Goal: Task Accomplishment & Management: Manage account settings

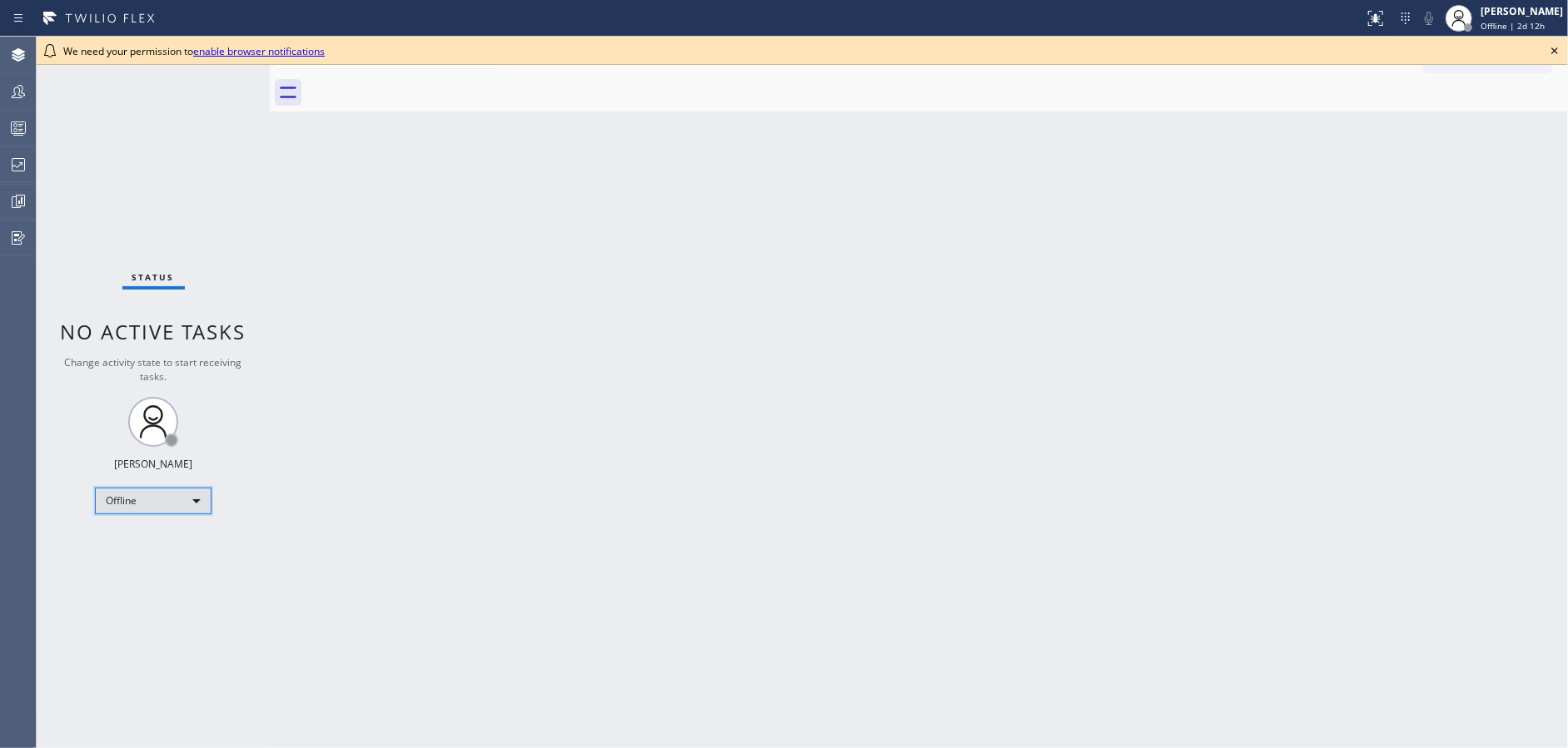
click at [158, 513] on div "Offline" at bounding box center [153, 502] width 117 height 27
drag, startPoint x: 161, startPoint y: 542, endPoint x: 455, endPoint y: 456, distance: 306.3
click at [167, 540] on li "Available" at bounding box center [152, 543] width 113 height 20
click at [1556, 52] on icon at bounding box center [1554, 51] width 20 height 20
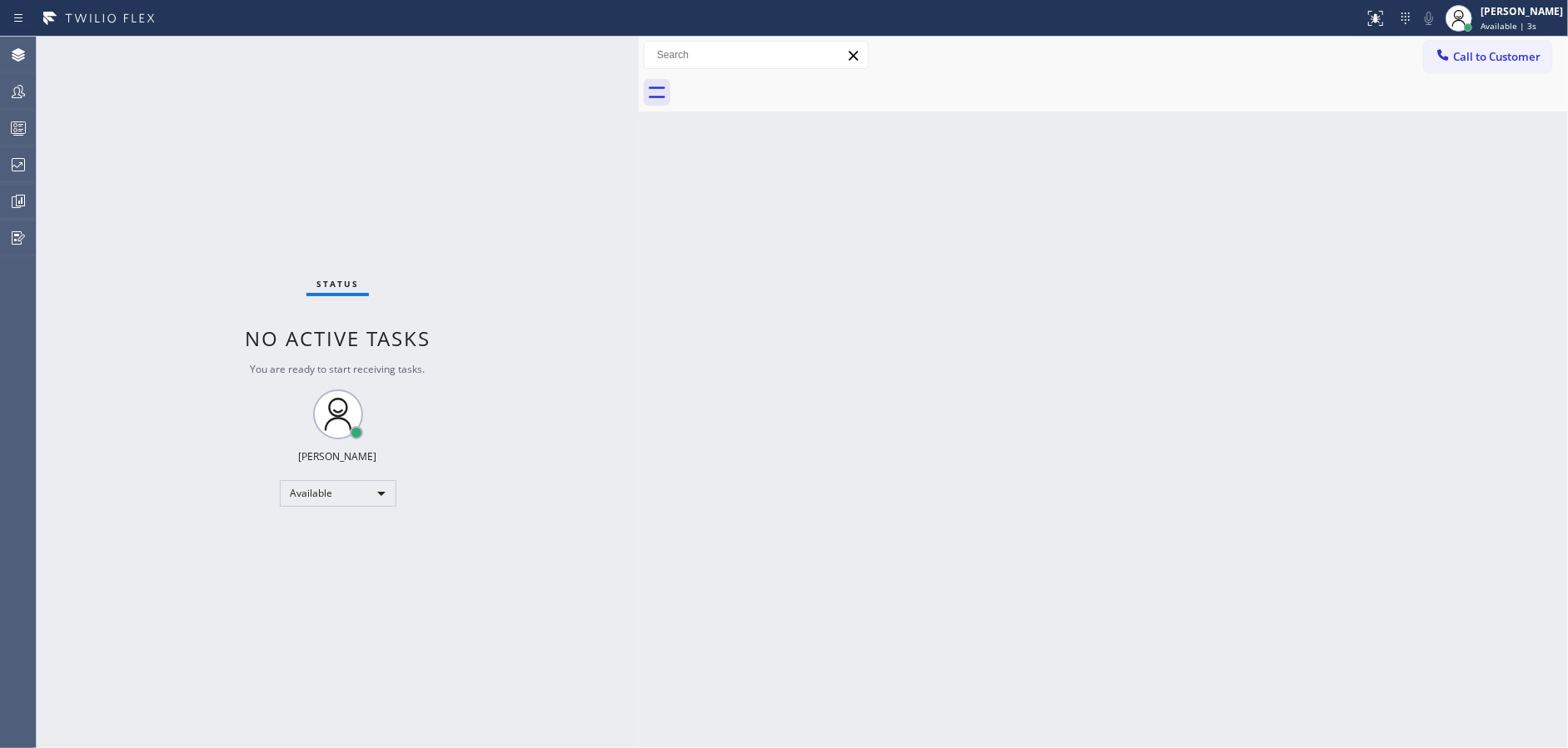
drag, startPoint x: 266, startPoint y: 40, endPoint x: 634, endPoint y: 53, distance: 368.2
click at [638, 53] on div at bounding box center [638, 392] width 0 height 712
click at [337, 500] on div "Available" at bounding box center [338, 494] width 117 height 27
click at [353, 566] on li "Unavailable" at bounding box center [336, 557] width 113 height 20
click at [0, 132] on div at bounding box center [18, 128] width 36 height 20
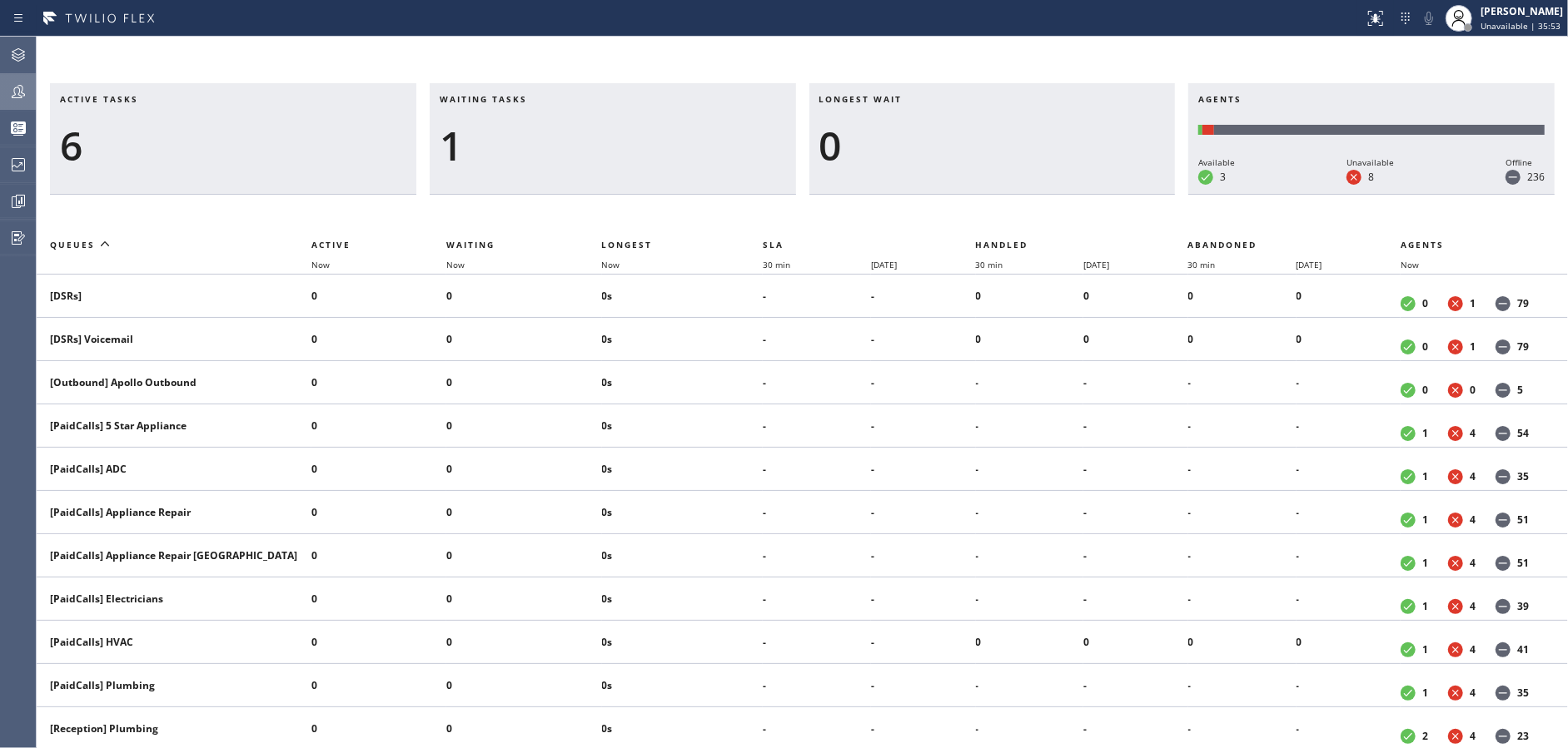
click at [0, 89] on div at bounding box center [18, 91] width 36 height 20
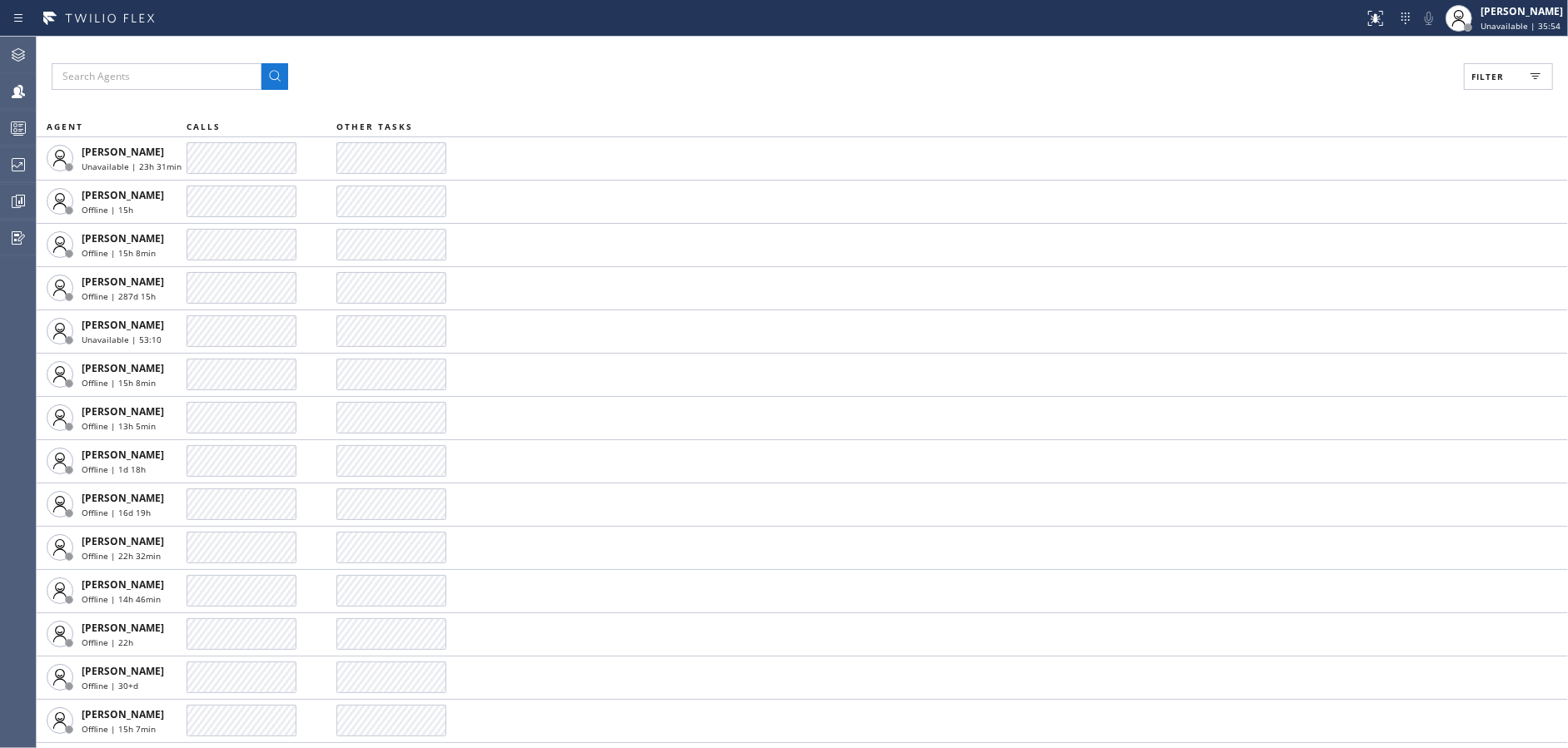
click at [1511, 75] on button "Filter" at bounding box center [1508, 76] width 89 height 27
click at [1330, 190] on input "Available" at bounding box center [1325, 196] width 20 height 20
checkbox input "true"
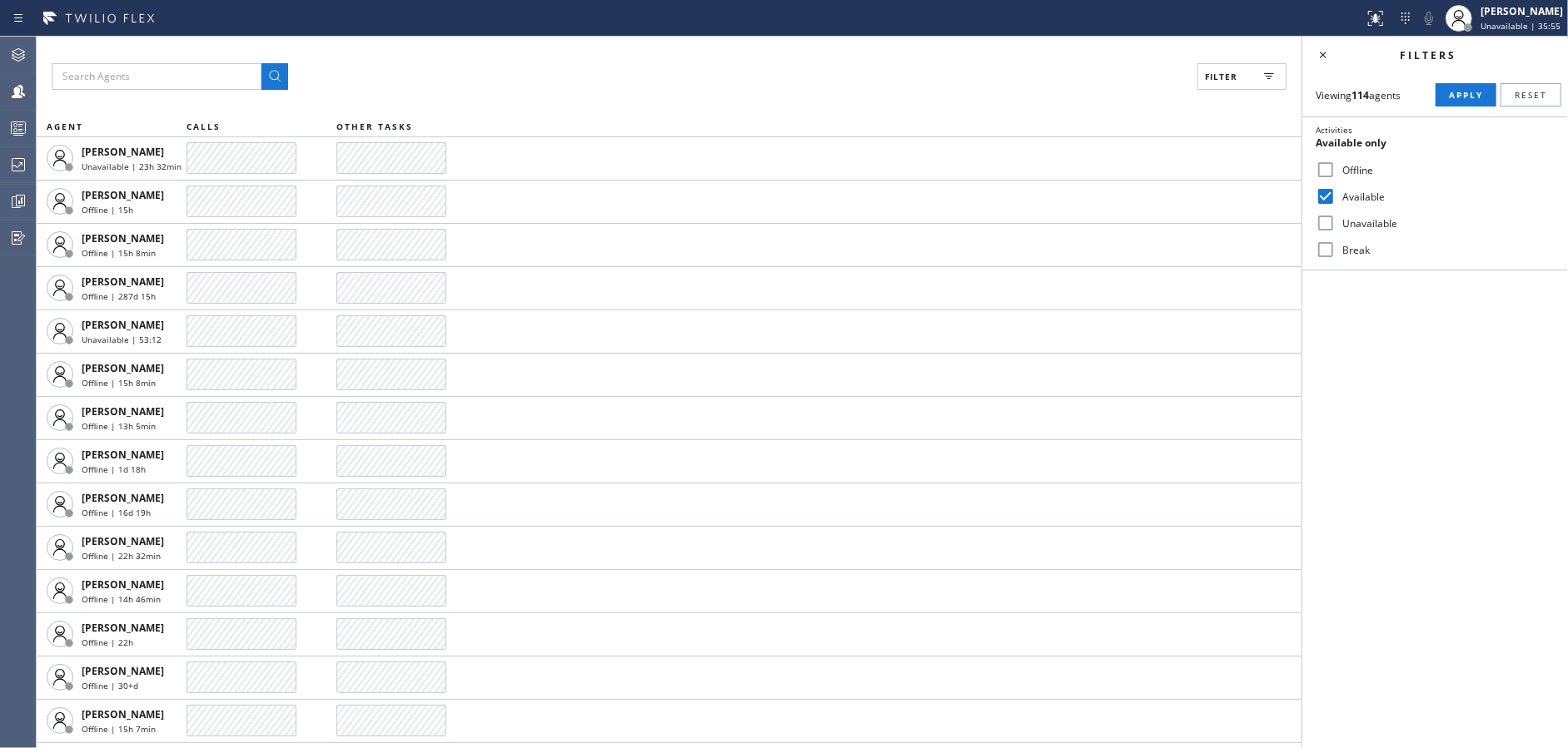
click at [1331, 223] on input "Unavailable" at bounding box center [1325, 223] width 20 height 20
checkbox input "true"
click at [1328, 251] on input "Break" at bounding box center [1325, 249] width 20 height 20
checkbox input "true"
drag, startPoint x: 1478, startPoint y: 99, endPoint x: 1300, endPoint y: 62, distance: 181.8
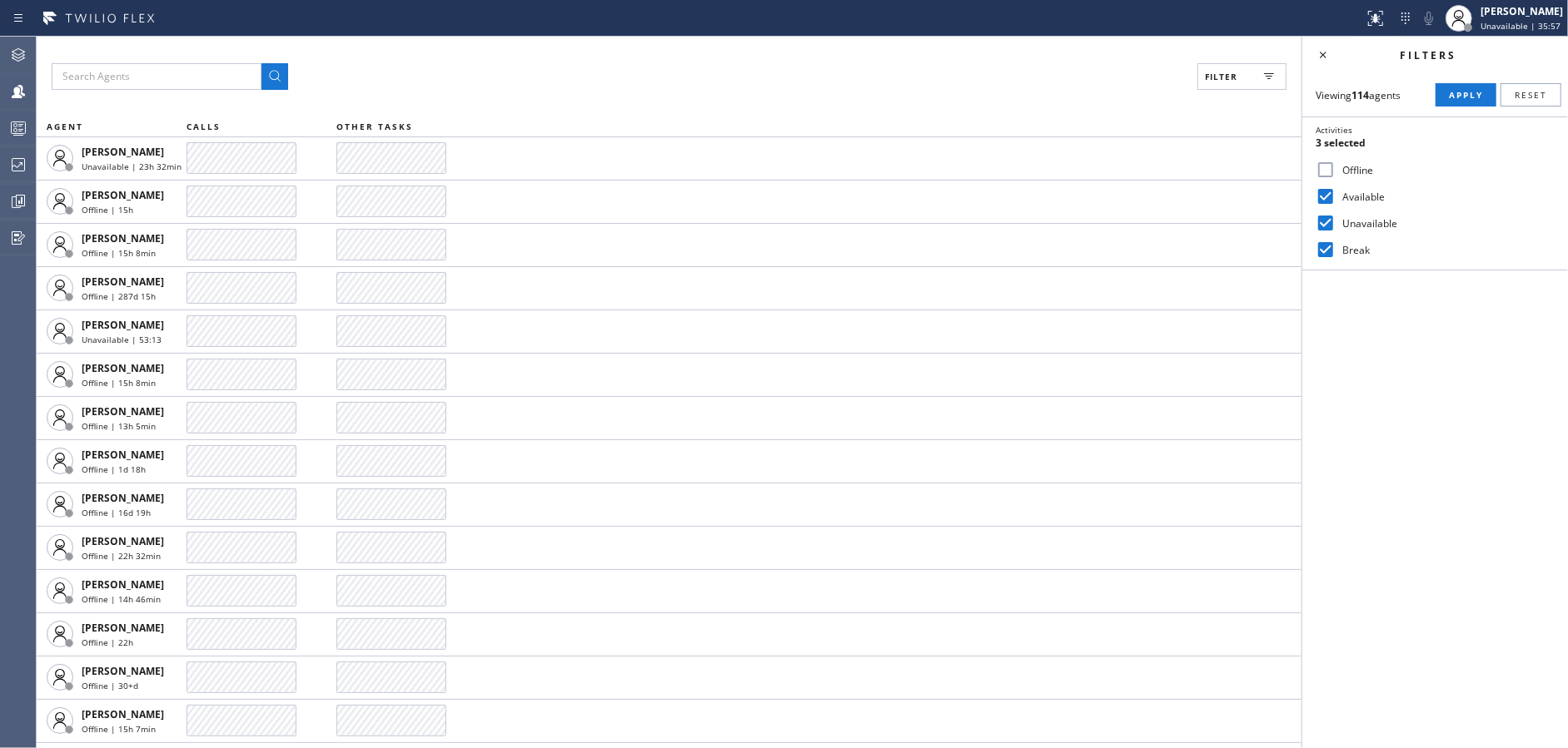
click at [1477, 98] on span "Apply" at bounding box center [1466, 95] width 34 height 11
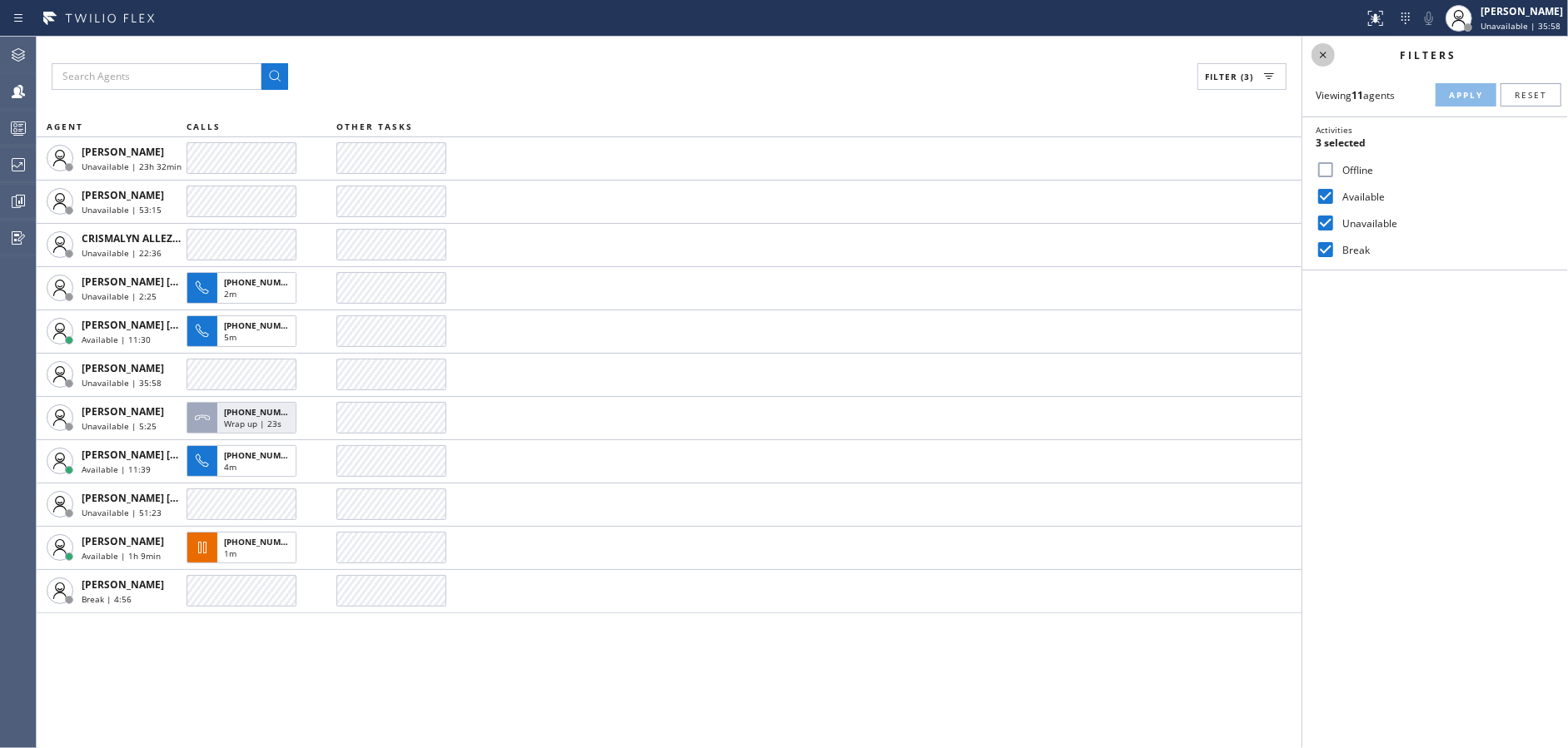
click at [1328, 55] on icon at bounding box center [1322, 54] width 20 height 20
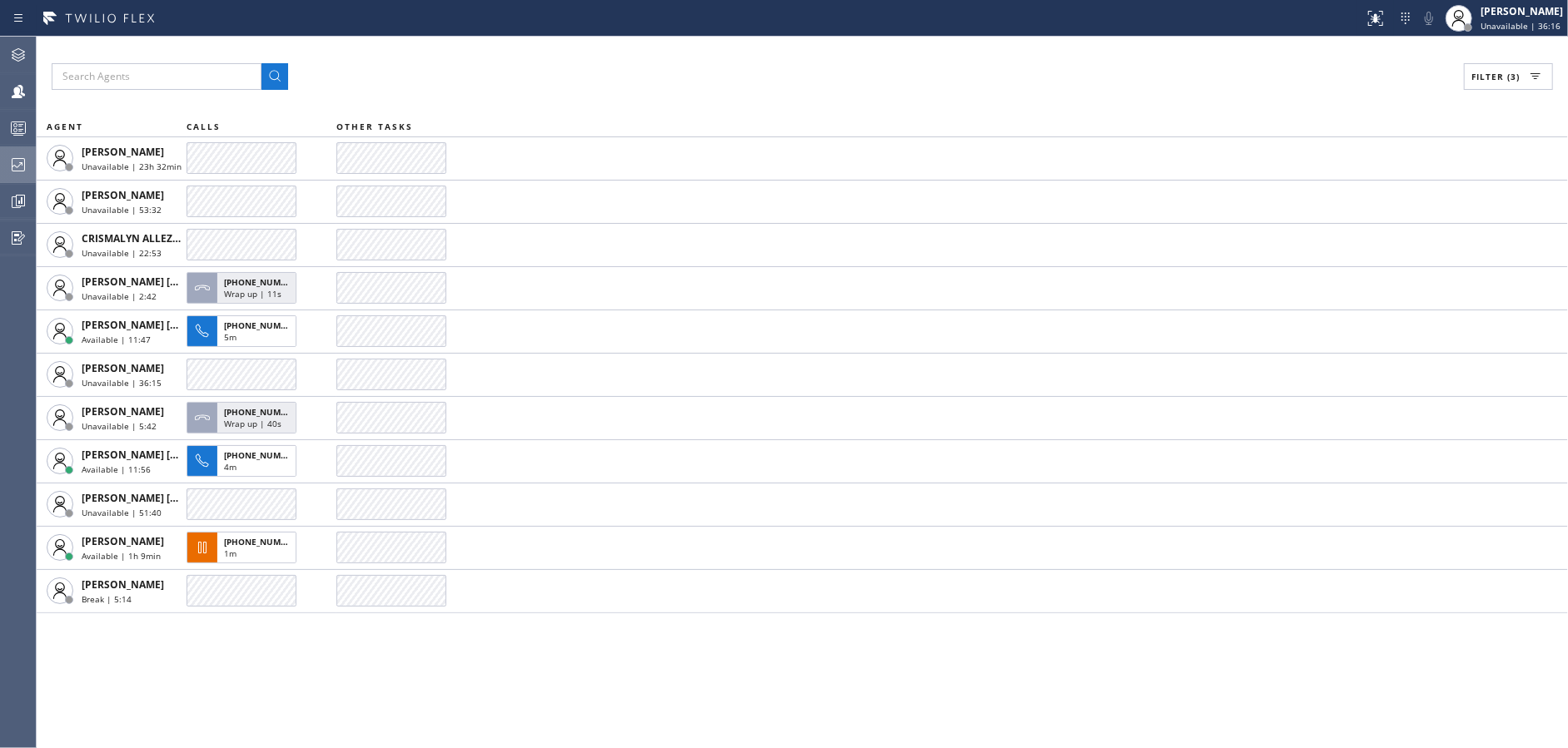
click at [10, 159] on icon at bounding box center [18, 164] width 20 height 20
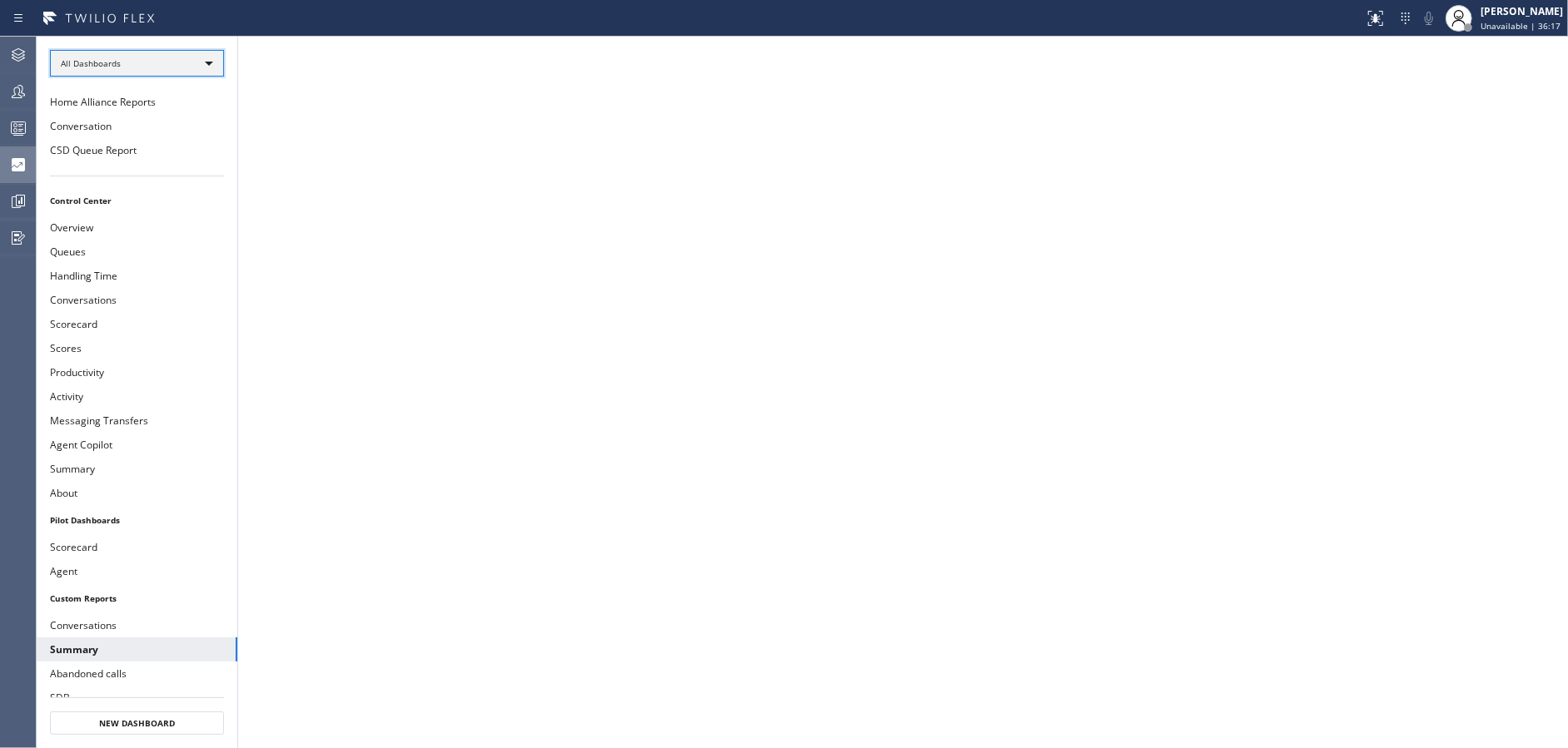
click at [175, 55] on div "All Dashboards" at bounding box center [137, 63] width 174 height 27
click at [159, 160] on li "Custom Reports" at bounding box center [136, 169] width 171 height 20
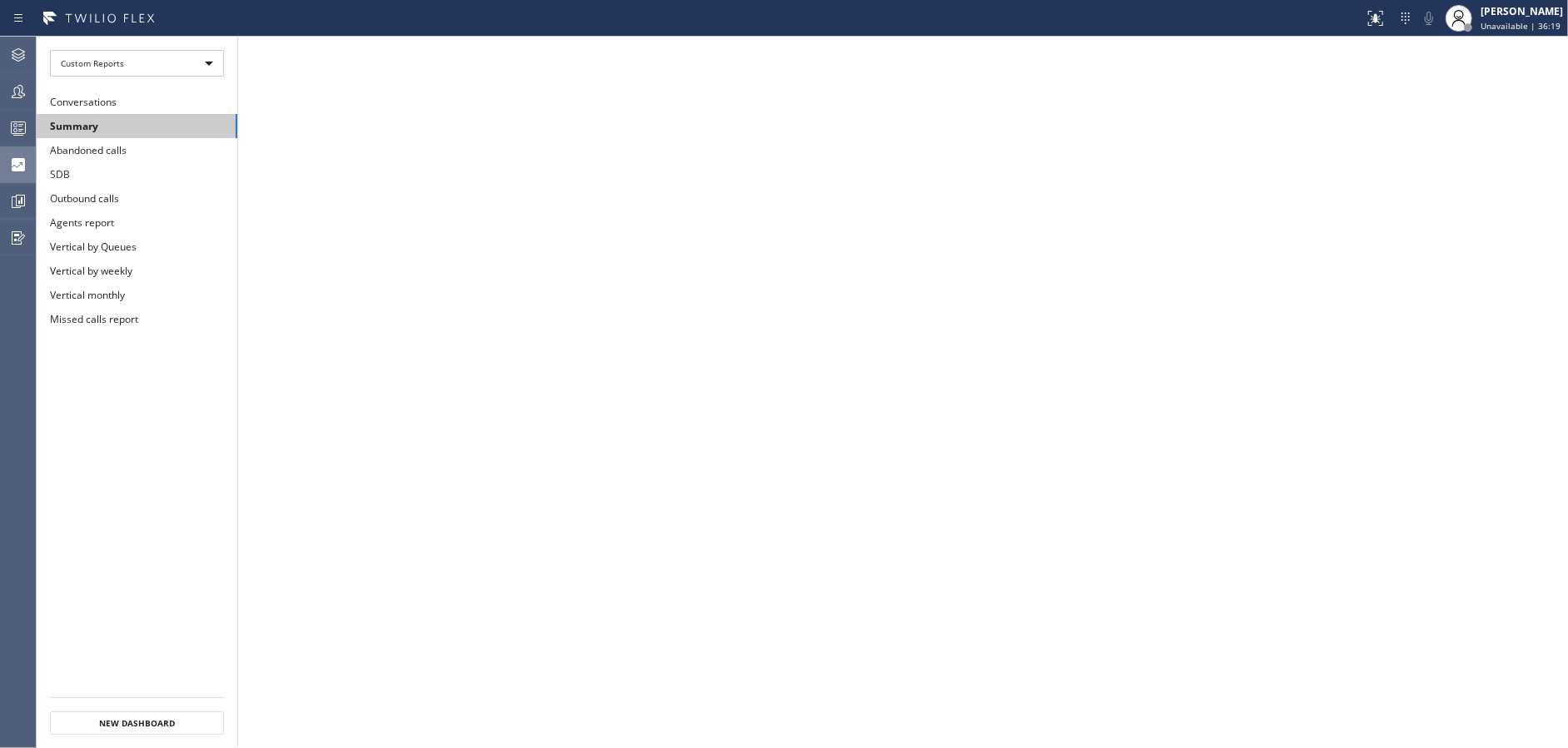
click at [161, 121] on button "Summary" at bounding box center [137, 125] width 201 height 24
click at [25, 94] on icon at bounding box center [18, 91] width 20 height 20
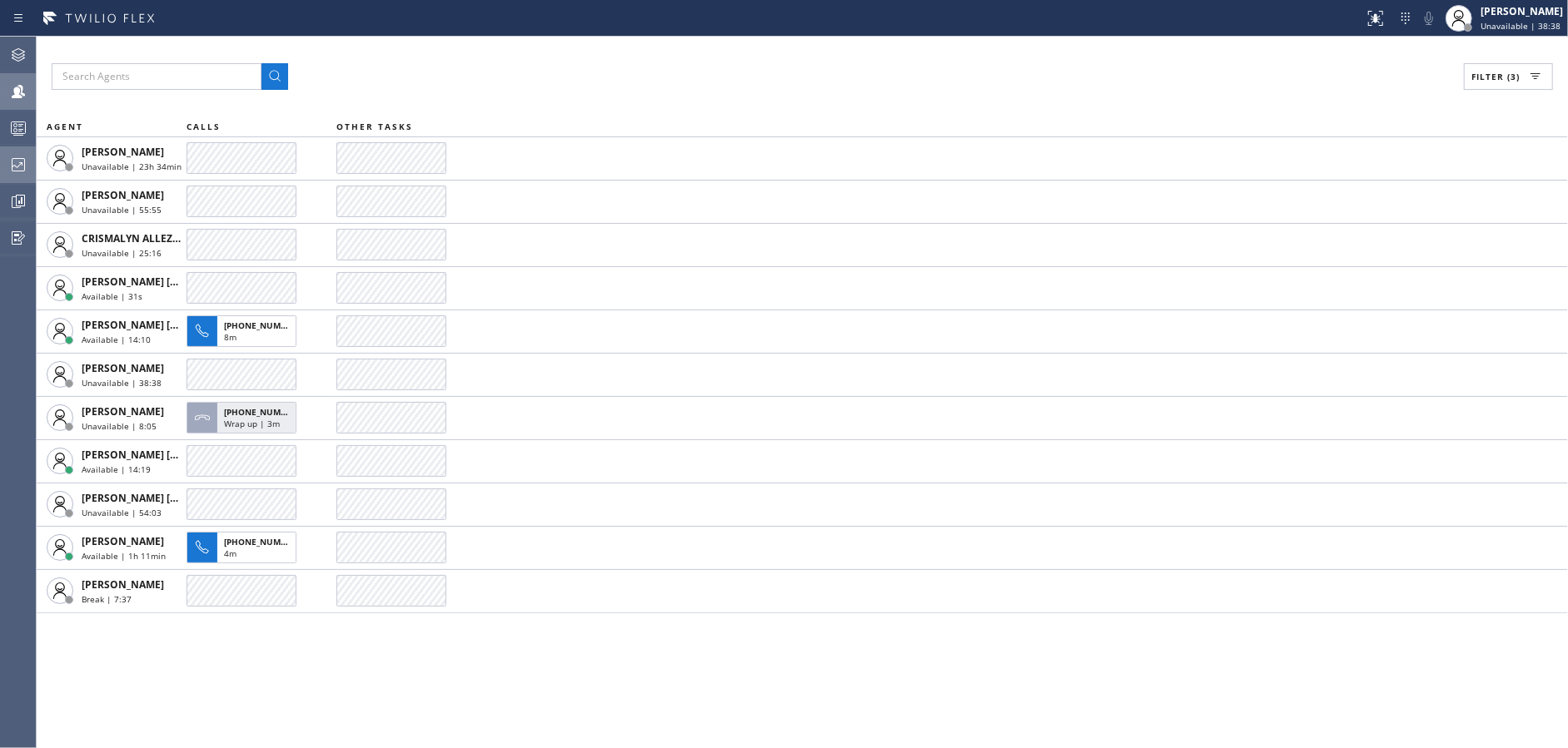
click at [509, 65] on div "Filter (3)" at bounding box center [802, 76] width 1501 height 27
click at [471, 67] on div "Filter (3)" at bounding box center [802, 76] width 1501 height 27
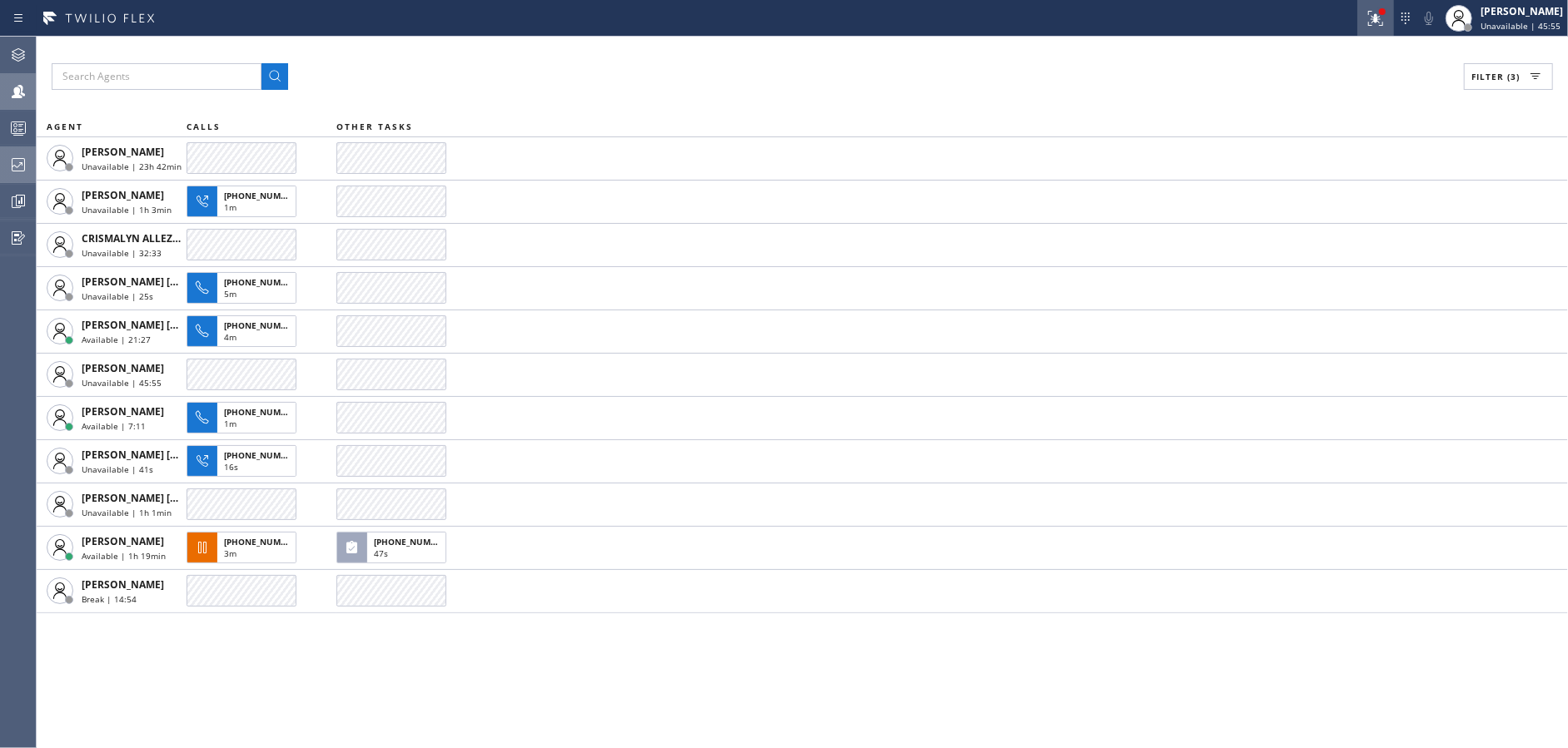
click at [1385, 22] on icon at bounding box center [1375, 18] width 20 height 20
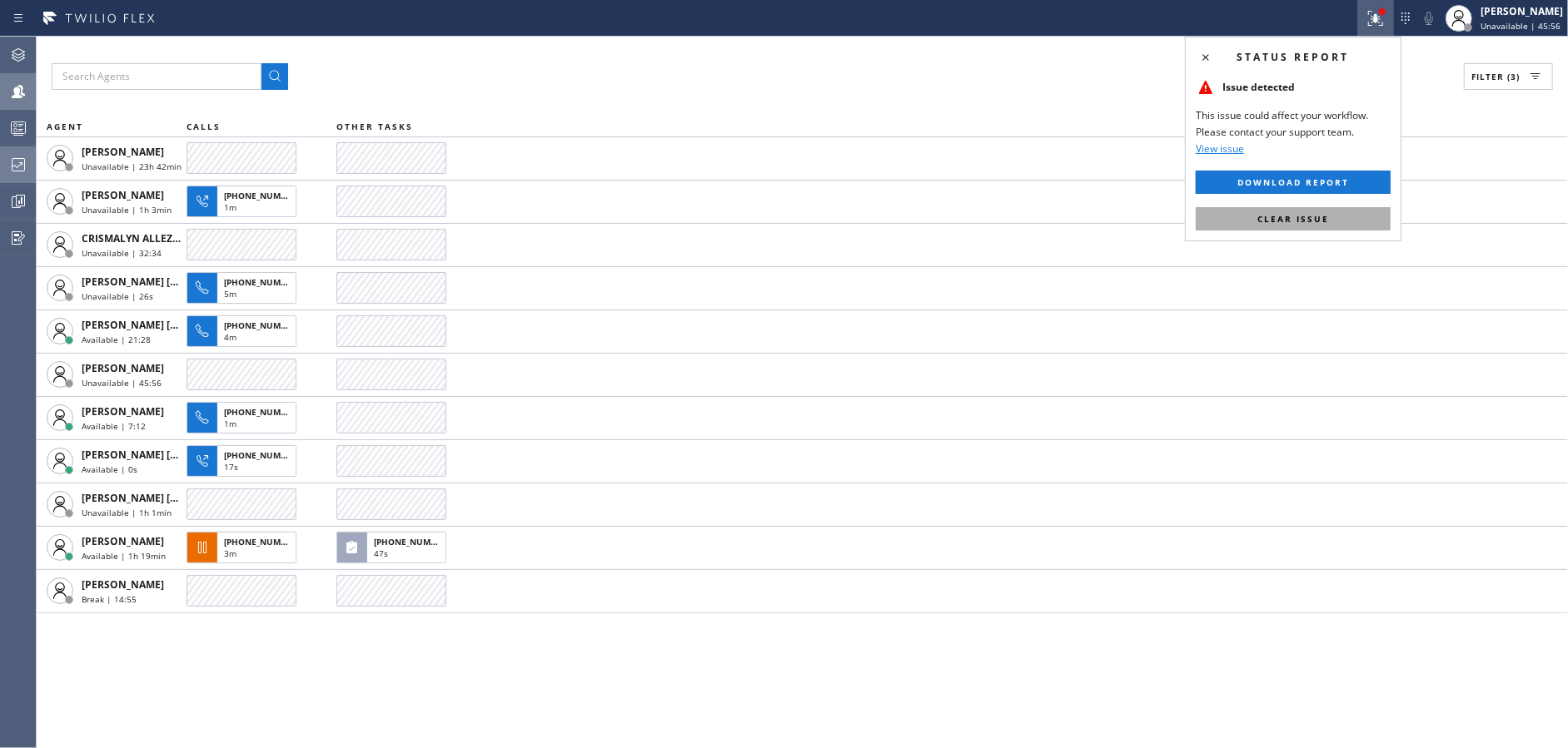
click at [1337, 210] on button "Clear issue" at bounding box center [1293, 219] width 195 height 23
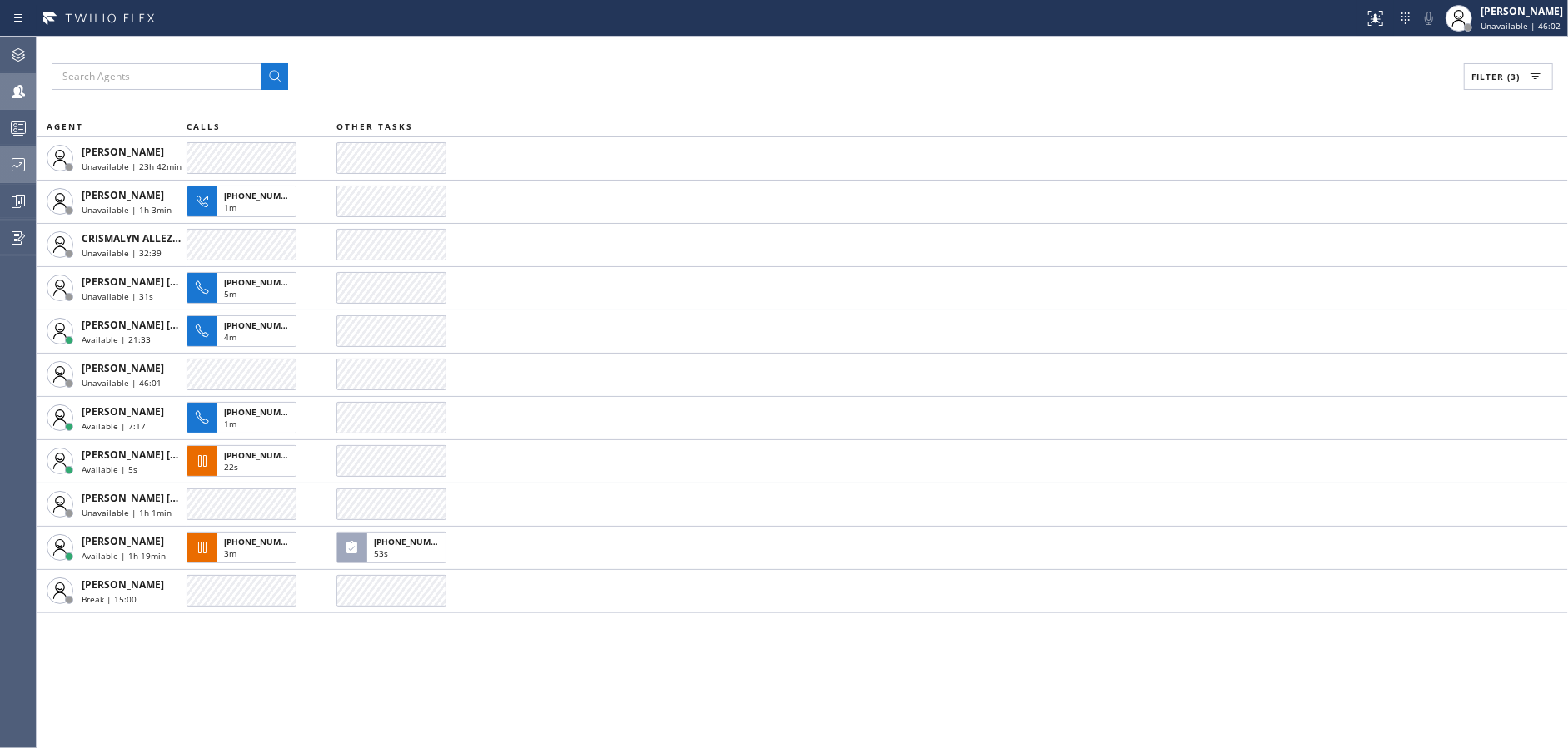
drag, startPoint x: 553, startPoint y: 94, endPoint x: 730, endPoint y: 10, distance: 195.9
click at [556, 93] on div "Filter (3) AGENT CALLS OTHER TASKS Abe Collarte Unavailable | 23h 42min Alynna …" at bounding box center [802, 392] width 1531 height 712
click at [727, 95] on div "Filter (3) AGENT CALLS OTHER TASKS Abe Collarte Unavailable | 23h 42min Alynna …" at bounding box center [802, 392] width 1531 height 712
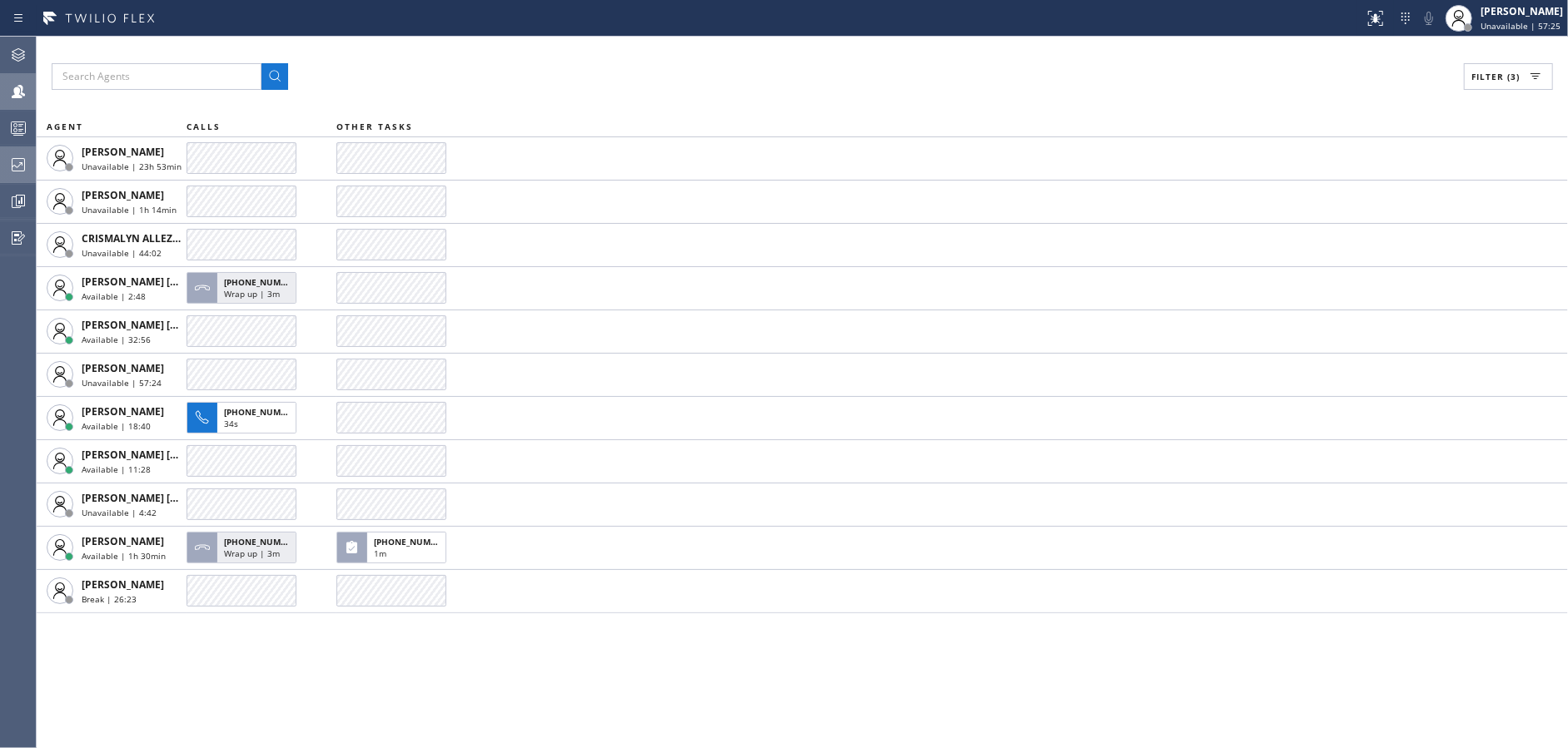
click at [541, 694] on div "Filter (3) AGENT CALLS OTHER TASKS Abe Collarte Unavailable | 23h 53min Alynna …" at bounding box center [802, 392] width 1531 height 712
click at [540, 85] on div "Filter (3)" at bounding box center [802, 76] width 1501 height 27
click at [552, 77] on div "Filter (3)" at bounding box center [802, 76] width 1501 height 27
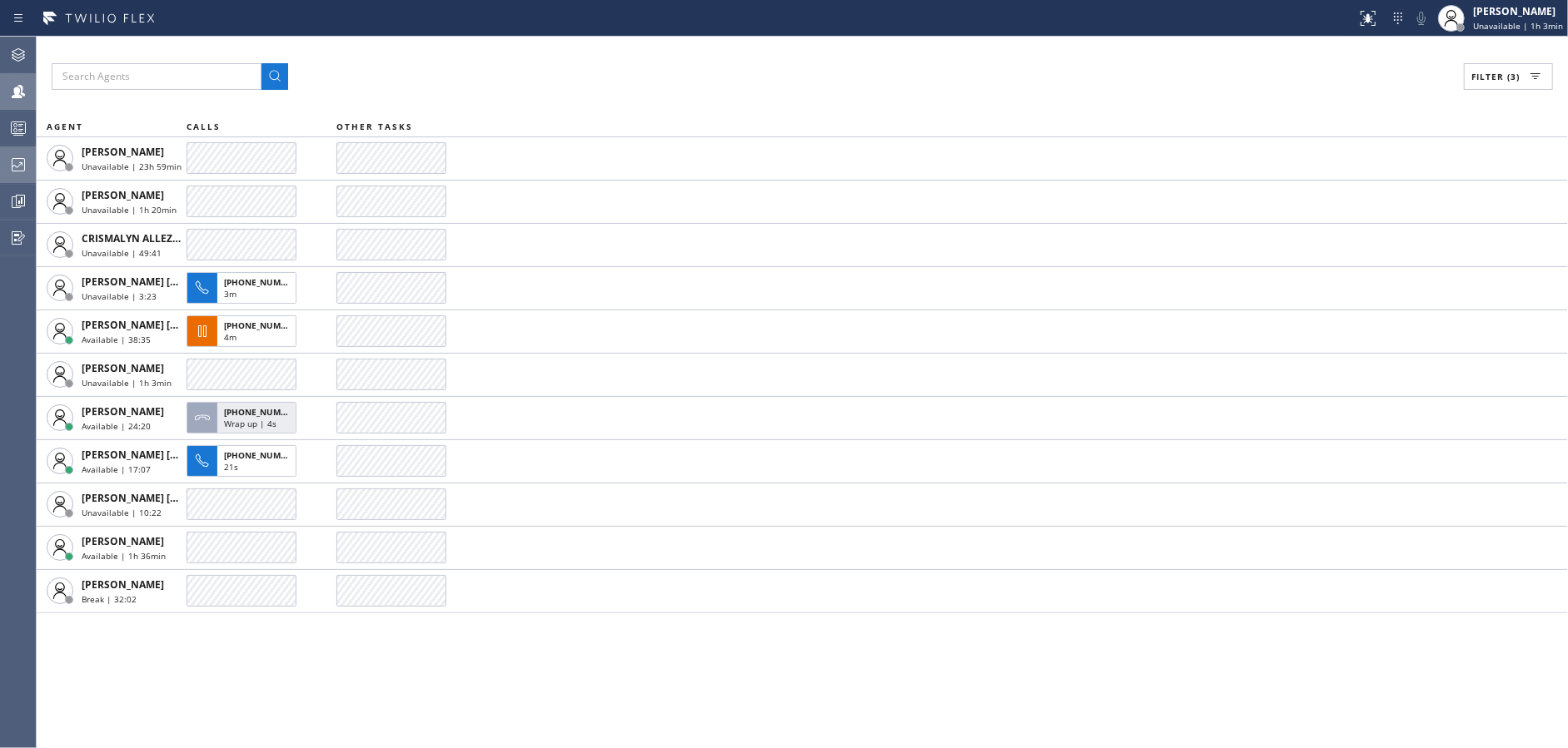
click at [399, 684] on div "Filter (3) AGENT CALLS OTHER TASKS Abe Collarte Unavailable | 23h 59min Alynna …" at bounding box center [802, 392] width 1531 height 712
click at [495, 66] on div "Filter (3)" at bounding box center [802, 76] width 1501 height 27
drag, startPoint x: 785, startPoint y: 58, endPoint x: 818, endPoint y: 13, distance: 55.8
click at [785, 56] on div "Filter (3) AGENT CALLS OTHER TASKS Abe Collarte Unavailable | 1d Alynna Marie P…" at bounding box center [802, 392] width 1531 height 712
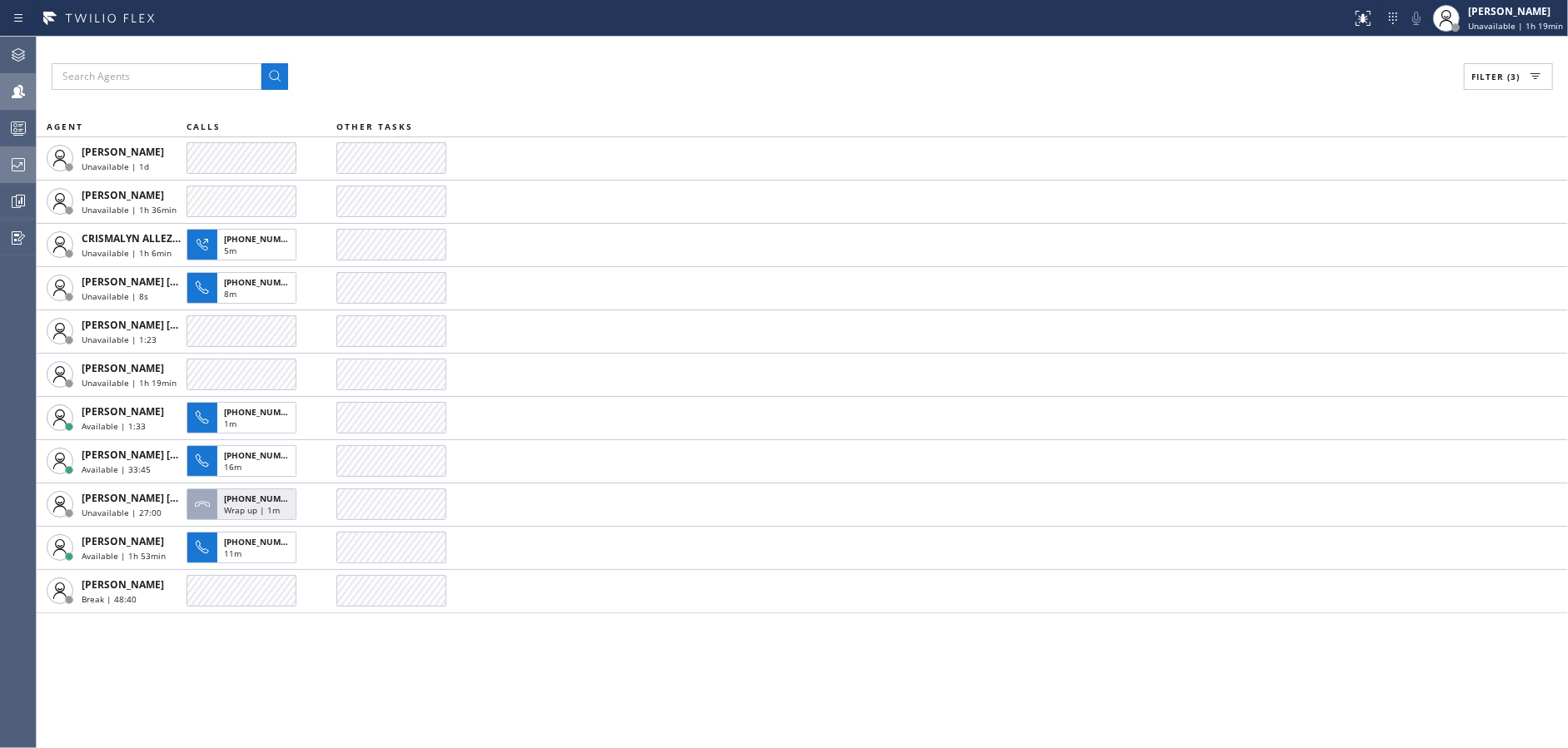
click at [527, 698] on div "Filter (3) AGENT CALLS OTHER TASKS Abe Collarte Unavailable | 1d Alynna Marie P…" at bounding box center [802, 392] width 1531 height 712
click at [563, 679] on div "Filter (3) AGENT CALLS OTHER TASKS Abe Collarte Unavailable | 1d Alynna Marie P…" at bounding box center [802, 392] width 1531 height 712
click at [560, 66] on div "Filter (3)" at bounding box center [802, 76] width 1501 height 27
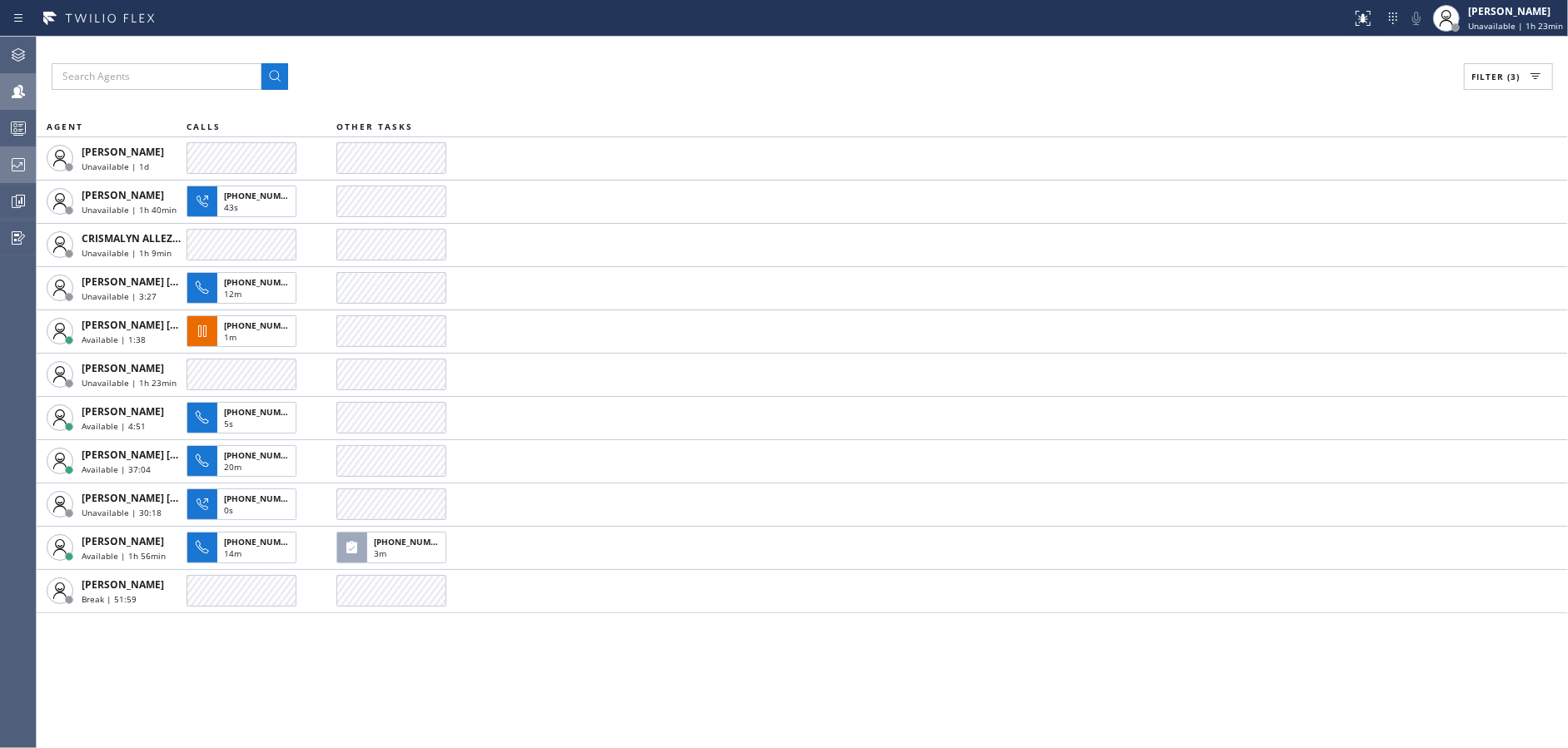
drag, startPoint x: 824, startPoint y: 62, endPoint x: 880, endPoint y: 40, distance: 60.2
click at [824, 63] on div "Filter (3)" at bounding box center [802, 76] width 1501 height 27
click at [485, 56] on div "Filter (3) AGENT CALLS OTHER TASKS Abe Collarte Unavailable | 1d Alynna Marie P…" at bounding box center [802, 392] width 1531 height 712
click at [10, 162] on icon at bounding box center [18, 164] width 20 height 20
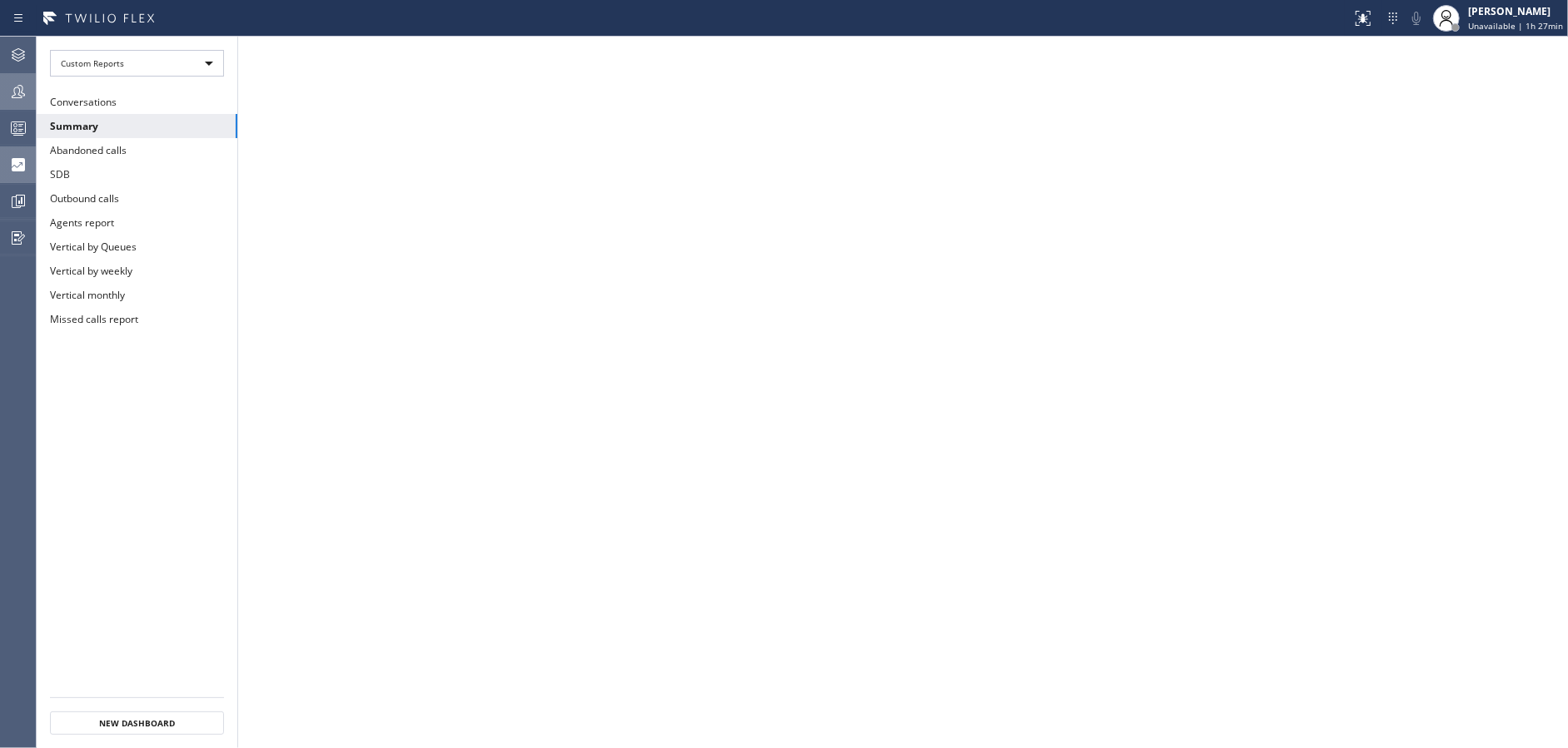
click at [4, 96] on div at bounding box center [18, 91] width 36 height 20
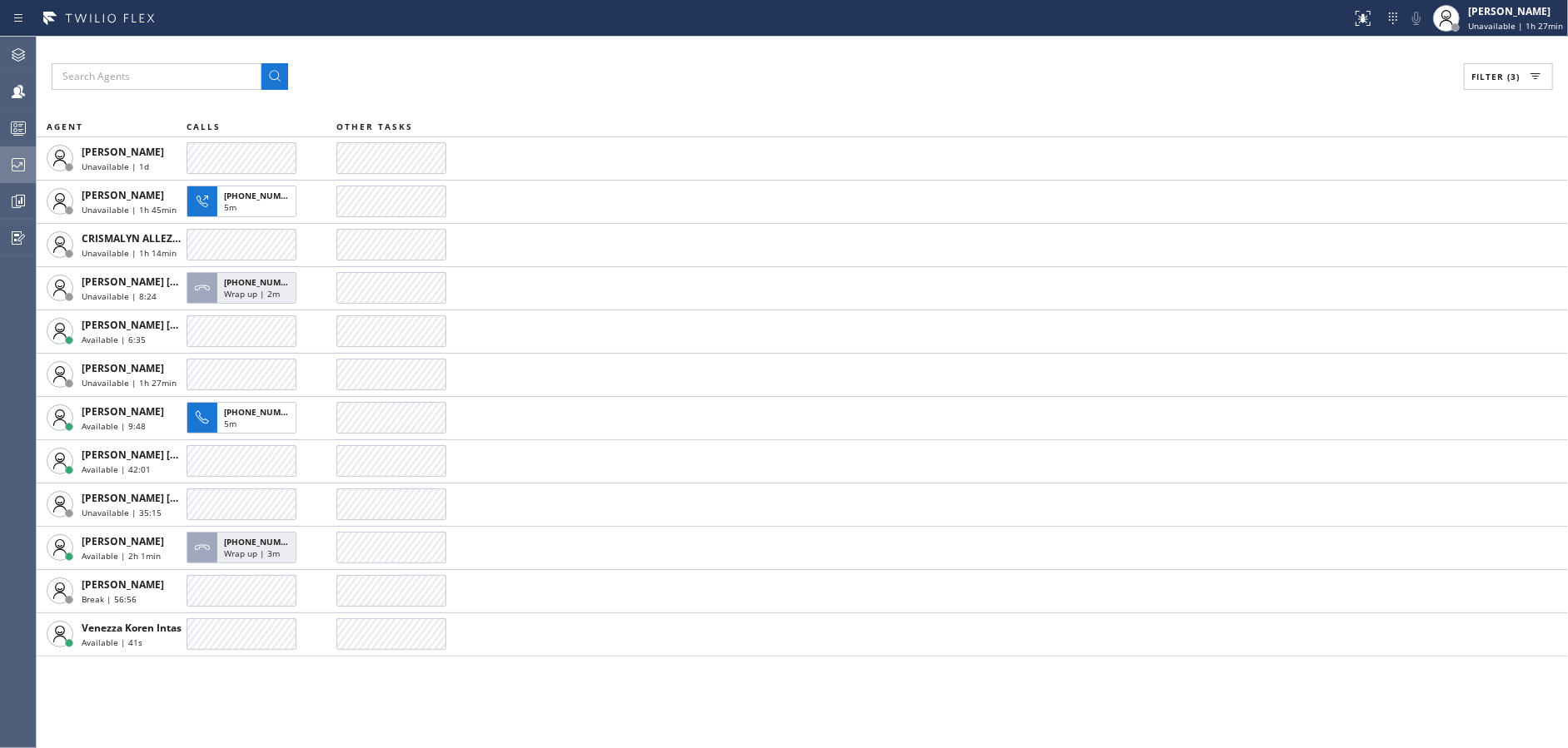
click at [563, 72] on div "Filter (3)" at bounding box center [802, 76] width 1501 height 27
click at [0, 163] on div at bounding box center [18, 164] width 36 height 20
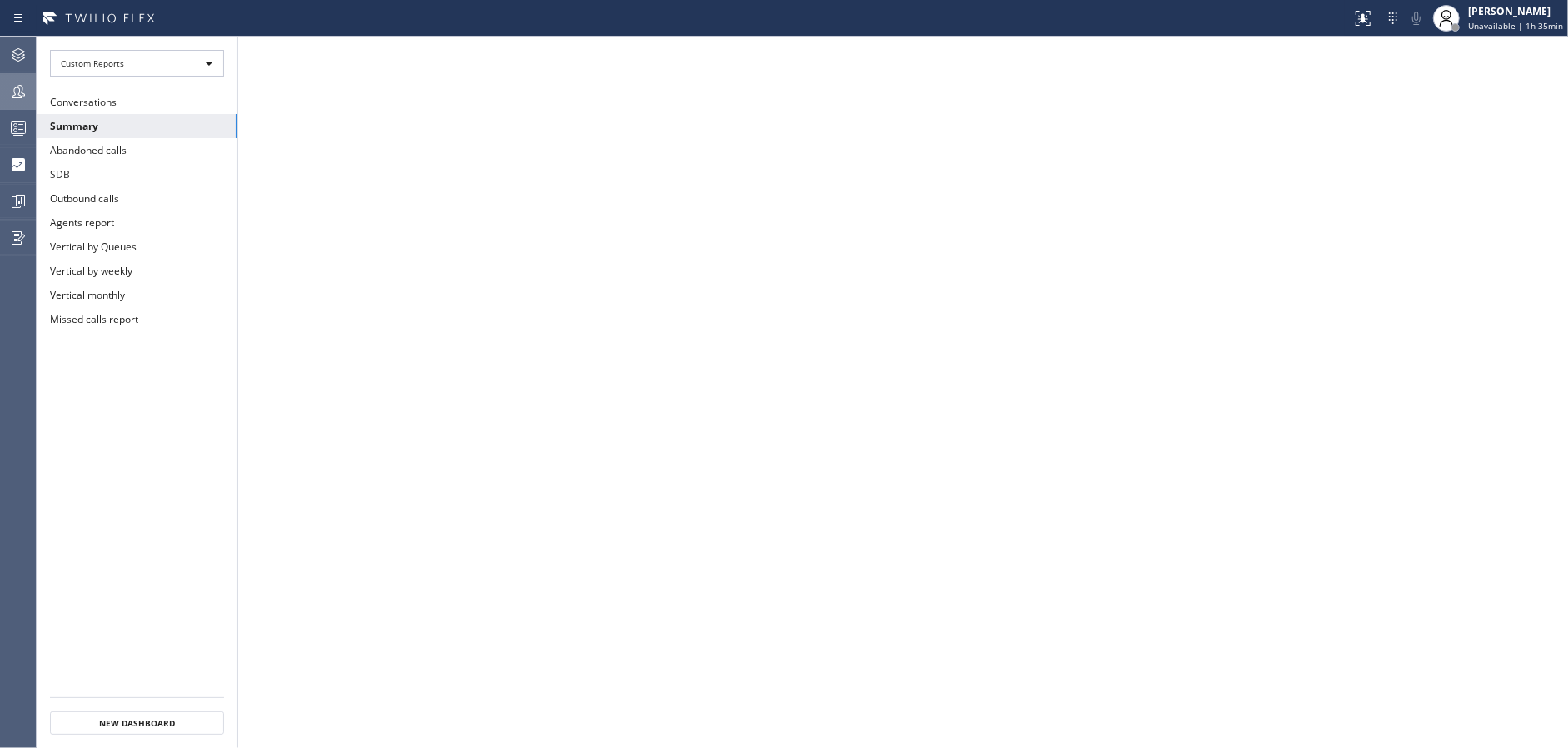
click at [15, 100] on icon at bounding box center [18, 91] width 20 height 20
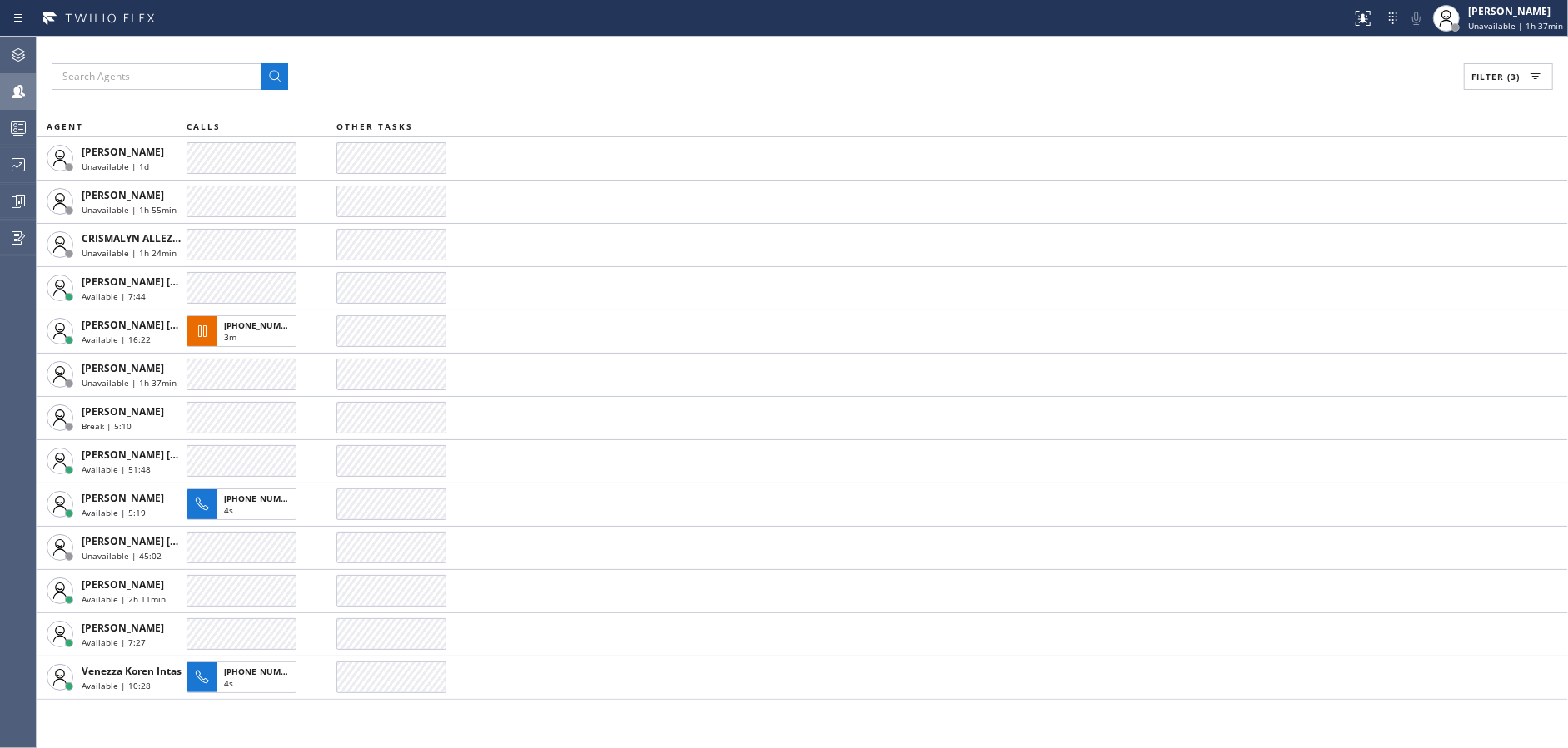
click at [536, 67] on div "Filter (3)" at bounding box center [802, 76] width 1501 height 27
click at [696, 81] on div "Filter (3)" at bounding box center [802, 76] width 1501 height 27
drag, startPoint x: 552, startPoint y: 55, endPoint x: 564, endPoint y: 55, distance: 12.0
click at [552, 55] on div "Filter (3) AGENT CALLS OTHER TASKS Abe Collarte Unavailable | 1d Alynna Marie P…" at bounding box center [802, 392] width 1531 height 712
drag, startPoint x: 698, startPoint y: 81, endPoint x: 937, endPoint y: 33, distance: 243.8
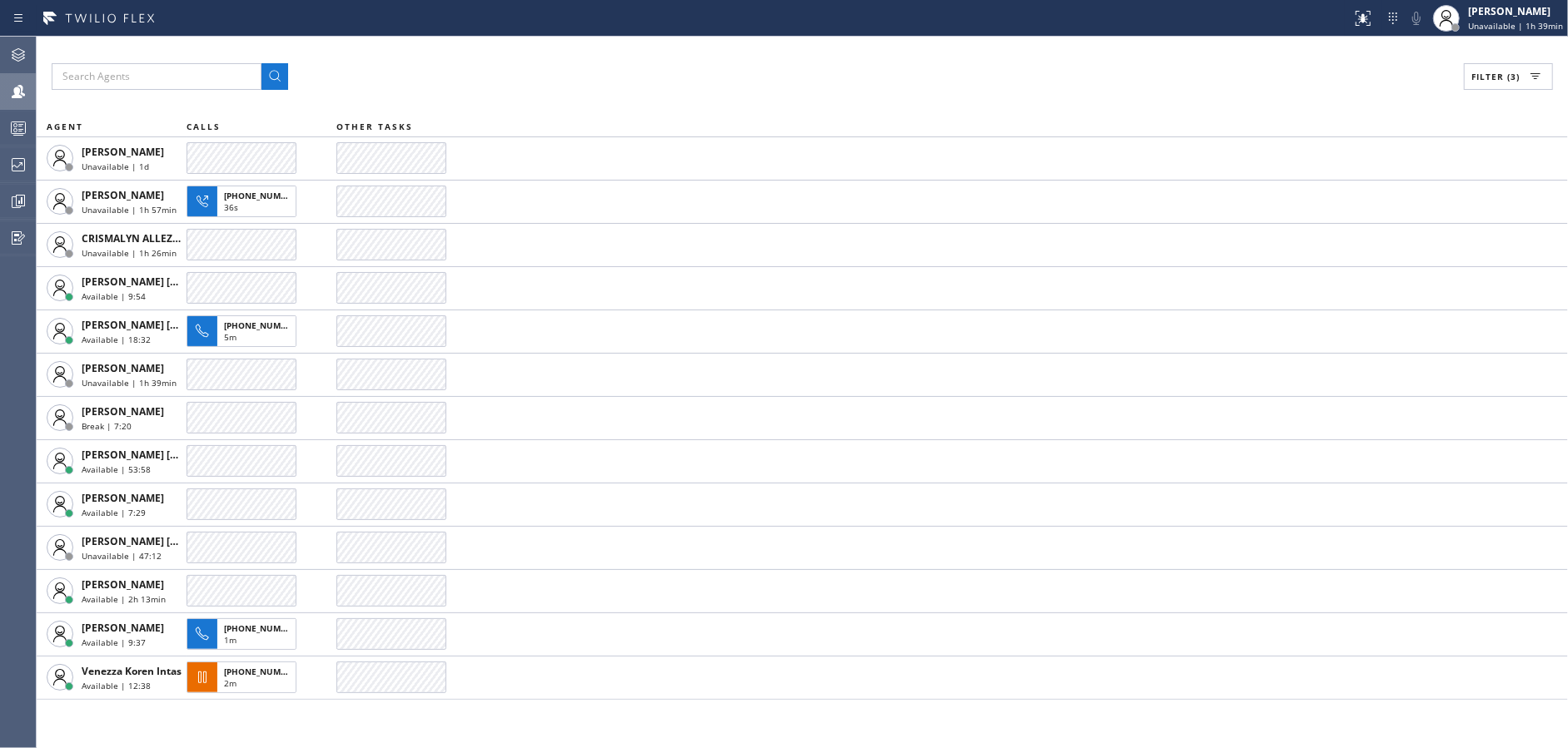
click at [699, 81] on div "Filter (3)" at bounding box center [802, 76] width 1501 height 27
drag, startPoint x: 591, startPoint y: 98, endPoint x: 872, endPoint y: 33, distance: 288.4
click at [594, 96] on div "Filter (3) AGENT CALLS OTHER TASKS Abe Collarte Unavailable | 1d Alynna Marie P…" at bounding box center [802, 392] width 1531 height 712
click at [775, 66] on div "Filter (3)" at bounding box center [802, 76] width 1501 height 27
click at [589, 85] on div "Filter (3)" at bounding box center [802, 76] width 1501 height 27
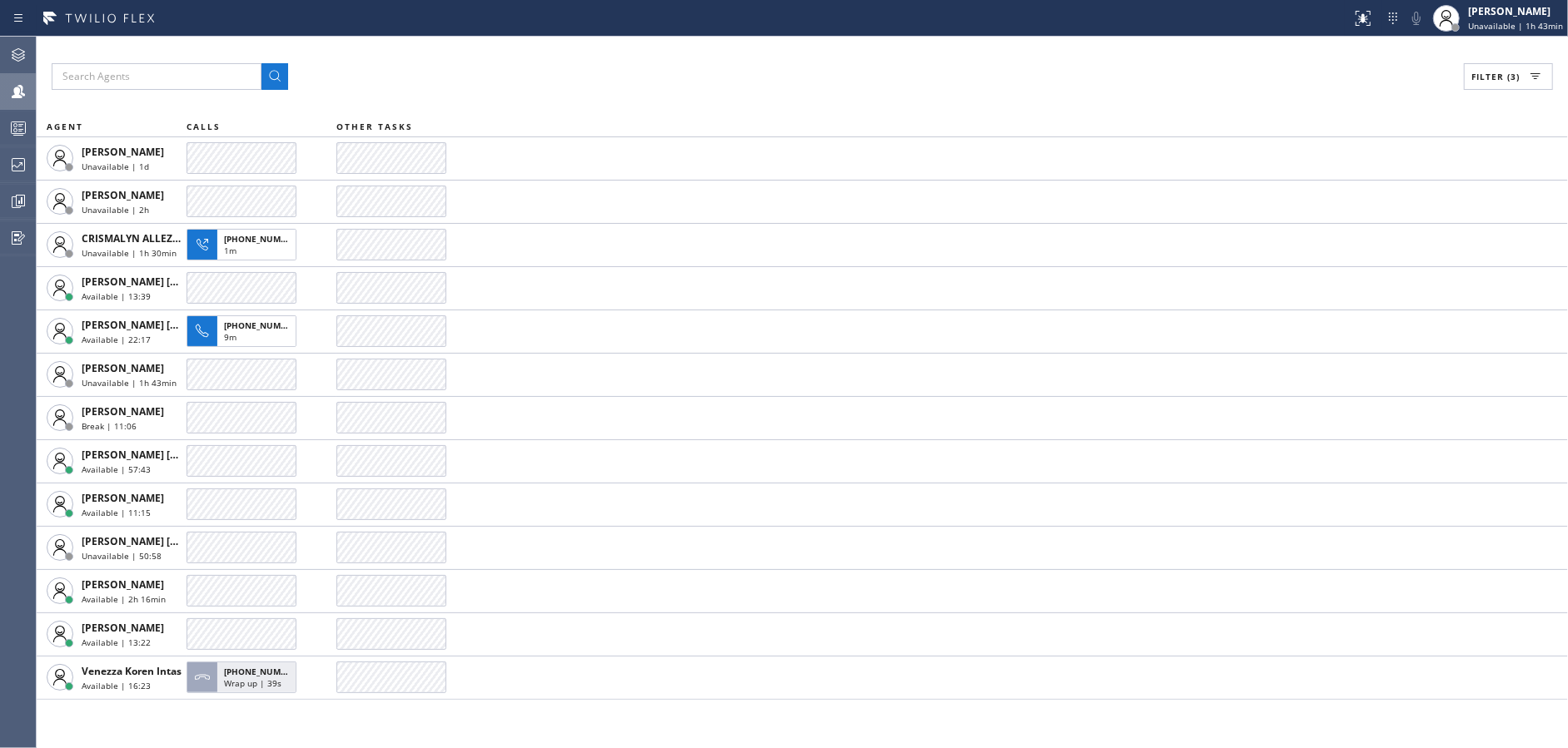
drag, startPoint x: 751, startPoint y: 67, endPoint x: 760, endPoint y: 67, distance: 9.0
click at [751, 67] on div "Filter (3)" at bounding box center [802, 76] width 1501 height 27
click at [491, 75] on div "Filter (3)" at bounding box center [802, 76] width 1501 height 27
click at [606, 71] on div "Filter (3)" at bounding box center [802, 76] width 1501 height 27
drag, startPoint x: 774, startPoint y: 90, endPoint x: 866, endPoint y: 30, distance: 109.8
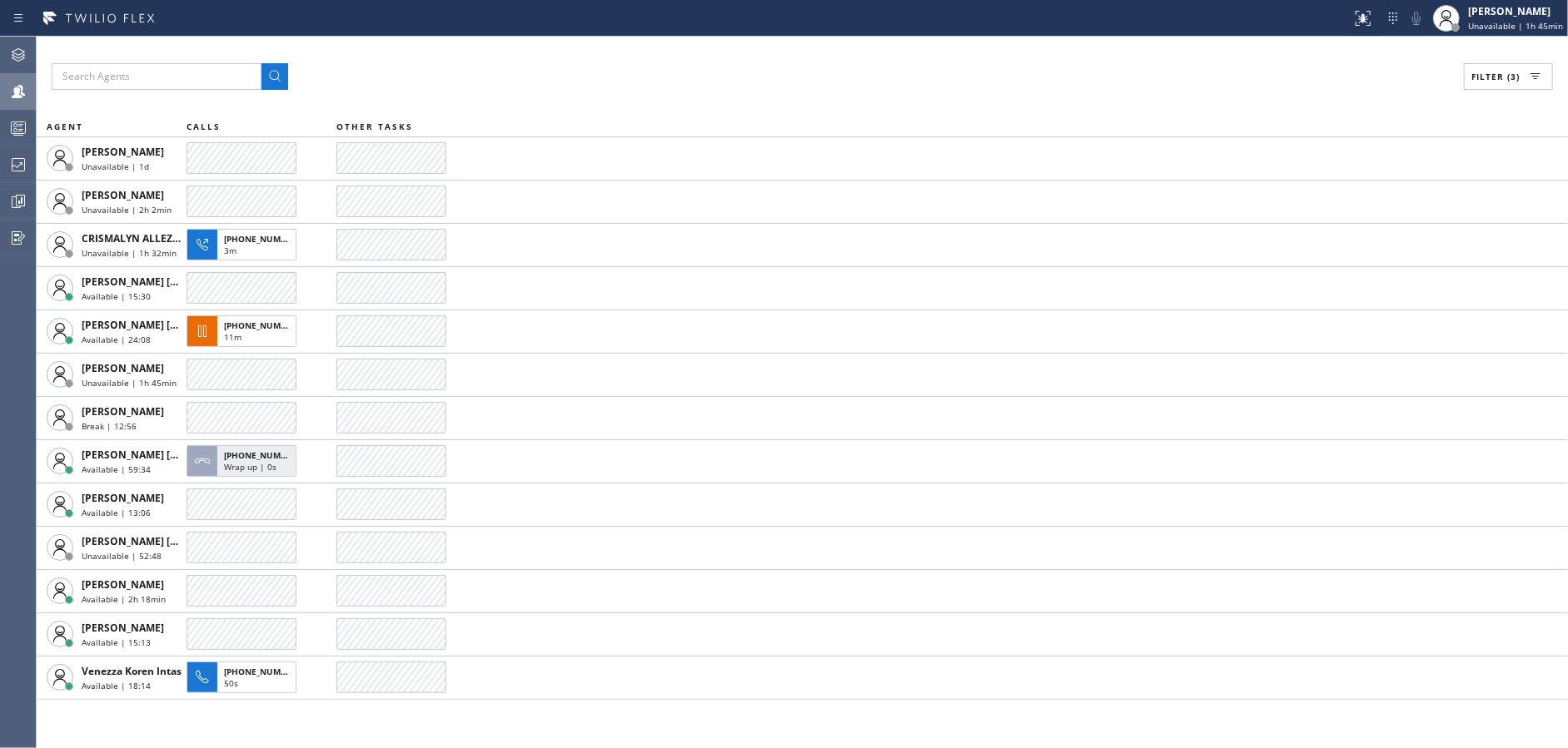
click at [776, 88] on div "Filter (3) AGENT CALLS OTHER TASKS Abe Collarte Unavailable | 1d Alynna Marie P…" at bounding box center [802, 392] width 1531 height 712
click at [572, 85] on div "Filter (3)" at bounding box center [802, 76] width 1501 height 27
click at [561, 100] on div "Filter (3) AGENT CALLS OTHER TASKS Abe Collarte Unavailable | 1d Alynna Marie P…" at bounding box center [802, 392] width 1531 height 712
click at [618, 69] on div "Filter (3)" at bounding box center [802, 76] width 1501 height 27
click at [559, 94] on div "Filter (3) AGENT CALLS OTHER TASKS Abe Collarte Unavailable | 1d Alynna Marie P…" at bounding box center [802, 392] width 1531 height 712
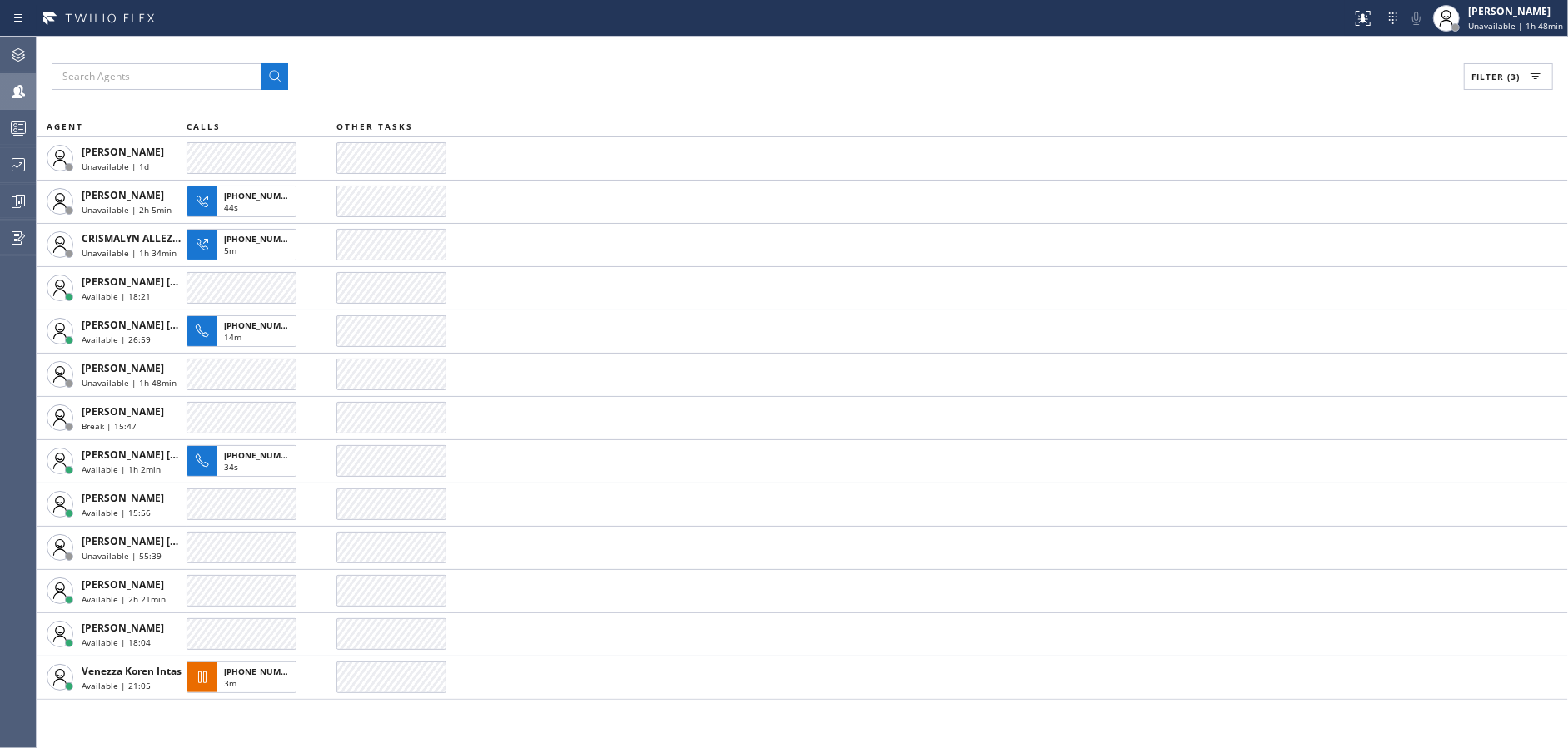
click at [575, 90] on div "Filter (3) AGENT CALLS OTHER TASKS Abe Collarte Unavailable | 1d Alynna Marie P…" at bounding box center [802, 392] width 1531 height 712
click at [550, 89] on div "Filter (3)" at bounding box center [802, 76] width 1501 height 27
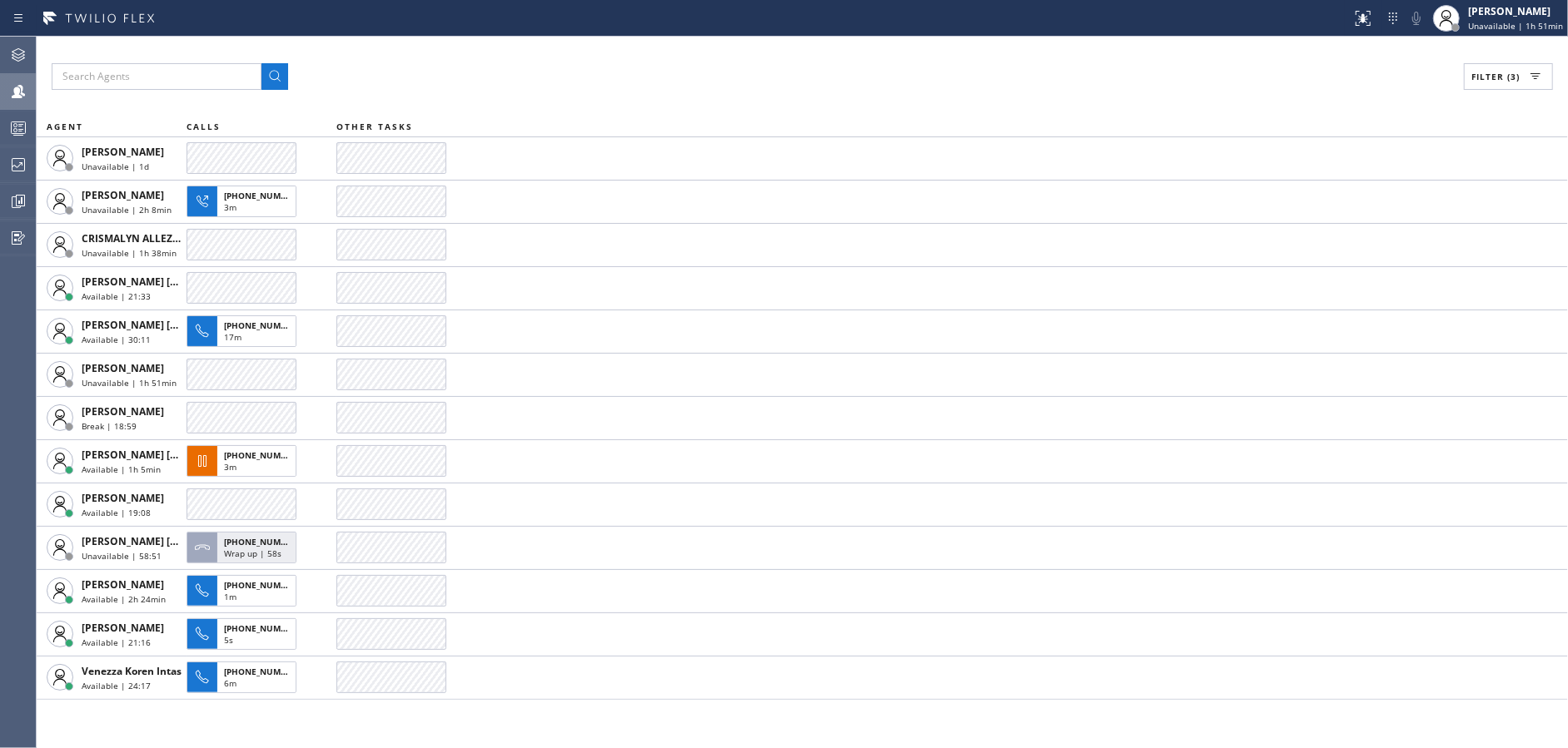
click at [750, 85] on div "Filter (3)" at bounding box center [802, 76] width 1501 height 27
click at [613, 53] on div "Filter (3) AGENT CALLS OTHER TASKS Abe Collarte Unavailable | 1d Alynna Marie P…" at bounding box center [802, 392] width 1531 height 712
click at [607, 107] on div "Filter (3) AGENT CALLS OTHER TASKS Abe Collarte Unavailable | 1d Alynna Marie P…" at bounding box center [802, 392] width 1531 height 712
drag, startPoint x: 650, startPoint y: 66, endPoint x: 660, endPoint y: 67, distance: 10.0
click at [650, 66] on div "Filter (3)" at bounding box center [802, 76] width 1501 height 27
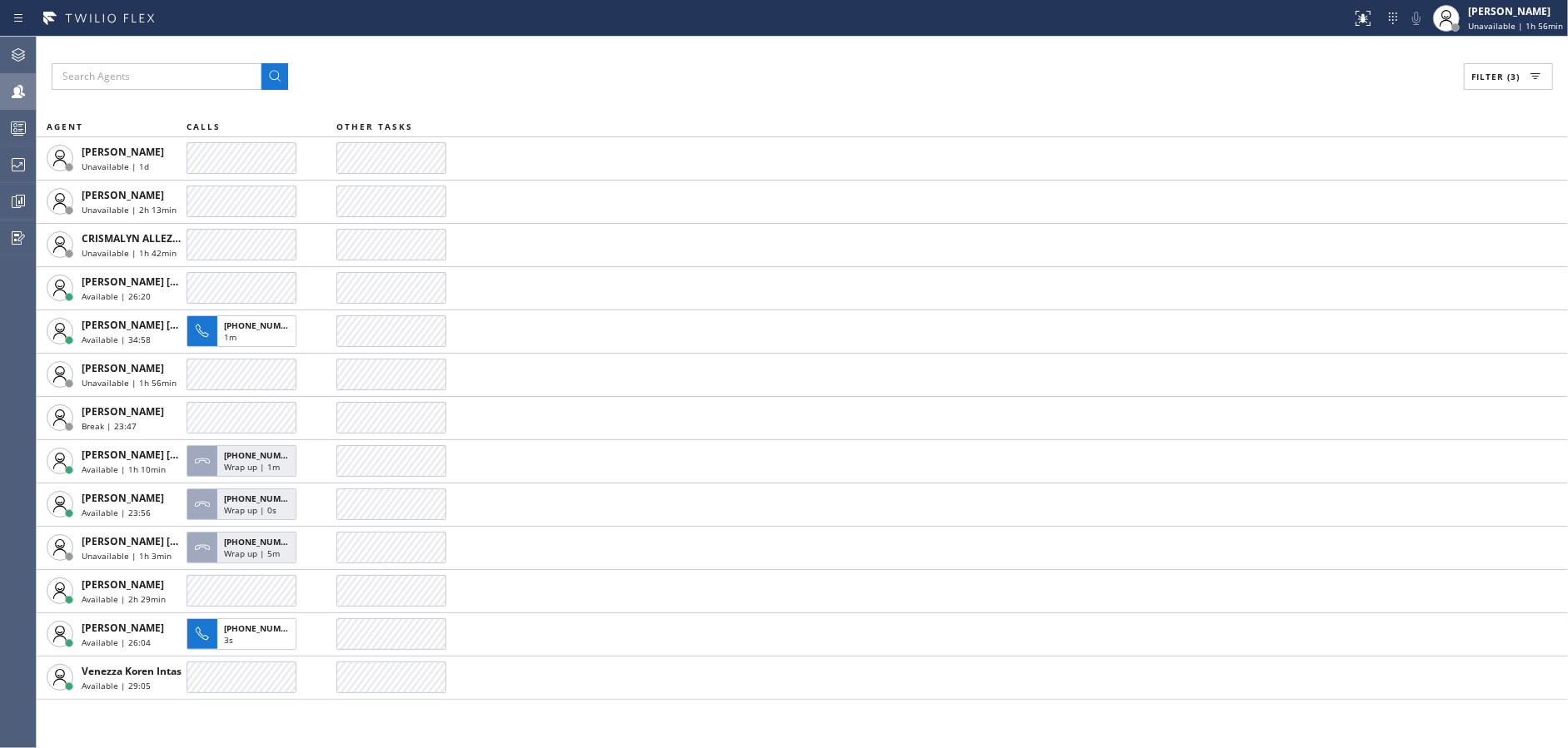
click at [569, 75] on div "Filter (3)" at bounding box center [802, 76] width 1501 height 27
click at [577, 91] on div "Filter (3) AGENT CALLS OTHER TASKS Abe Collarte Unavailable | 1d Alynna Marie P…" at bounding box center [802, 392] width 1531 height 712
click at [576, 49] on div "Filter (3) AGENT CALLS OTHER TASKS Abe Collarte Unavailable | 1d Alynna Marie P…" at bounding box center [802, 392] width 1531 height 712
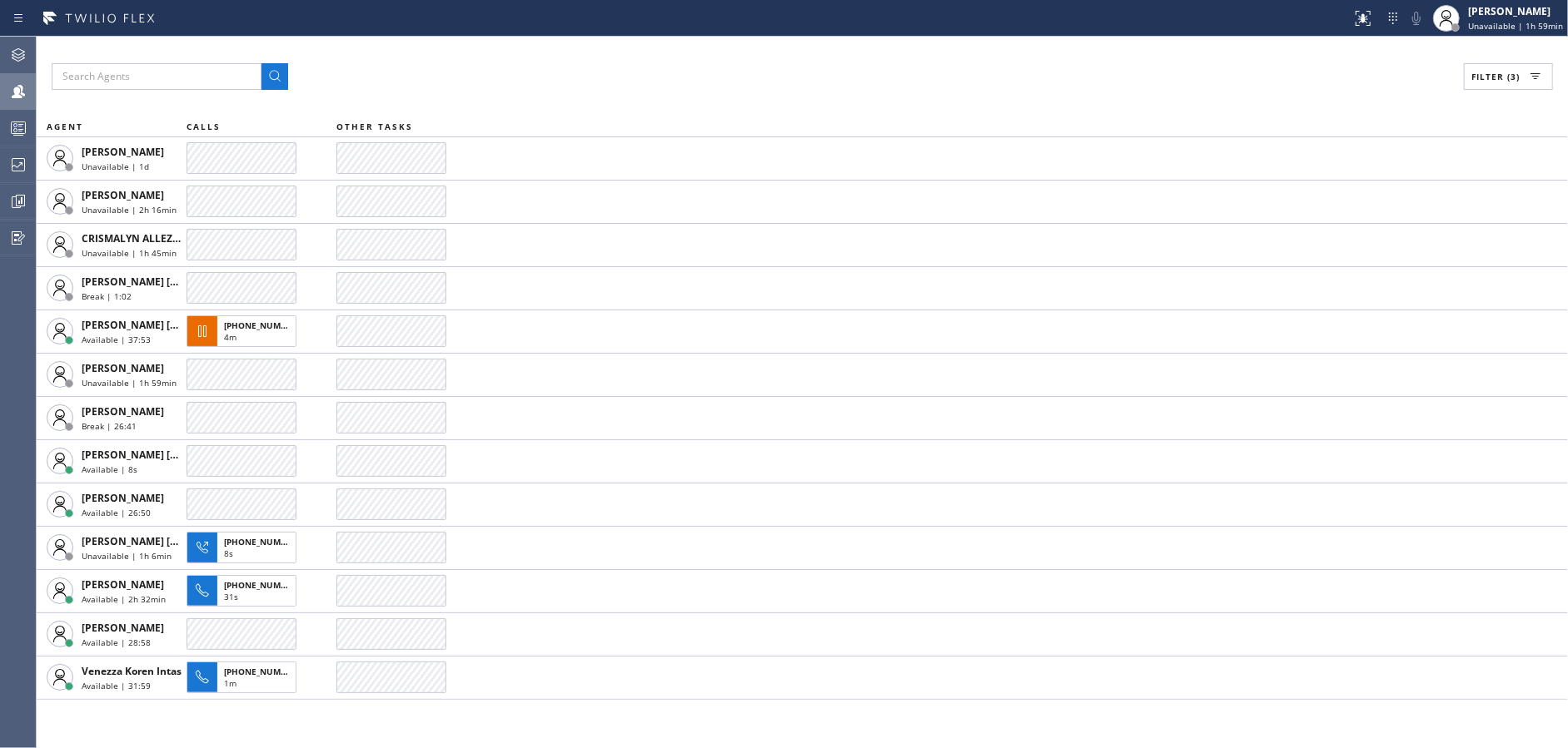
drag, startPoint x: 732, startPoint y: 47, endPoint x: 786, endPoint y: 44, distance: 54.1
click at [732, 47] on div "Filter (3) AGENT CALLS OTHER TASKS Abe Collarte Unavailable | 1d Alynna Marie P…" at bounding box center [802, 392] width 1531 height 712
click at [571, 72] on div "Filter (3)" at bounding box center [802, 76] width 1501 height 27
drag, startPoint x: 602, startPoint y: 93, endPoint x: 822, endPoint y: 4, distance: 237.3
click at [604, 91] on div "Filter (3) AGENT CALLS OTHER TASKS Abe Collarte Unavailable | 1d Alynna Marie P…" at bounding box center [802, 392] width 1531 height 712
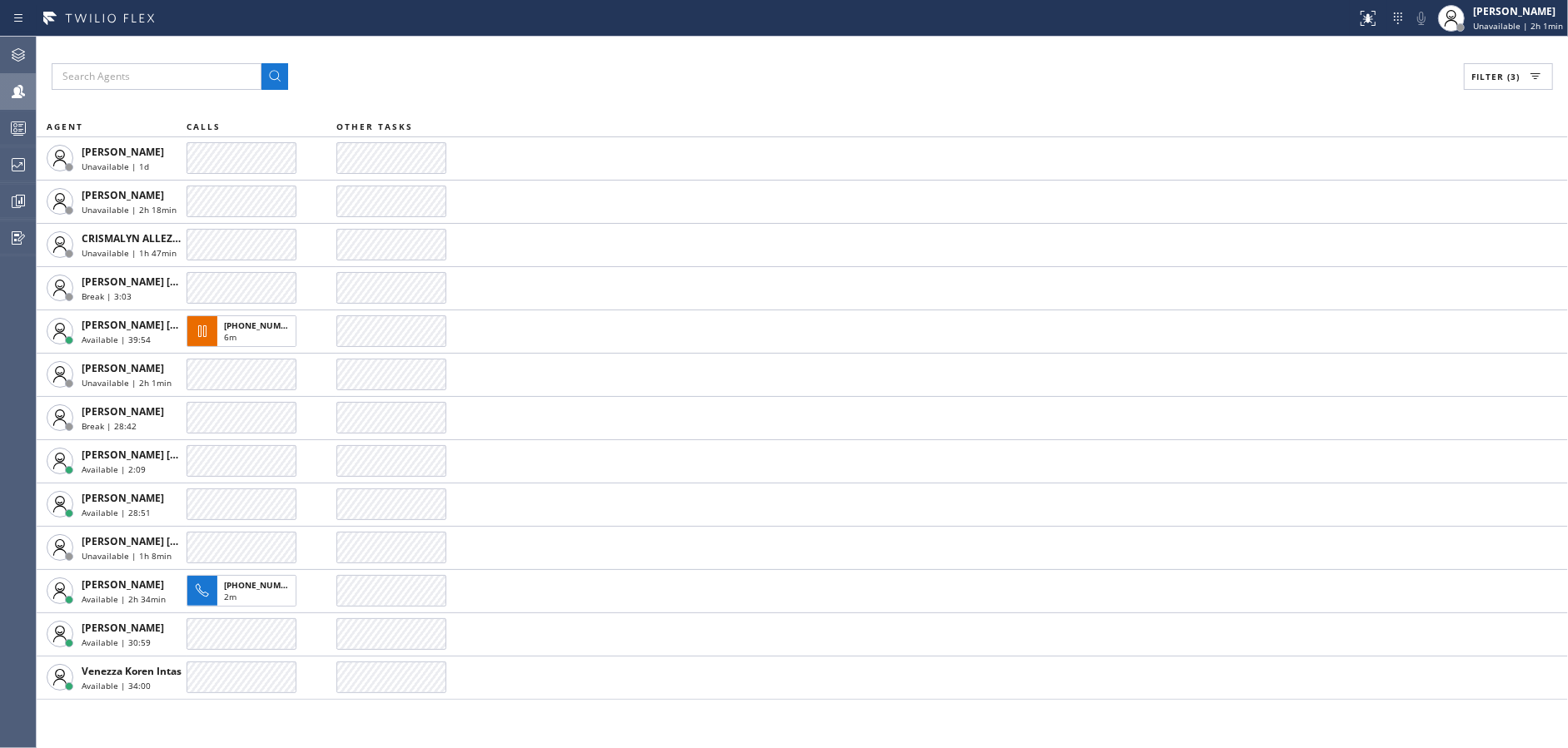
drag, startPoint x: 772, startPoint y: 79, endPoint x: 860, endPoint y: 42, distance: 95.5
click at [772, 79] on div "Filter (3)" at bounding box center [802, 76] width 1501 height 27
click at [598, 94] on div "Filter (3) AGENT CALLS OTHER TASKS Abe Collarte Unavailable | 1d Alynna Marie P…" at bounding box center [802, 392] width 1531 height 712
drag, startPoint x: 596, startPoint y: 61, endPoint x: 746, endPoint y: 31, distance: 153.0
click at [596, 61] on div "Filter (3) AGENT CALLS OTHER TASKS Abe Collarte Unavailable | 1d Alynna Marie P…" at bounding box center [802, 392] width 1531 height 712
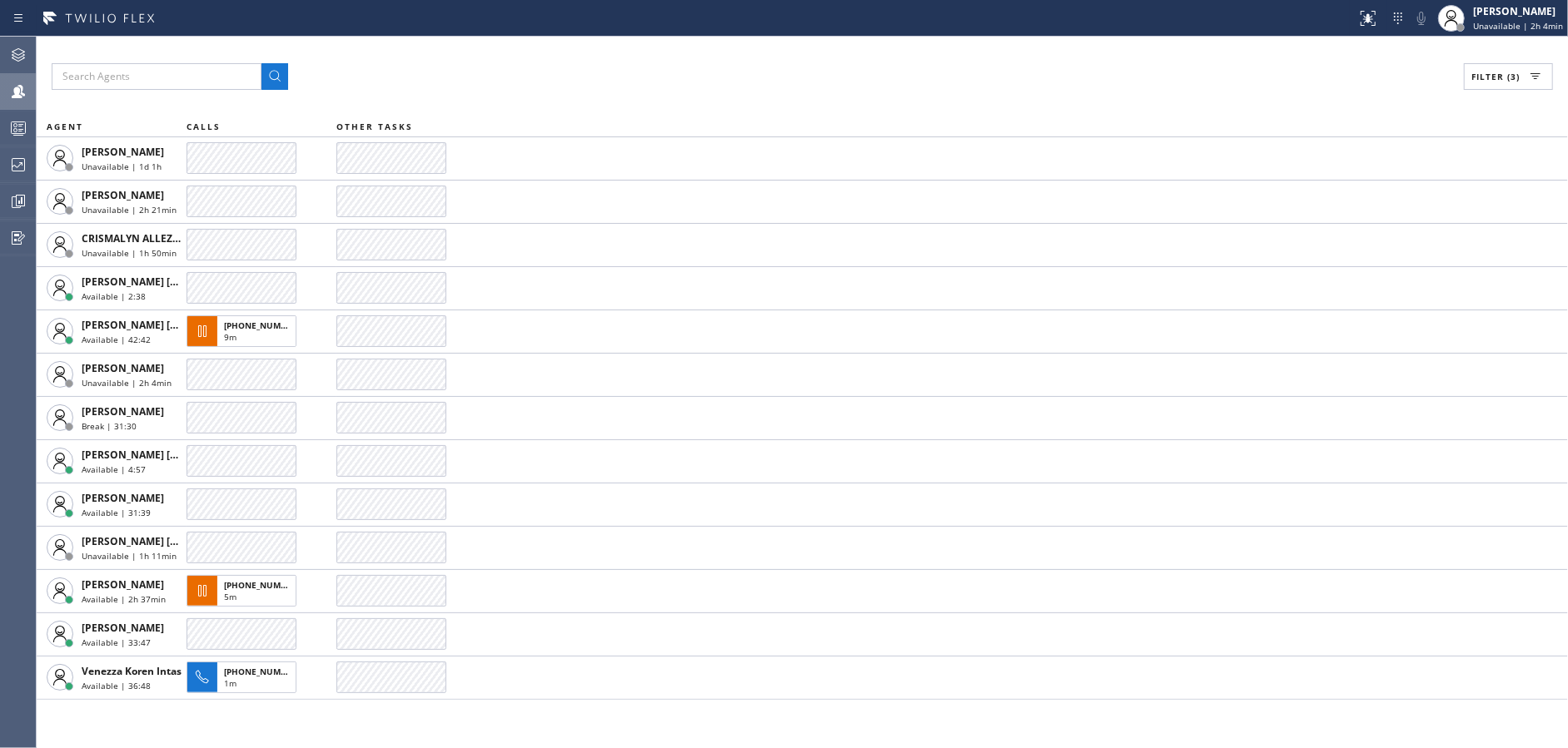
click at [743, 35] on div "Status report No issues detected If you experience an issue, please download th…" at bounding box center [784, 18] width 1568 height 36
click at [3, 132] on div at bounding box center [18, 128] width 36 height 20
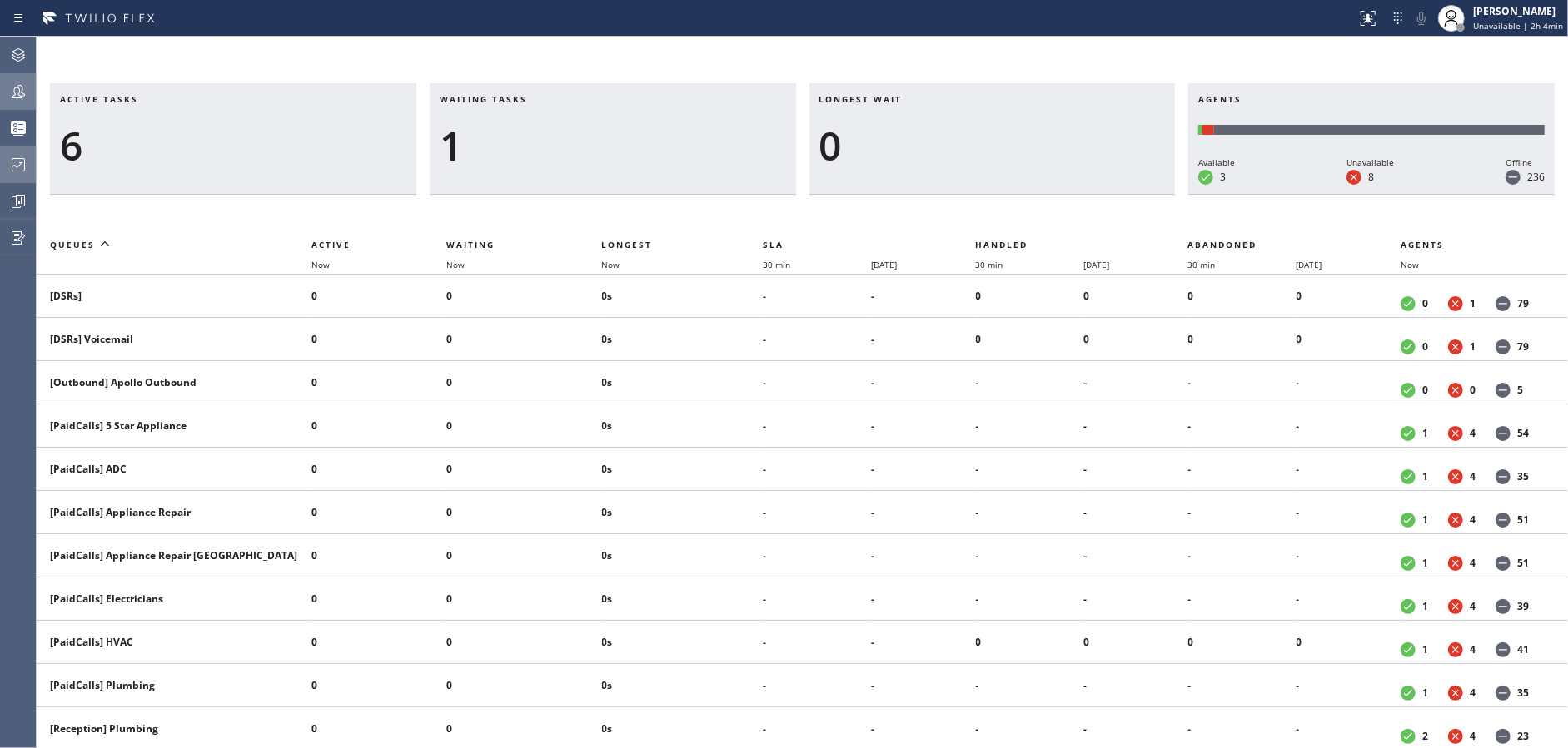
click at [3, 160] on div at bounding box center [18, 164] width 36 height 20
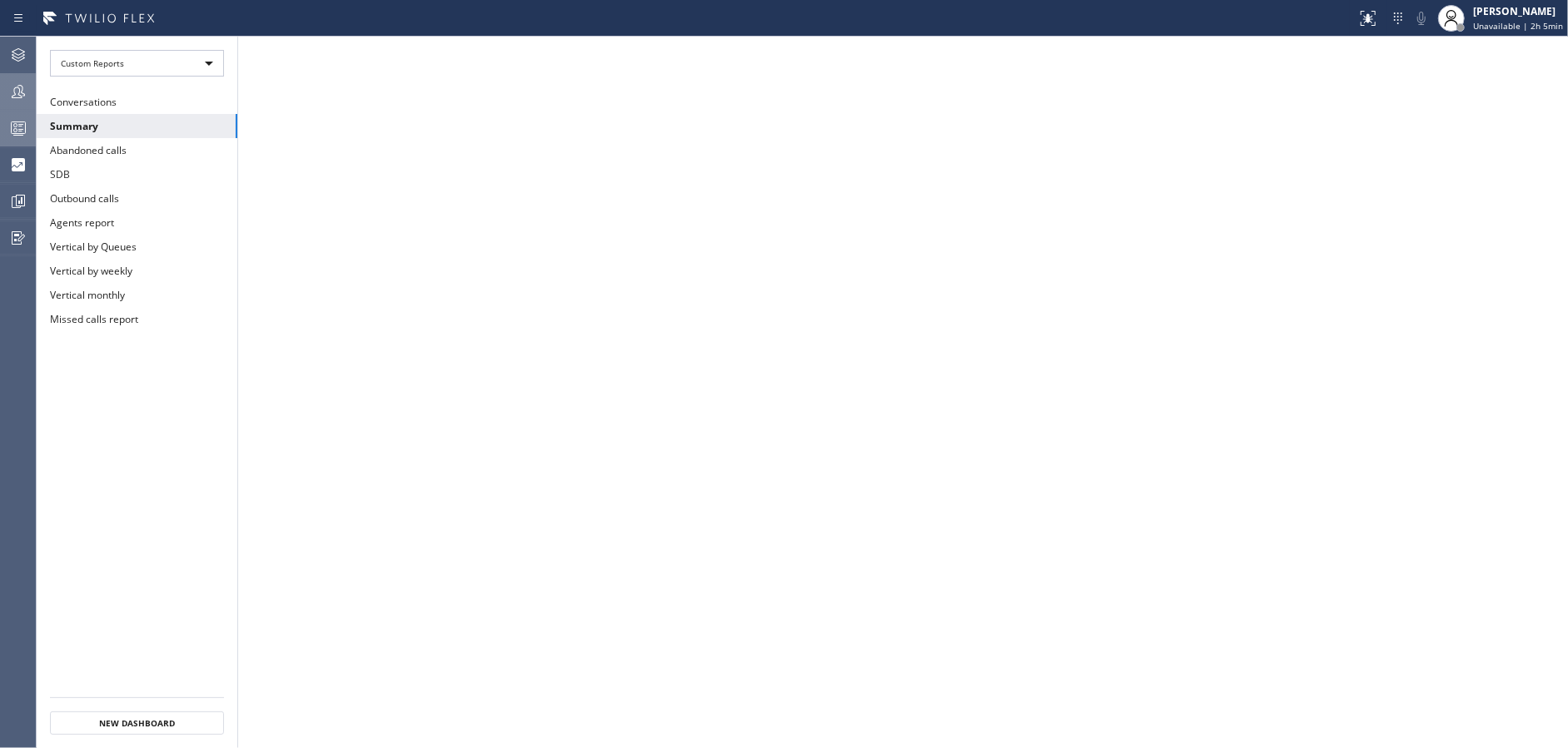
click at [15, 114] on div at bounding box center [18, 128] width 36 height 33
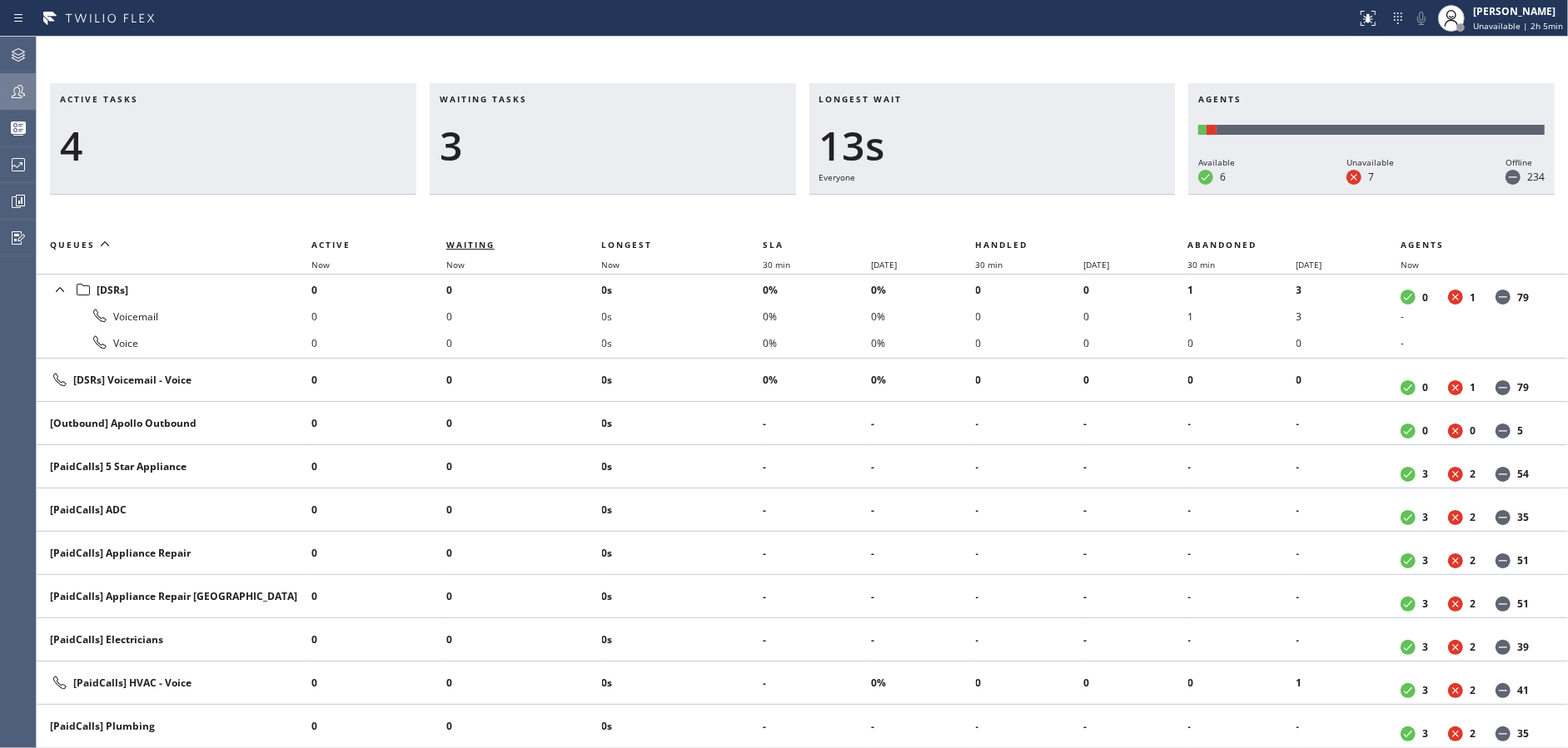
click at [467, 245] on span "Waiting" at bounding box center [470, 245] width 49 height 11
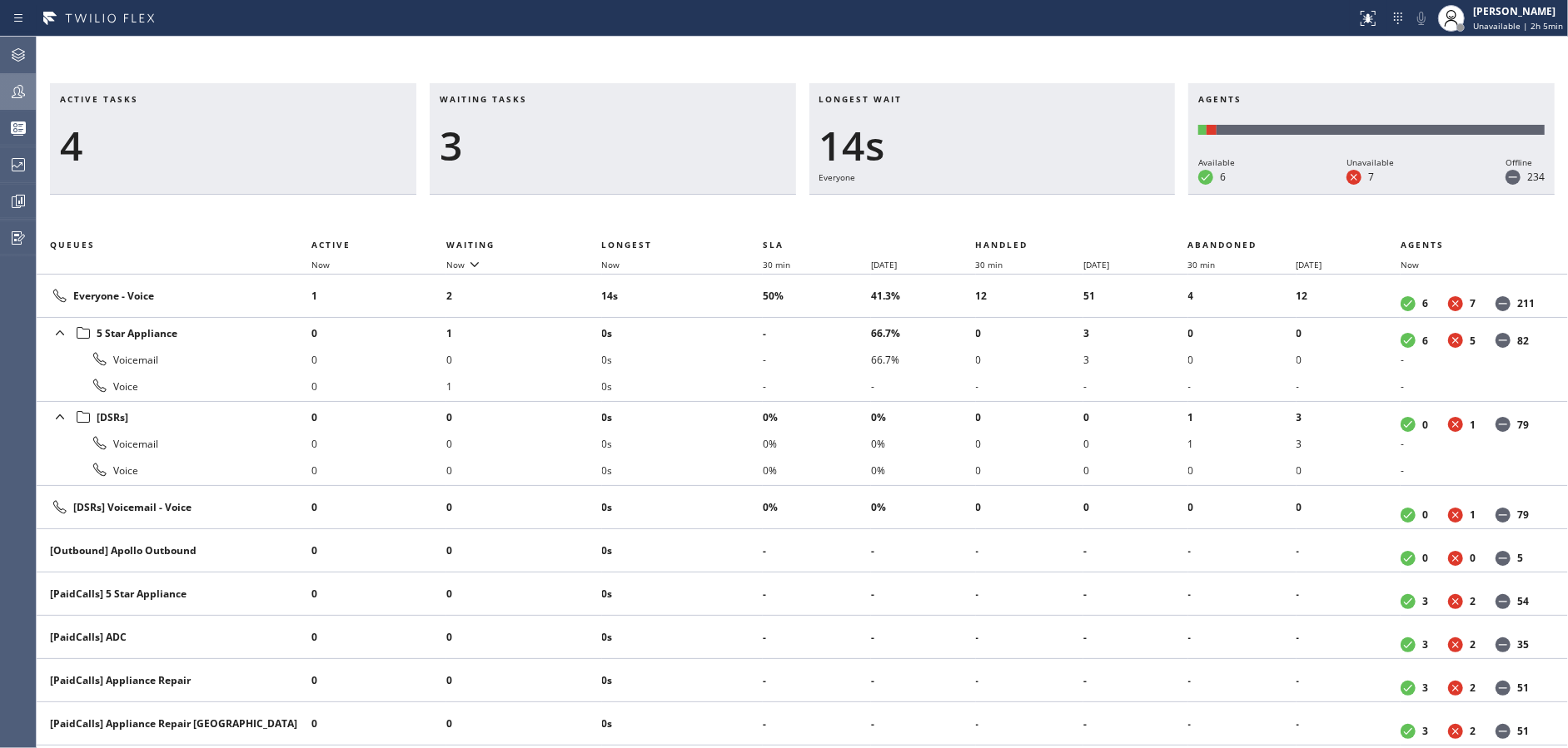
click at [597, 178] on div "Waiting tasks 3" at bounding box center [612, 139] width 366 height 112
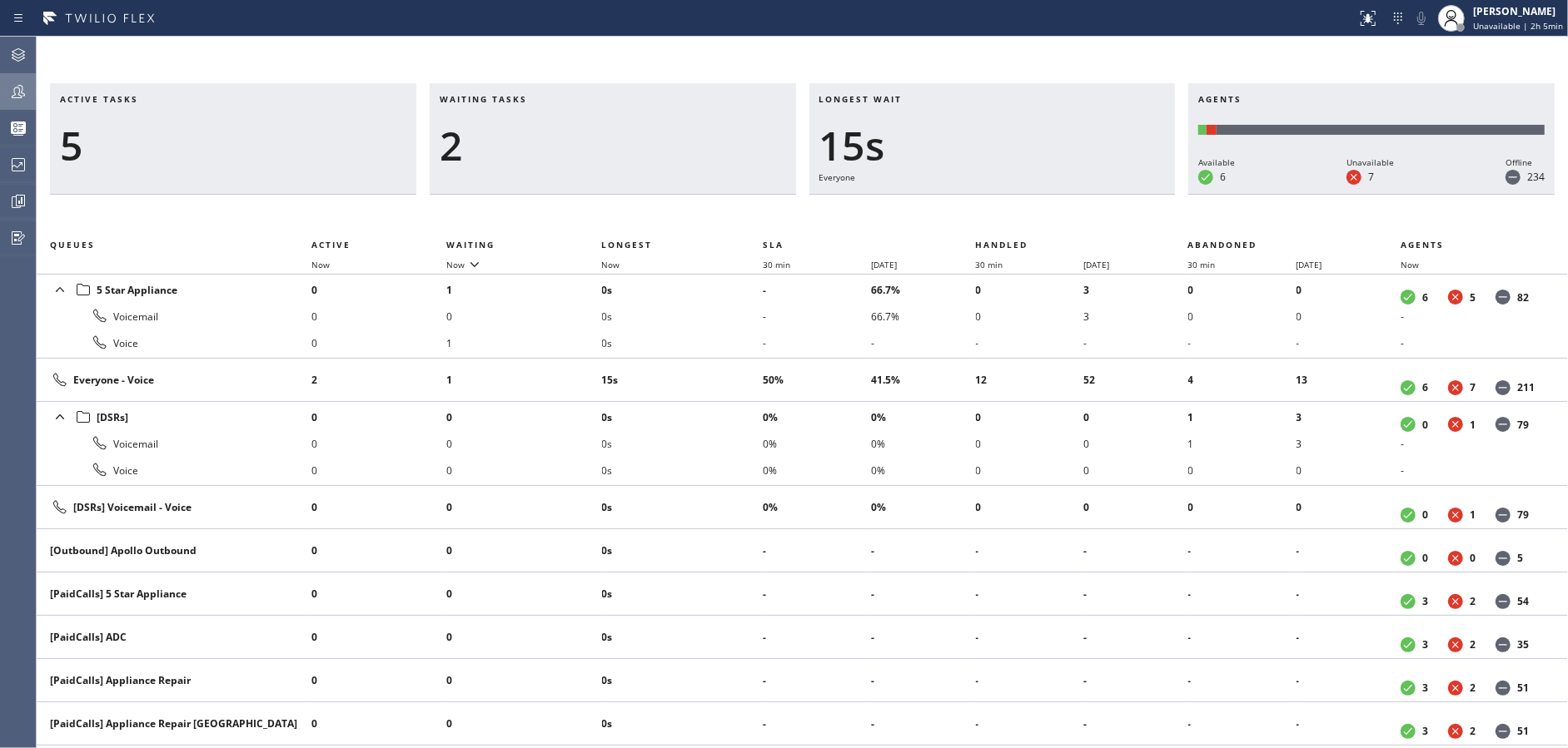
drag, startPoint x: 598, startPoint y: 191, endPoint x: 617, endPoint y: 347, distance: 157.2
click at [598, 191] on div "Waiting tasks 2" at bounding box center [612, 139] width 366 height 112
click at [715, 75] on div "Active tasks 4 Waiting tasks 2 Longest wait 9s Everyone Agents Available 6 Unav…" at bounding box center [802, 392] width 1531 height 712
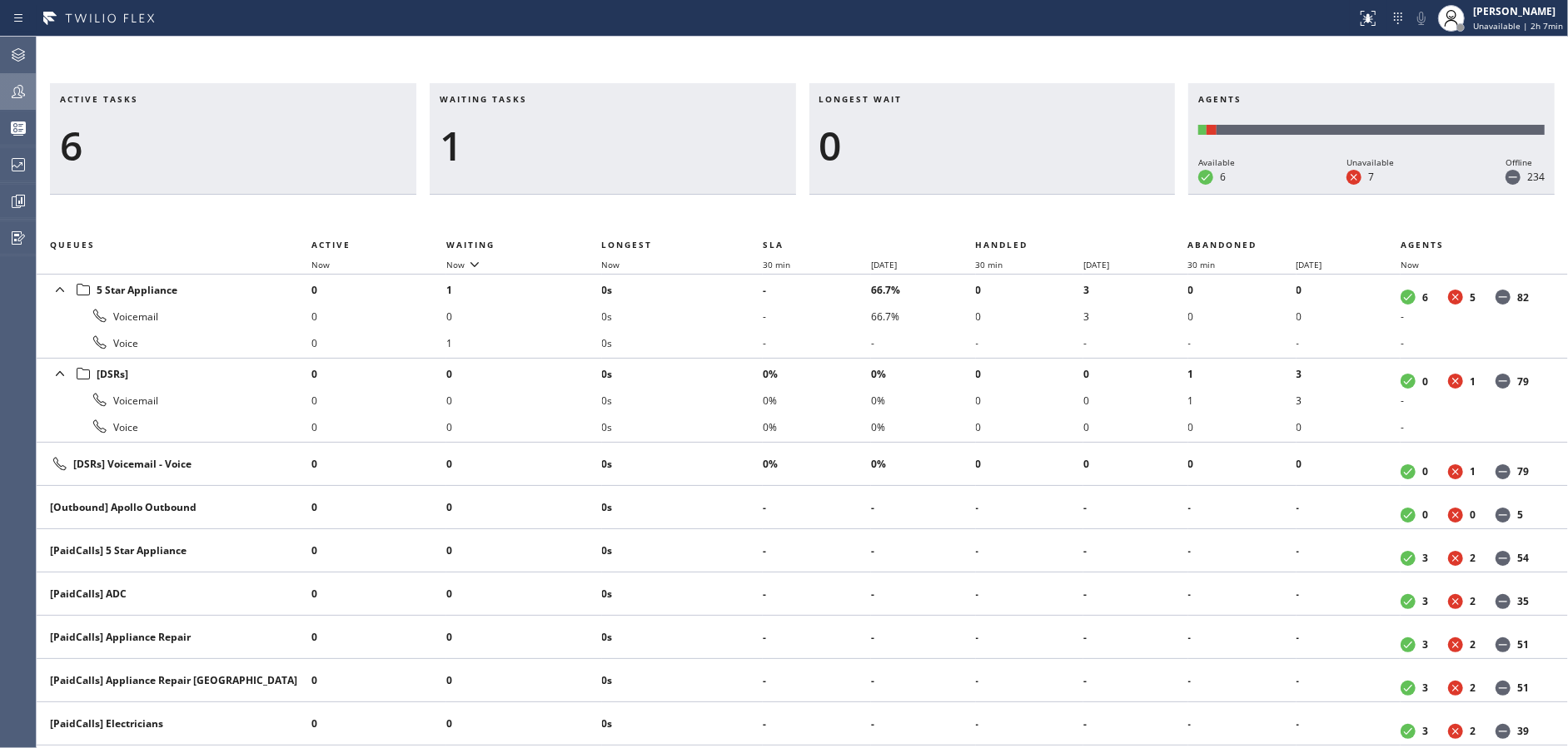
click at [782, 107] on h3 "Waiting tasks" at bounding box center [612, 106] width 346 height 25
click at [28, 89] on icon at bounding box center [18, 91] width 20 height 20
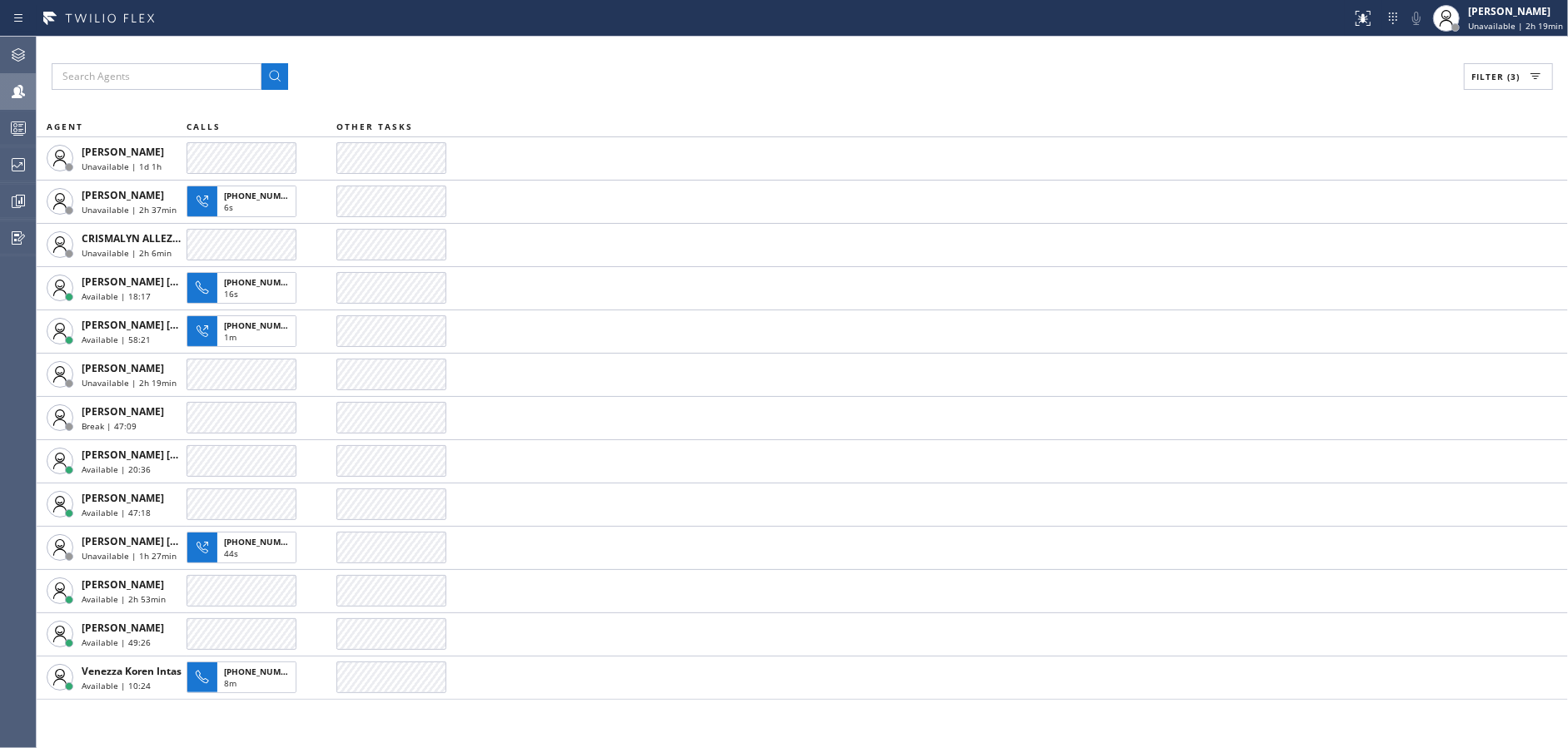
click at [552, 84] on div "Filter (3)" at bounding box center [802, 76] width 1501 height 27
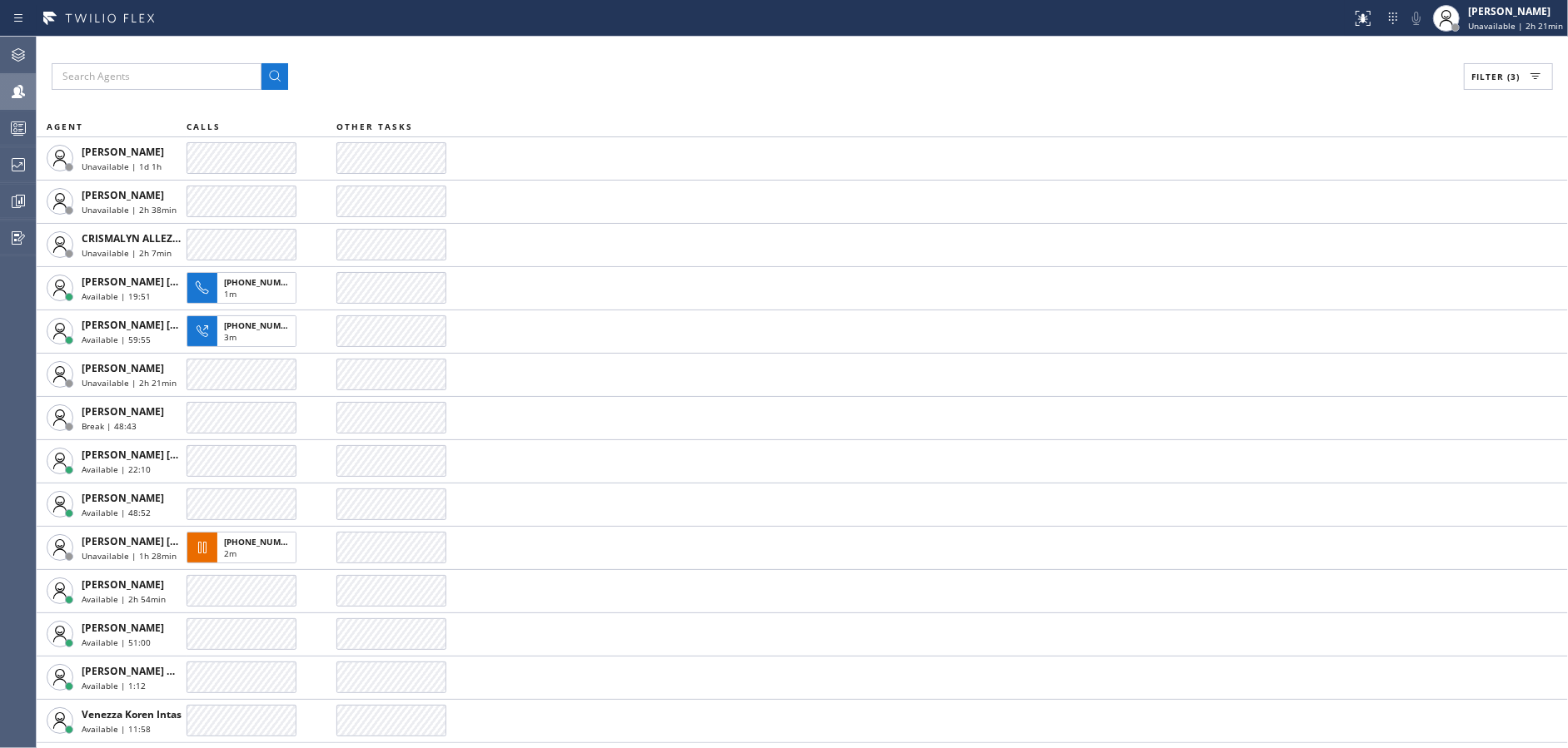
drag, startPoint x: 770, startPoint y: 66, endPoint x: 884, endPoint y: 31, distance: 119.3
click at [770, 66] on div "Filter (3)" at bounding box center [802, 76] width 1501 height 27
click at [626, 104] on div "Filter (3) AGENT CALLS OTHER TASKS Abe Collarte Unavailable | 1d 1h Alynna Mari…" at bounding box center [802, 392] width 1531 height 712
drag, startPoint x: 553, startPoint y: 85, endPoint x: 652, endPoint y: 81, distance: 99.1
click at [553, 85] on div "Filter (3)" at bounding box center [802, 76] width 1501 height 27
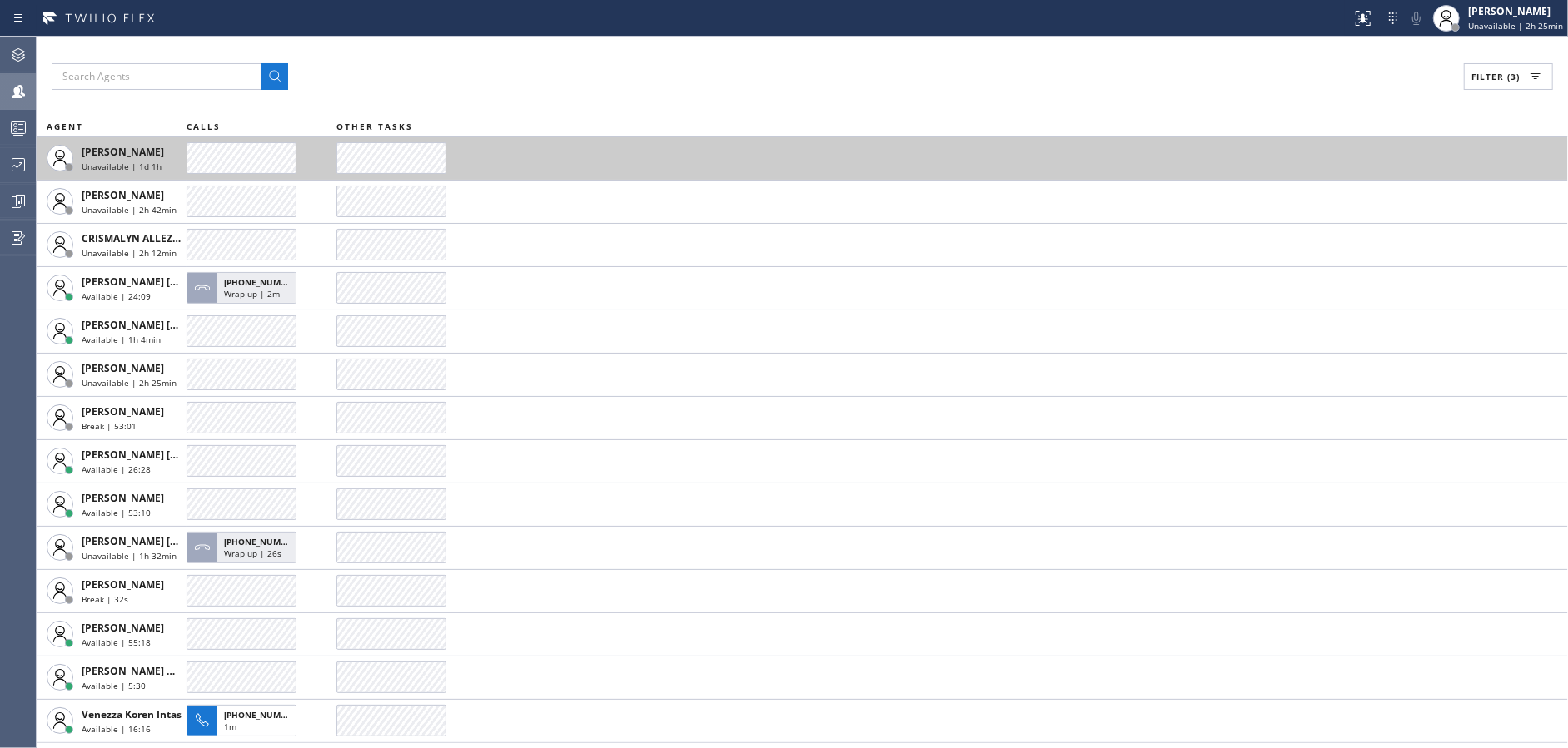
click at [778, 141] on td at bounding box center [952, 158] width 1232 height 43
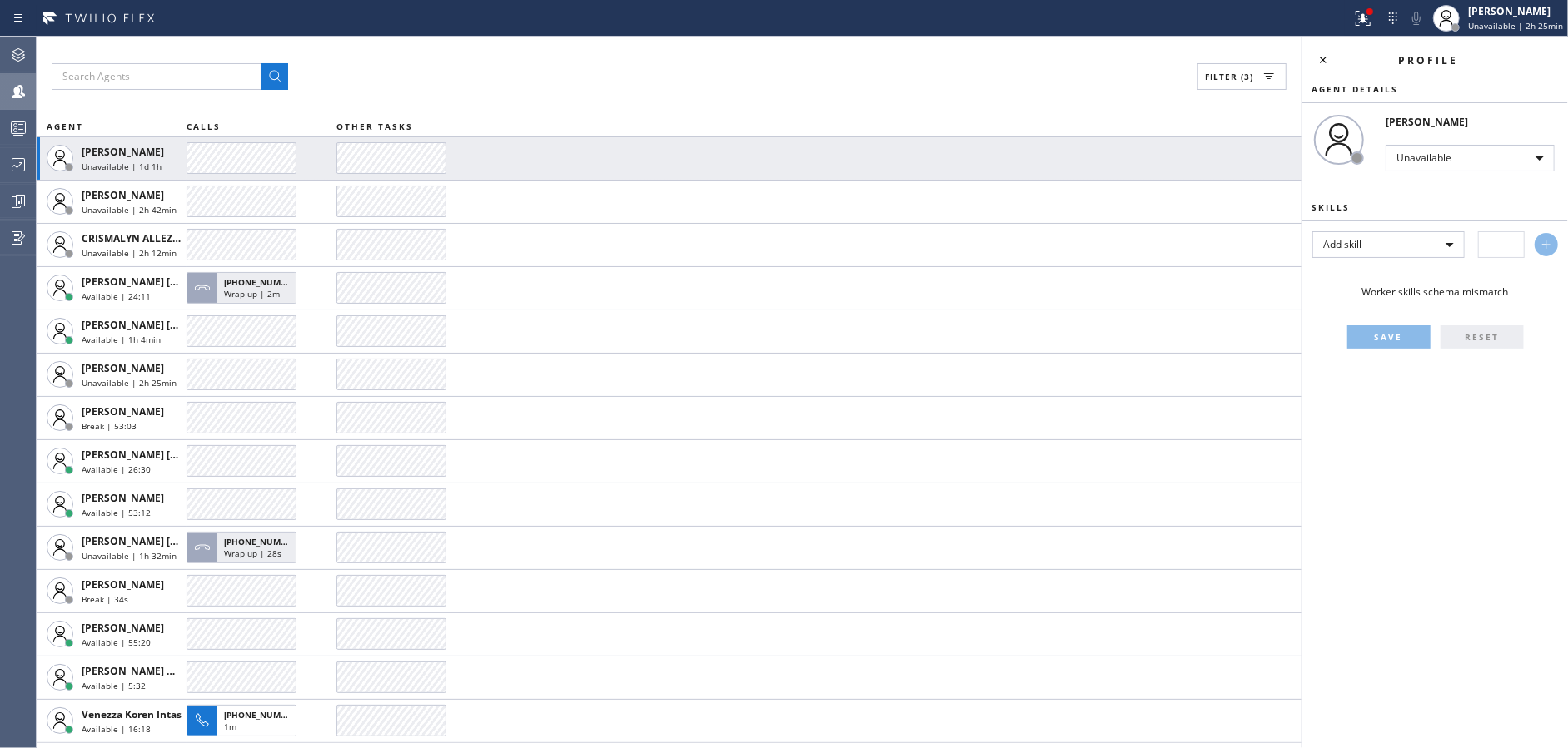
click at [918, 69] on div "Filter (3)" at bounding box center [669, 76] width 1235 height 27
click at [669, 46] on div "Filter (3) AGENT CALLS OTHER TASKS Abe Collarte Unavailable | 1d 1h Alynna Mari…" at bounding box center [668, 392] width 1264 height 712
click at [1314, 64] on icon at bounding box center [1322, 59] width 20 height 20
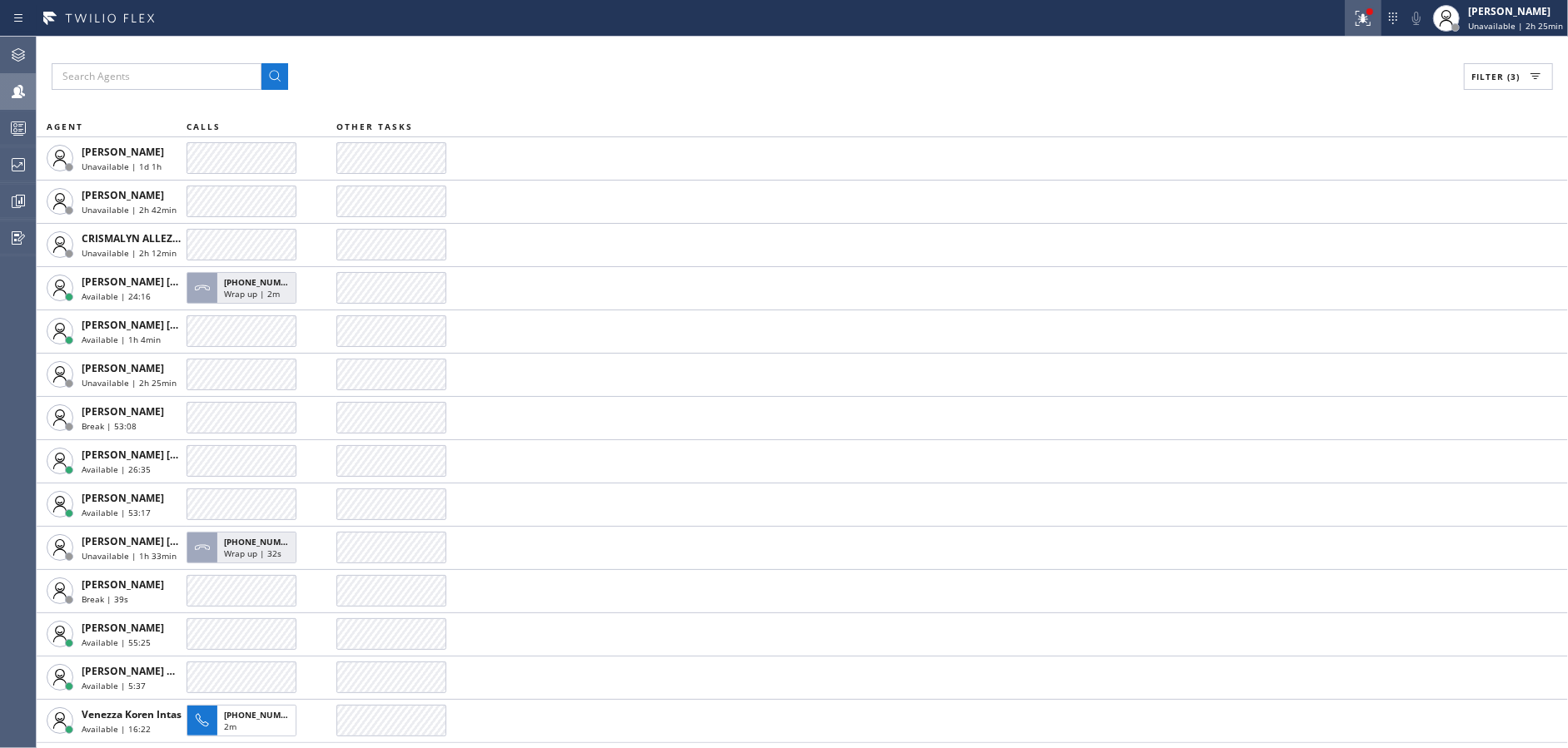
click at [1362, 15] on icon at bounding box center [1363, 18] width 20 height 20
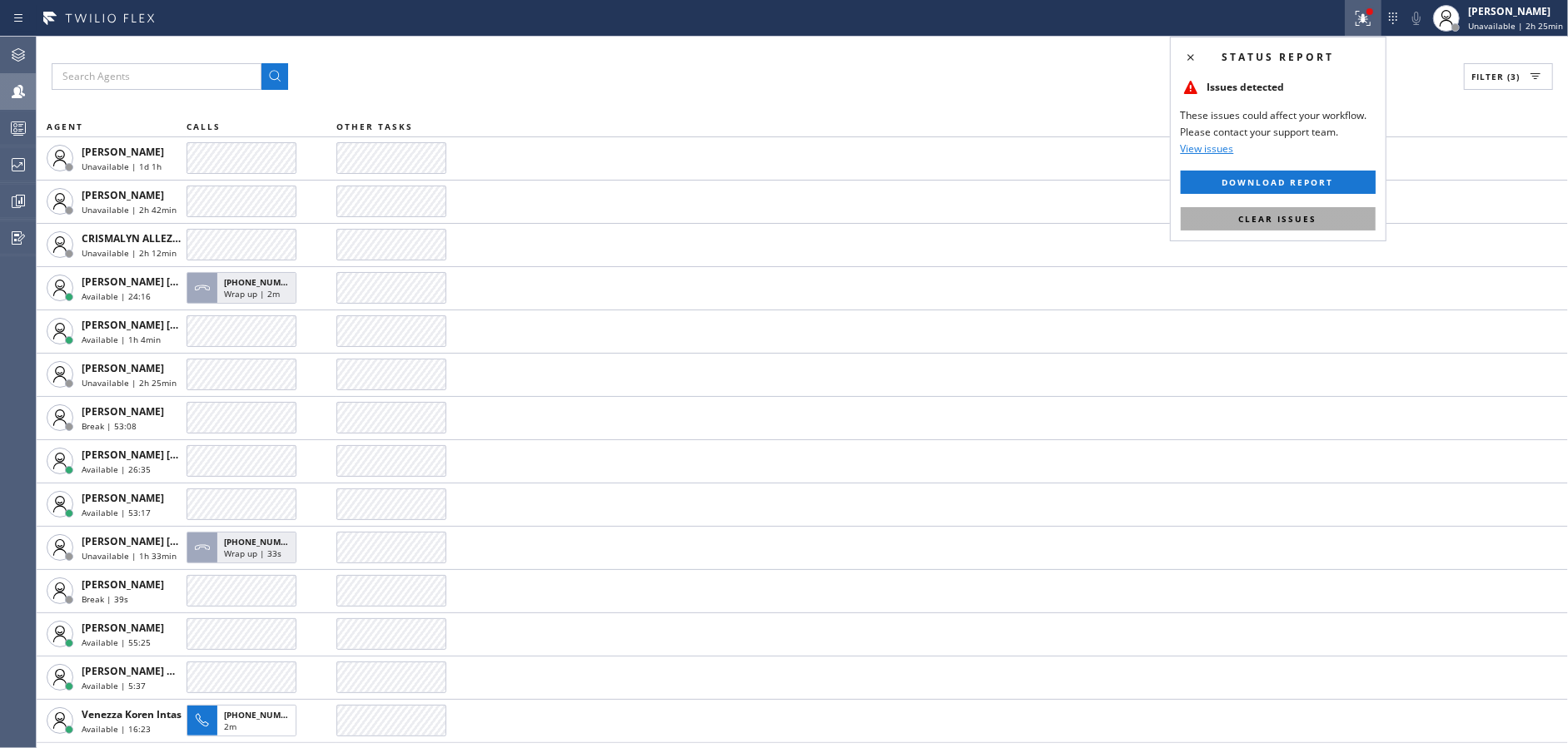
click at [1312, 228] on button "Clear issues" at bounding box center [1278, 219] width 195 height 23
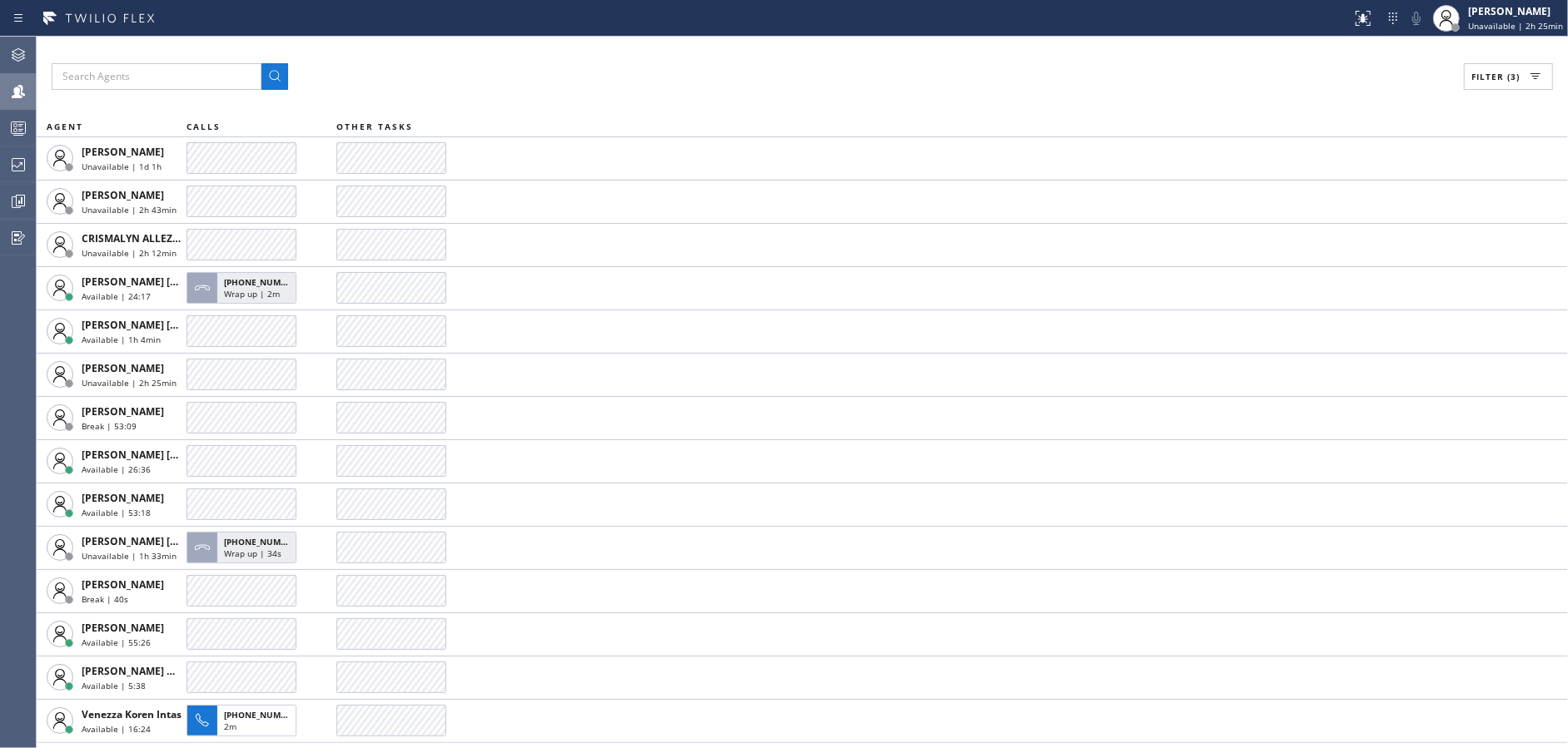
click at [905, 72] on div "Filter (3)" at bounding box center [802, 76] width 1501 height 27
click at [23, 357] on div "Agent Desktop Teams Queues Stats Dashboards Analyze Questionnaires" at bounding box center [17, 392] width 35 height 712
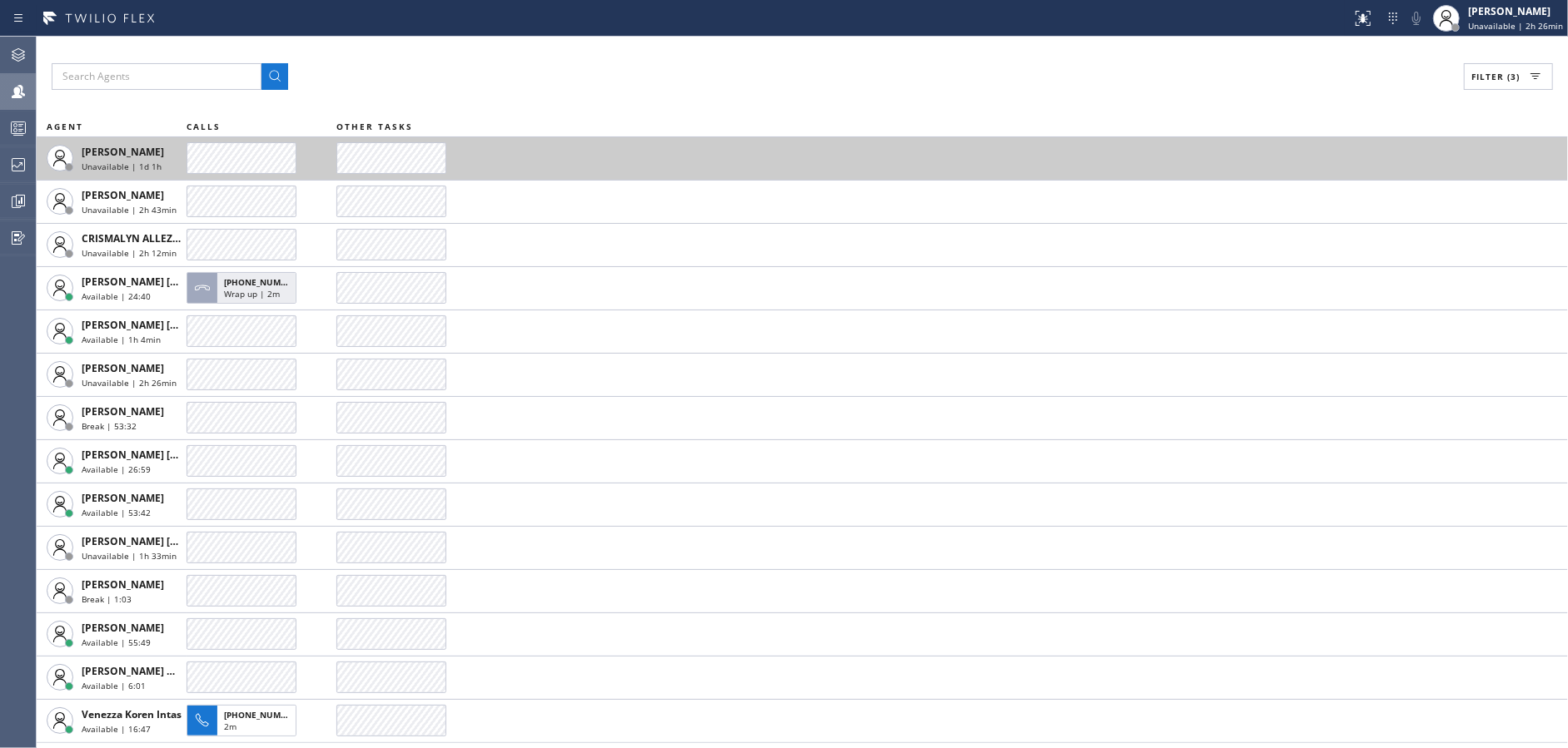
click at [852, 154] on td at bounding box center [952, 158] width 1232 height 43
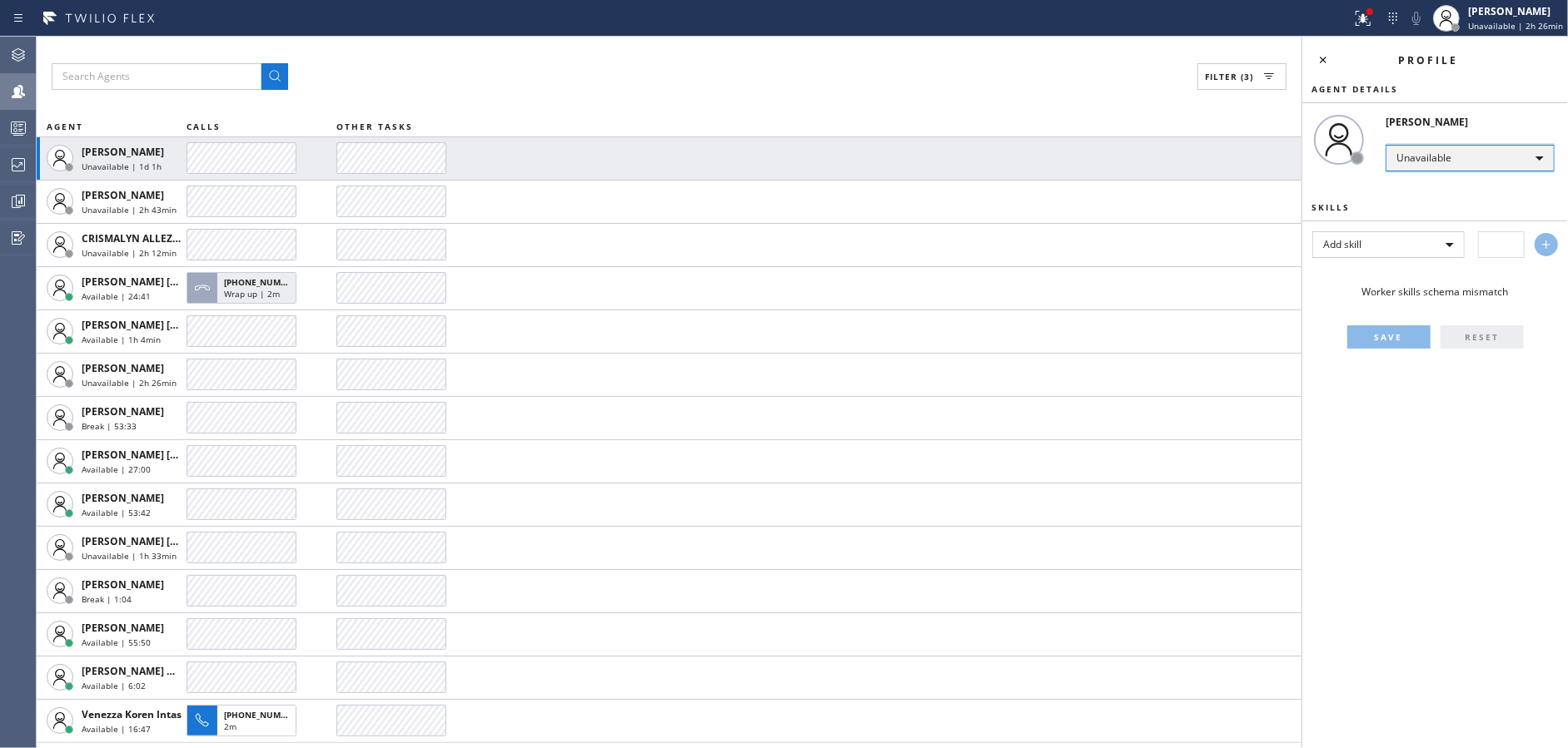
click at [1445, 161] on div "Unavailable" at bounding box center [1470, 159] width 169 height 27
click at [1445, 188] on li "Offline" at bounding box center [1469, 181] width 165 height 20
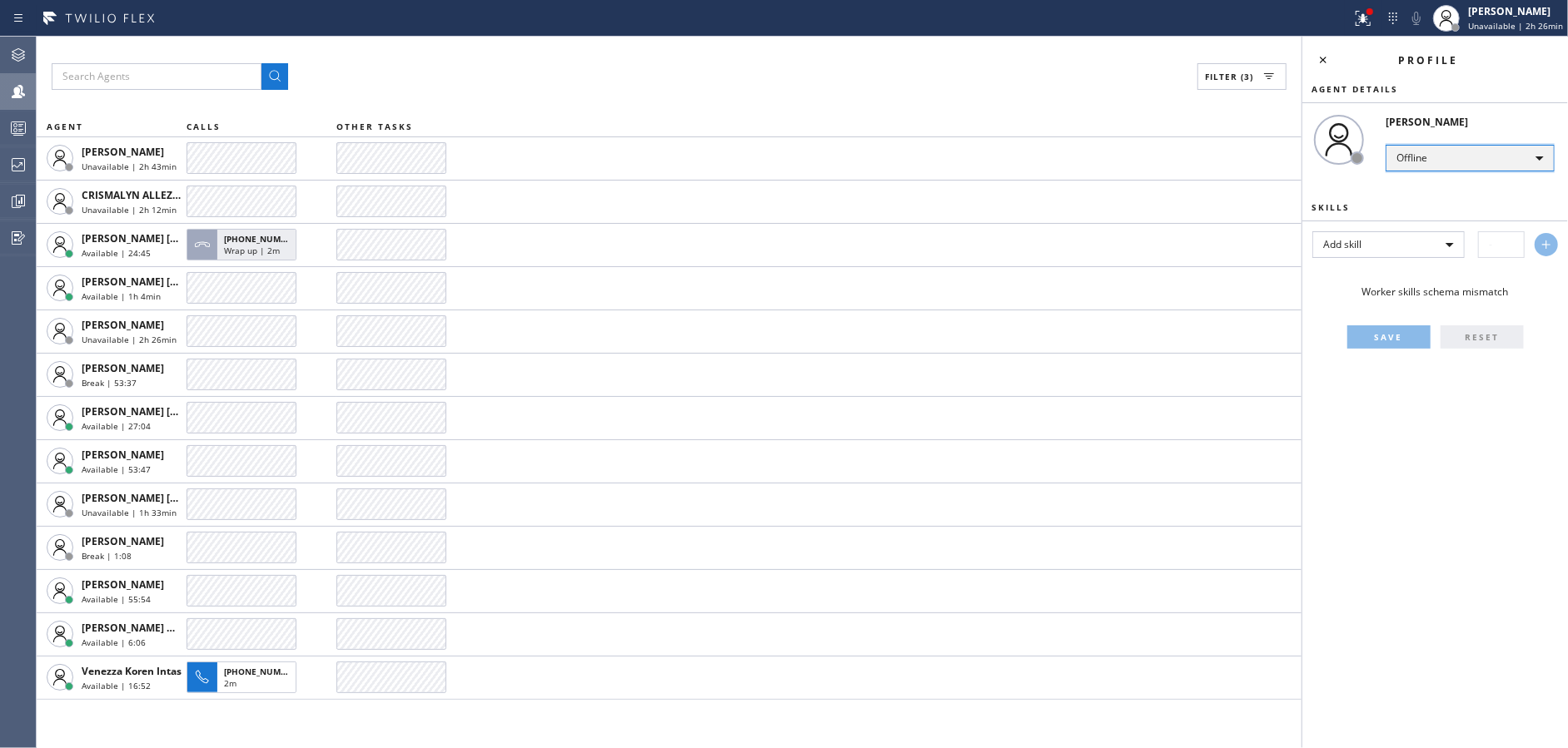
click at [1446, 159] on div "Offline" at bounding box center [1470, 159] width 169 height 27
click at [1119, 96] on div at bounding box center [784, 374] width 1568 height 748
click at [1324, 53] on icon at bounding box center [1322, 59] width 20 height 20
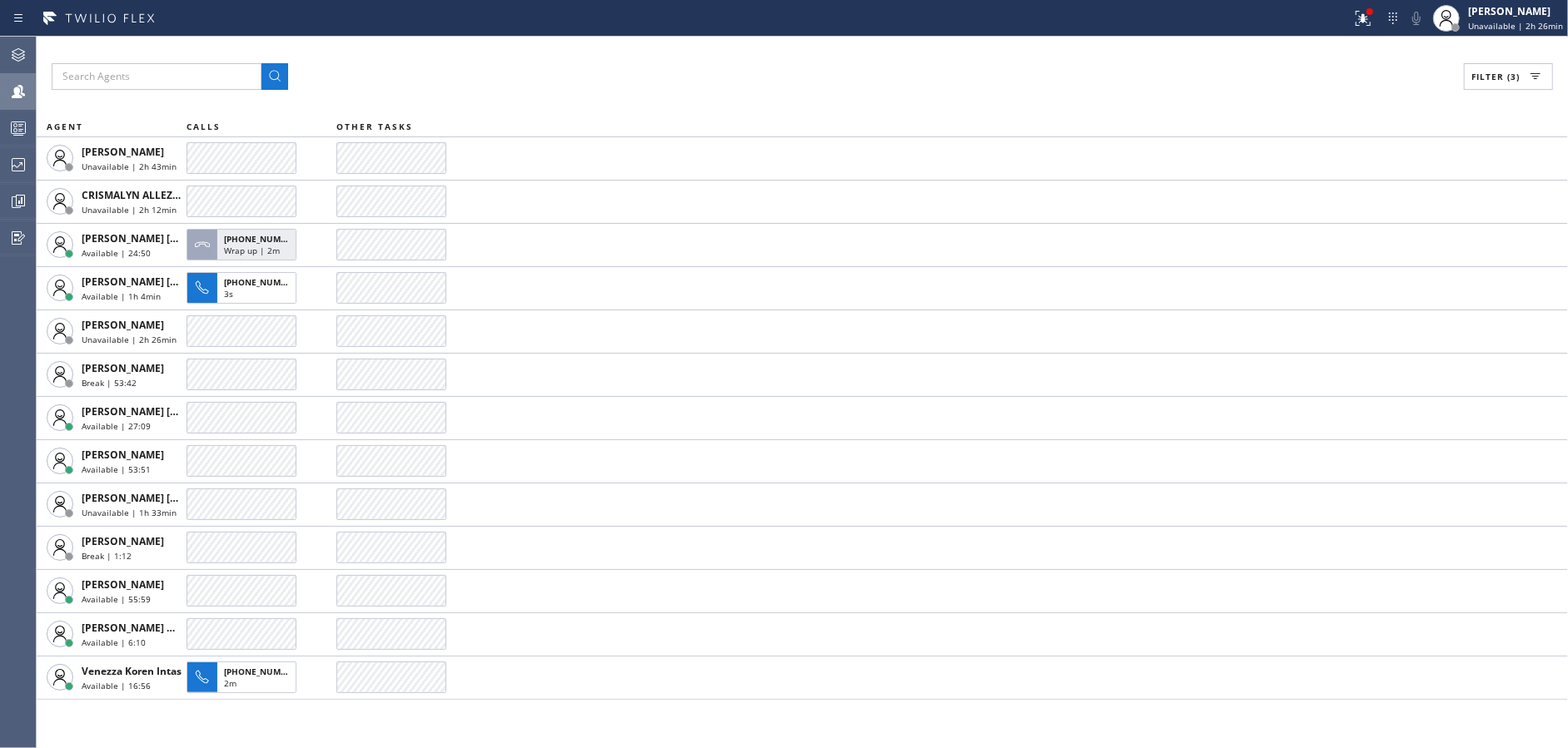
click at [554, 82] on div "Filter (3)" at bounding box center [802, 76] width 1501 height 27
click at [9, 160] on icon at bounding box center [18, 164] width 20 height 20
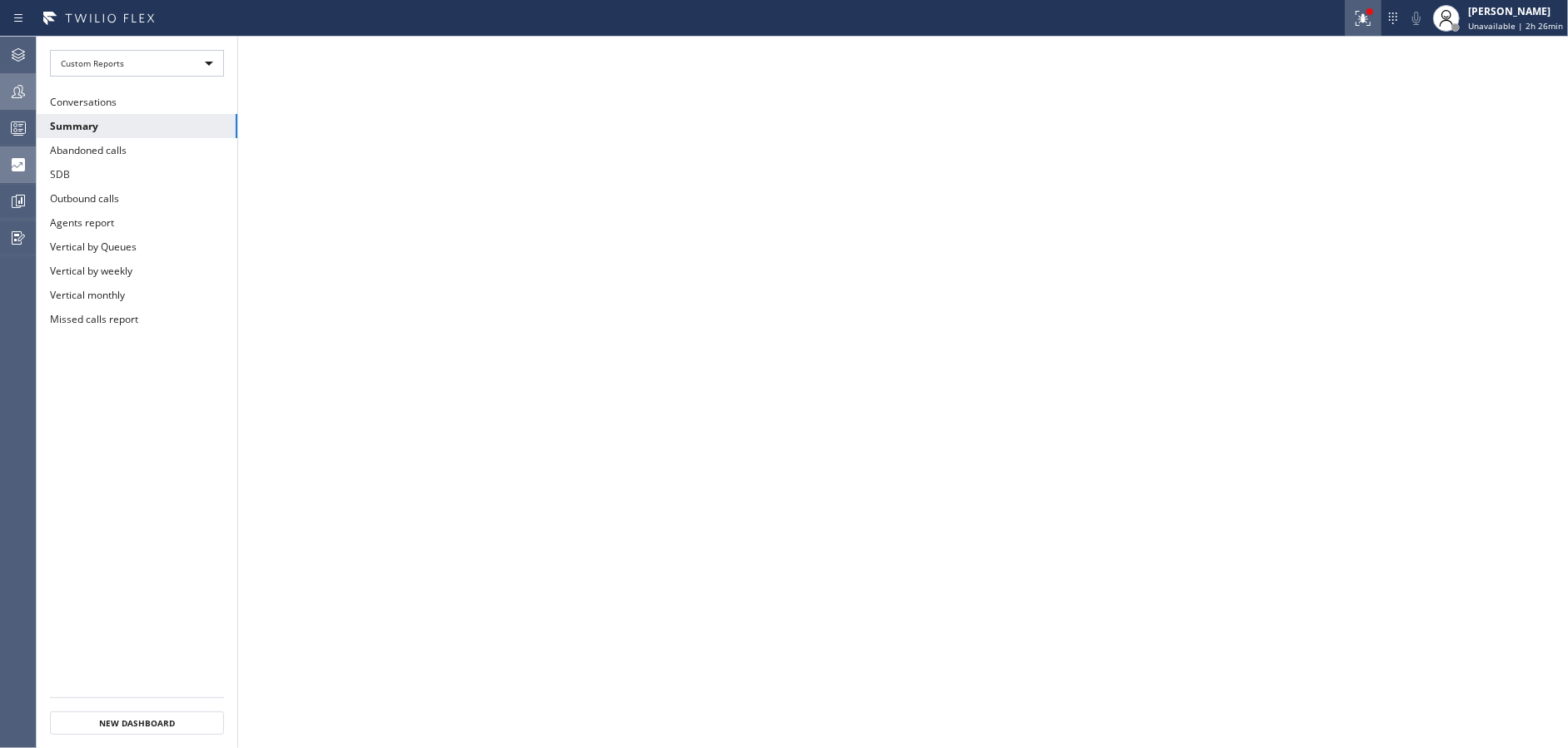
click at [1361, 13] on icon at bounding box center [1363, 18] width 20 height 20
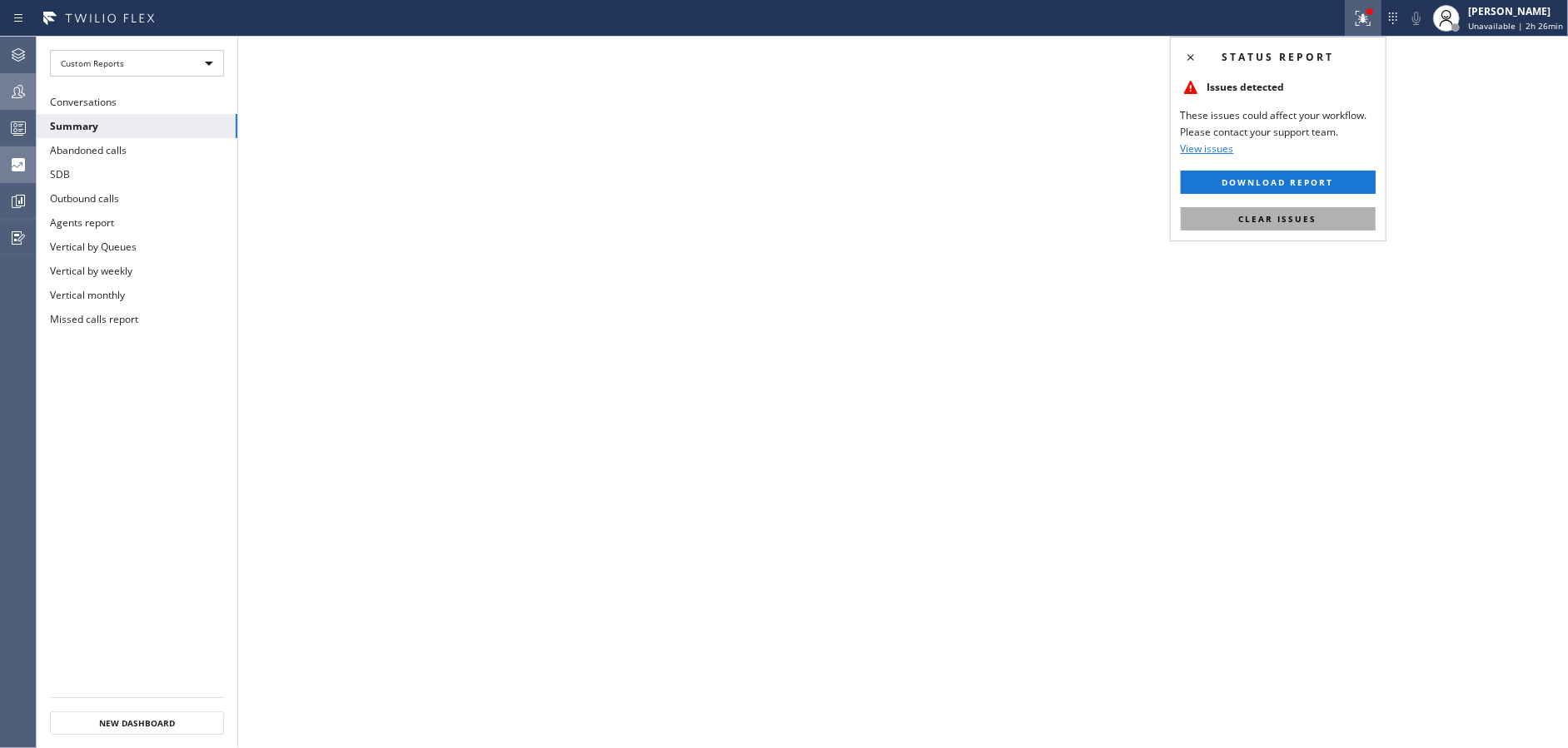
click at [1337, 225] on button "Clear issues" at bounding box center [1278, 219] width 195 height 23
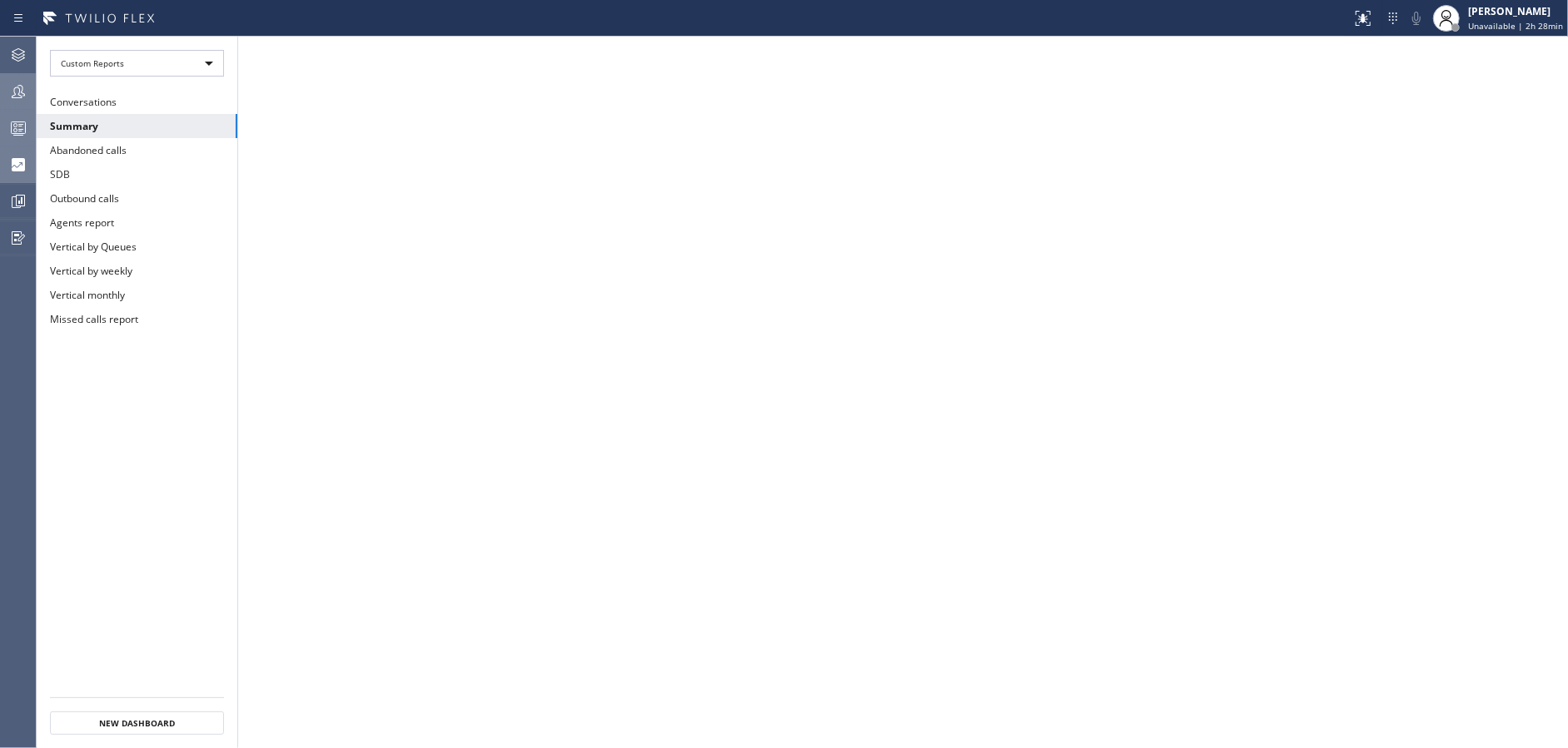
click at [24, 118] on icon at bounding box center [18, 128] width 20 height 20
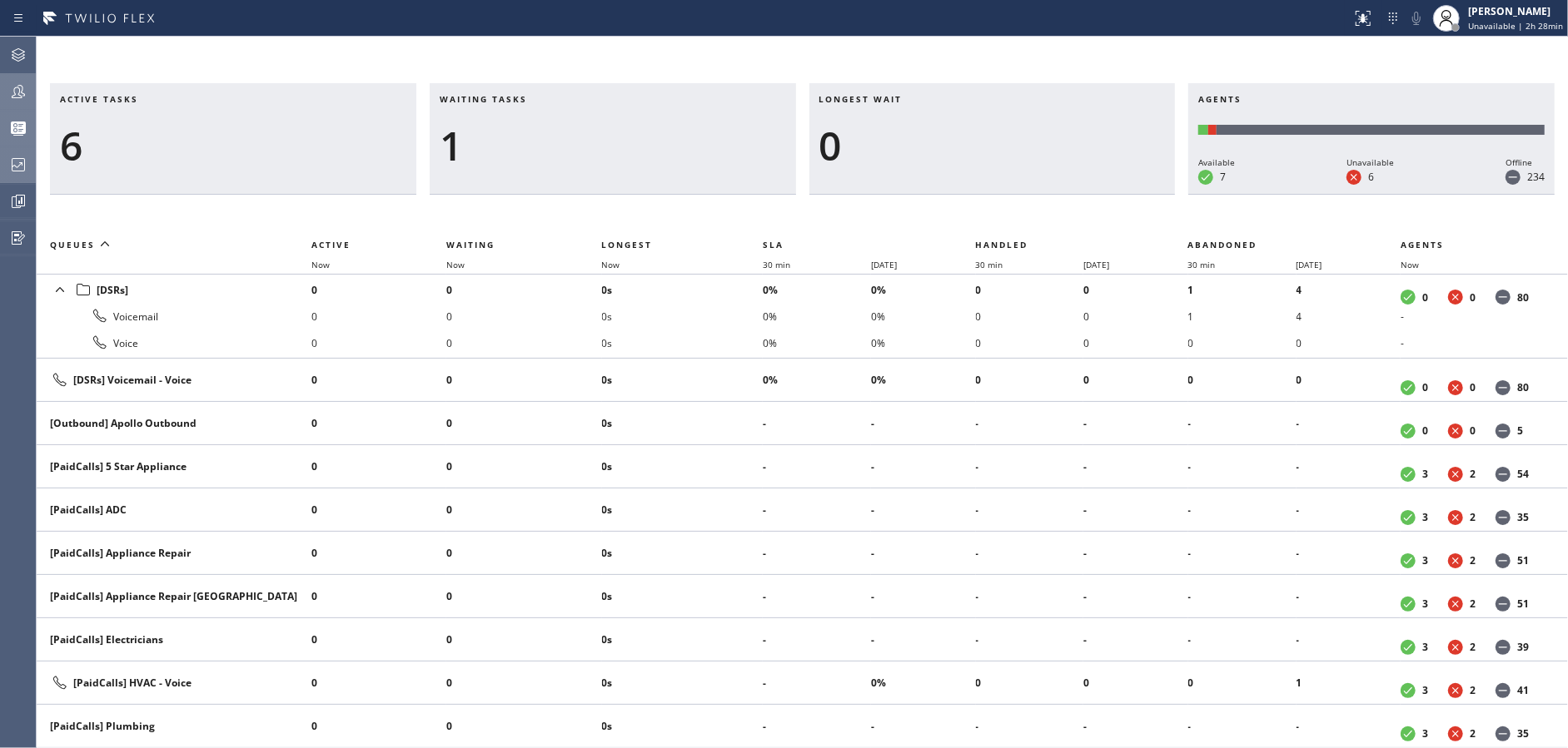
click at [579, 114] on h3 "Waiting tasks" at bounding box center [612, 106] width 346 height 25
click at [1, 90] on div at bounding box center [18, 91] width 36 height 20
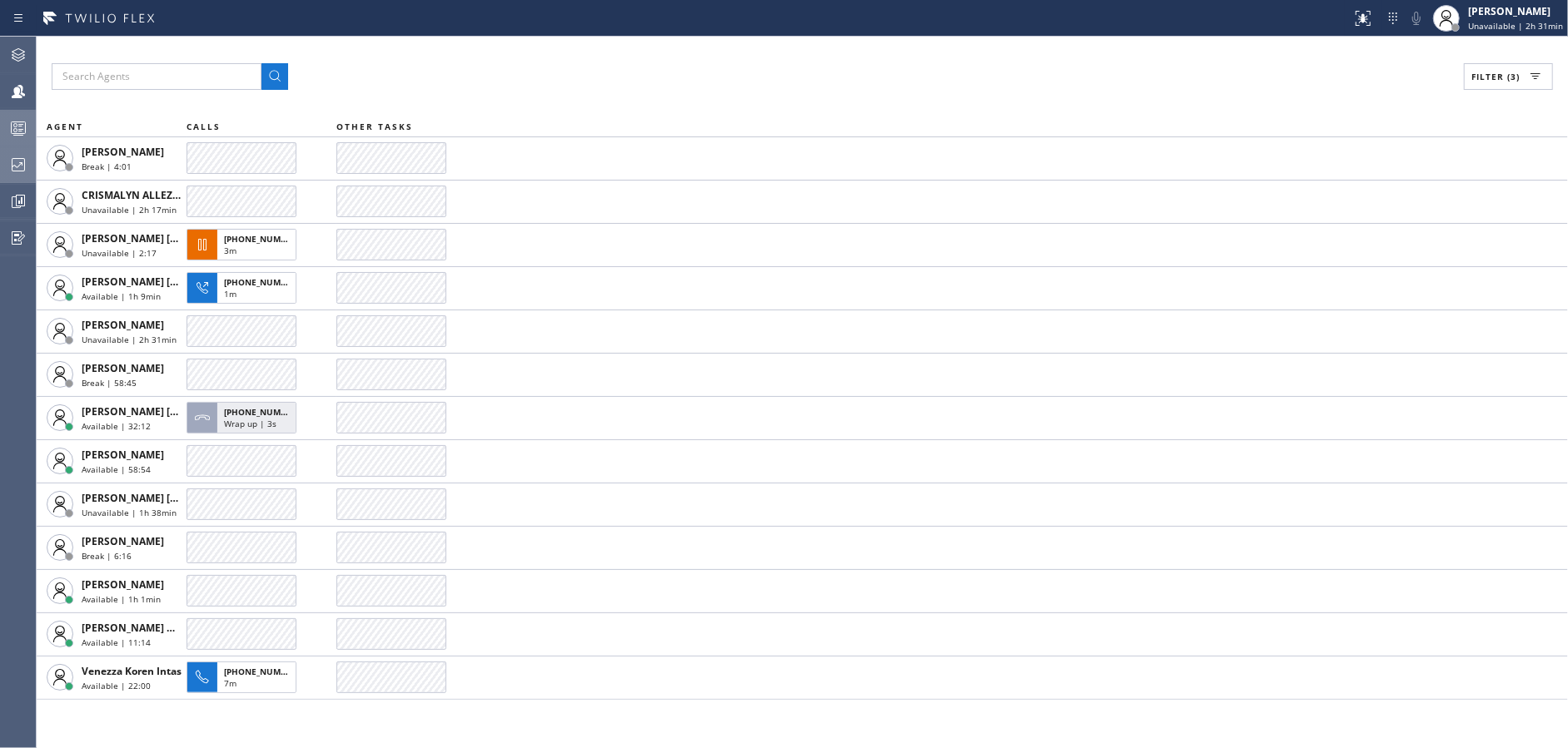
drag, startPoint x: 563, startPoint y: 57, endPoint x: 921, endPoint y: 45, distance: 358.2
click at [566, 58] on div "Filter (3) AGENT CALLS OTHER TASKS Alynna Marie Pasumala Break | 4:01 CRISMALYN…" at bounding box center [802, 392] width 1531 height 712
click at [715, 63] on div "Filter (3)" at bounding box center [802, 76] width 1501 height 27
click at [605, 58] on div "Filter (3) AGENT CALLS OTHER TASKS Alynna Marie Pasumala Unavailable | 6s CRISM…" at bounding box center [802, 392] width 1531 height 712
drag, startPoint x: 589, startPoint y: 72, endPoint x: 832, endPoint y: 0, distance: 253.4
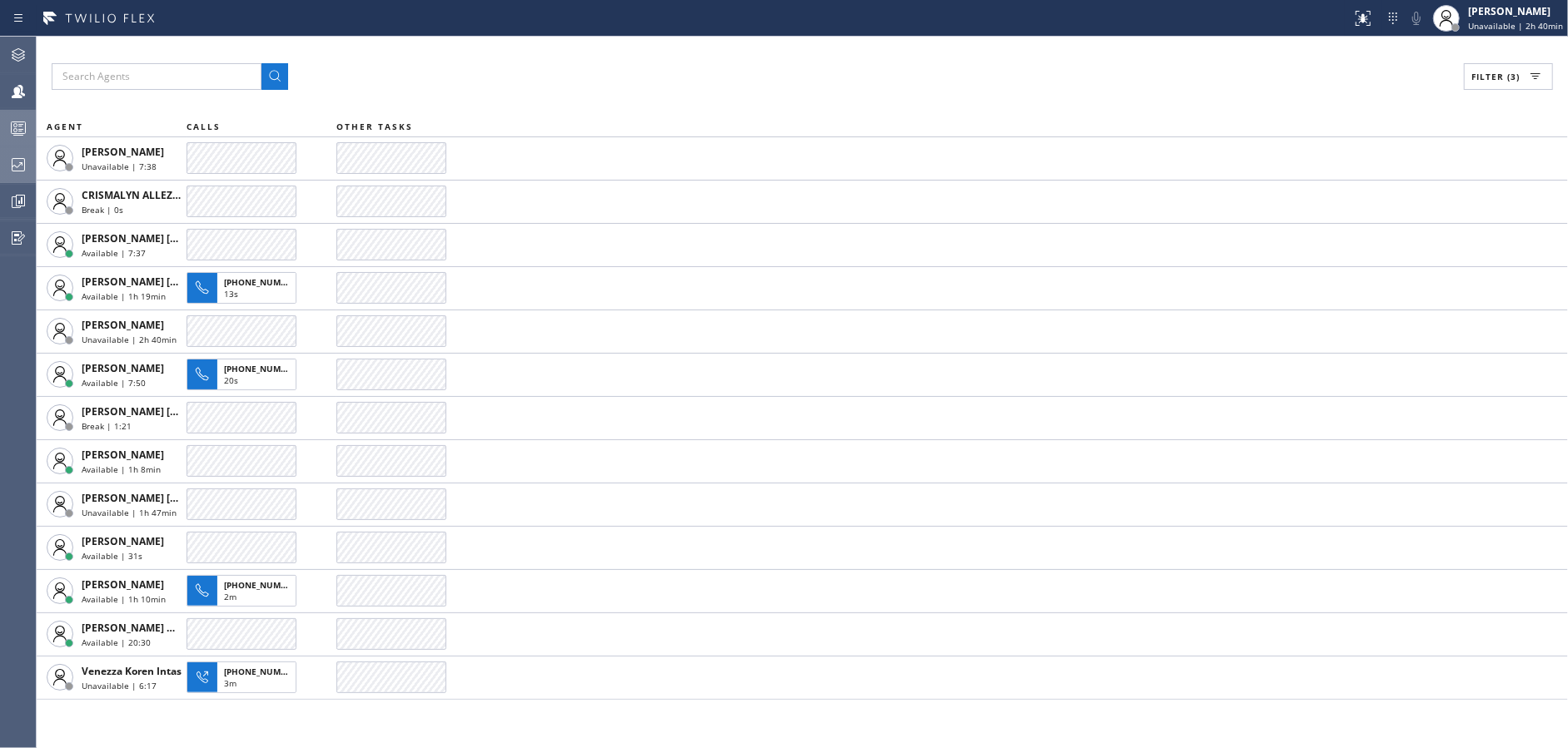
click at [589, 72] on div "Filter (3)" at bounding box center [802, 76] width 1501 height 27
click at [735, 115] on div "Filter (3) AGENT CALLS OTHER TASKS Alynna Marie Pasumala Unavailable | 8:42 CRI…" at bounding box center [802, 392] width 1531 height 712
drag, startPoint x: 715, startPoint y: 94, endPoint x: 860, endPoint y: 24, distance: 161.0
click at [718, 90] on div "Filter (3) AGENT CALLS OTHER TASKS Alynna Marie Pasumala Unavailable | 11:40 CR…" at bounding box center [802, 392] width 1531 height 712
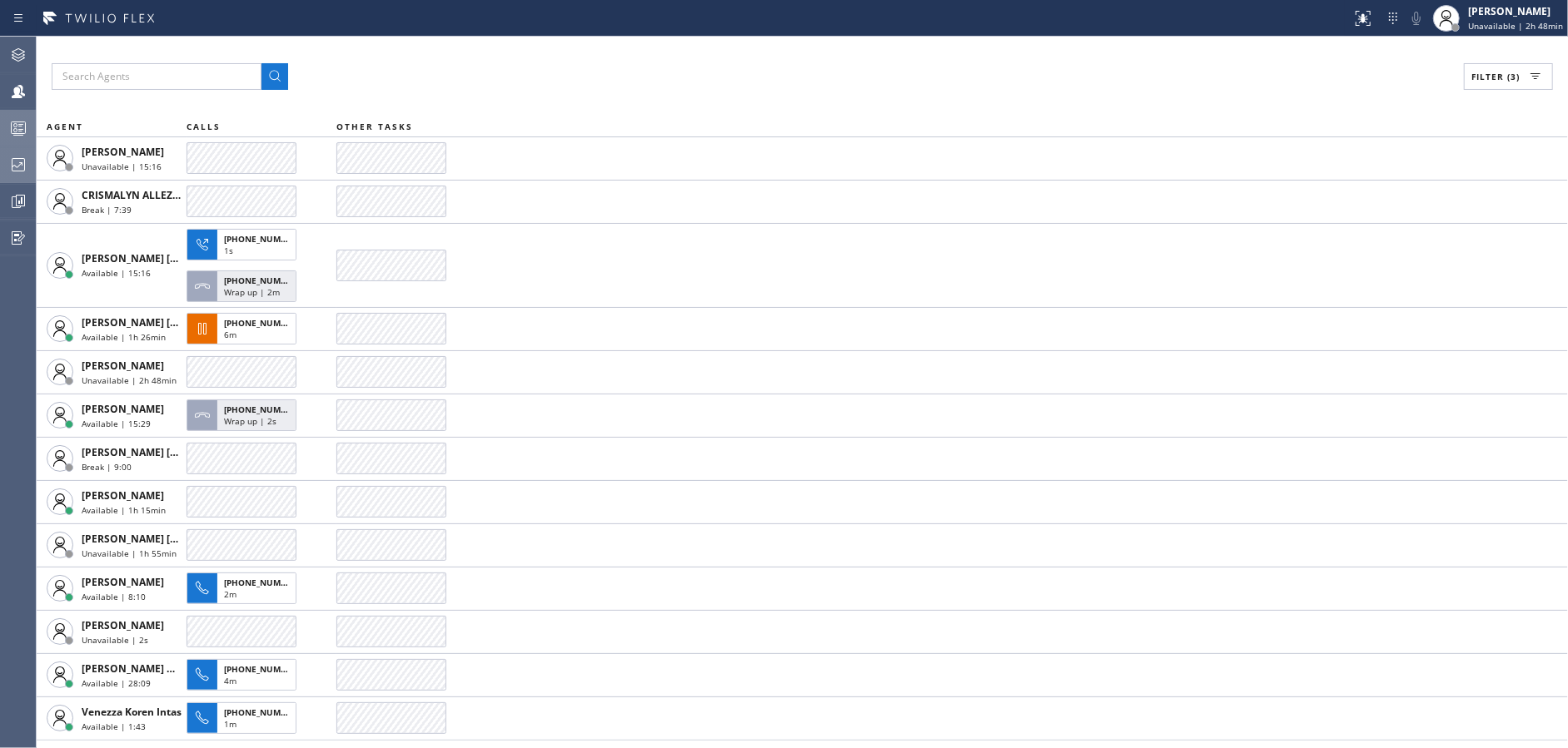
click at [27, 163] on icon at bounding box center [18, 164] width 20 height 20
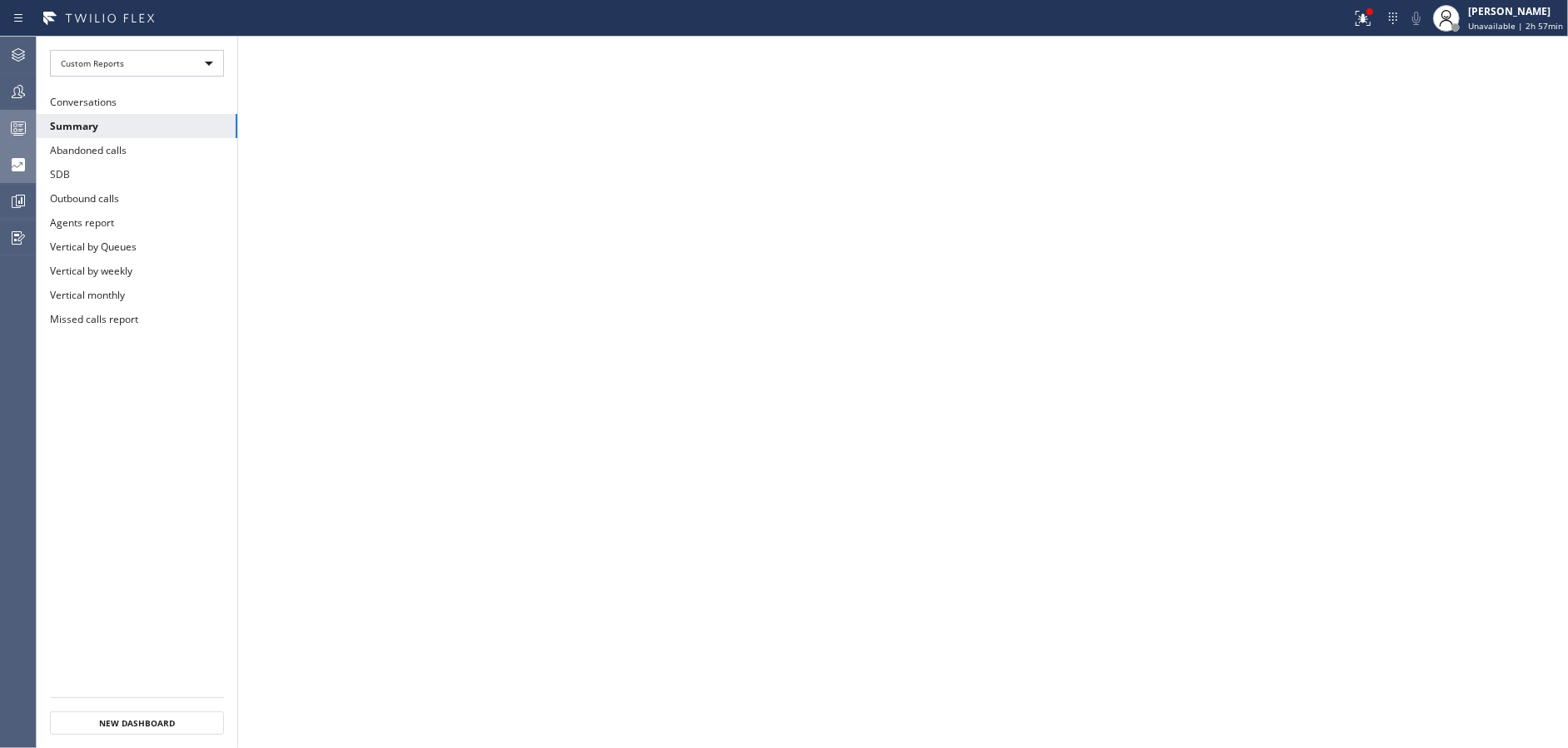
drag, startPoint x: 21, startPoint y: 83, endPoint x: 496, endPoint y: 108, distance: 475.7
click at [22, 85] on icon at bounding box center [18, 91] width 20 height 20
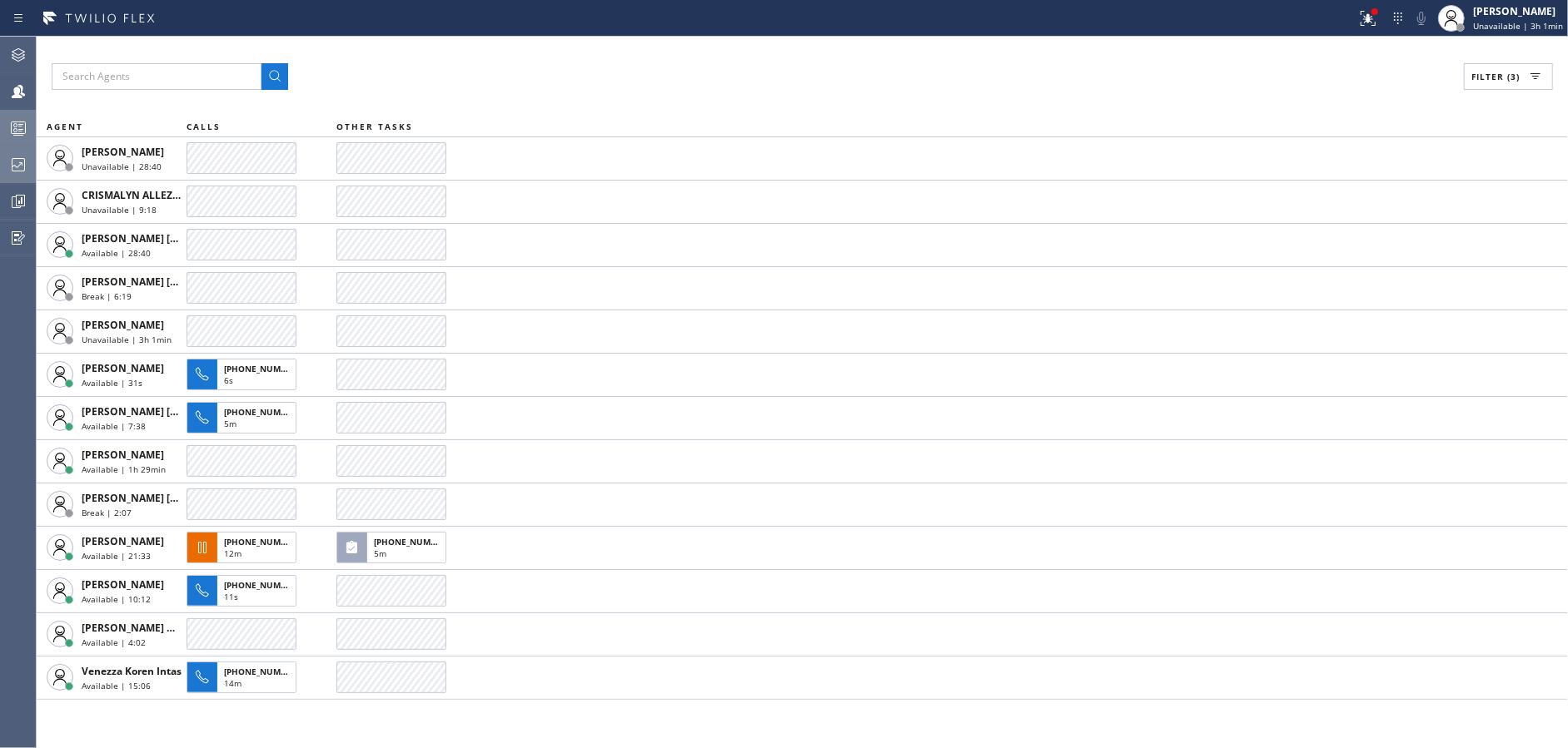
click at [471, 88] on div "Filter (3)" at bounding box center [802, 76] width 1501 height 27
drag, startPoint x: 471, startPoint y: 88, endPoint x: 487, endPoint y: 60, distance: 32.2
click at [487, 60] on div "Filter (3) AGENT CALLS OTHER TASKS Alynna Marie Pasumala Unavailable | 29:07 CR…" at bounding box center [802, 392] width 1531 height 712
drag, startPoint x: 487, startPoint y: 60, endPoint x: 1060, endPoint y: 90, distance: 573.8
click at [1060, 90] on div "Filter (3) AGENT CALLS OTHER TASKS Alynna Marie Pasumala Unavailable | 29:54 CR…" at bounding box center [802, 392] width 1531 height 712
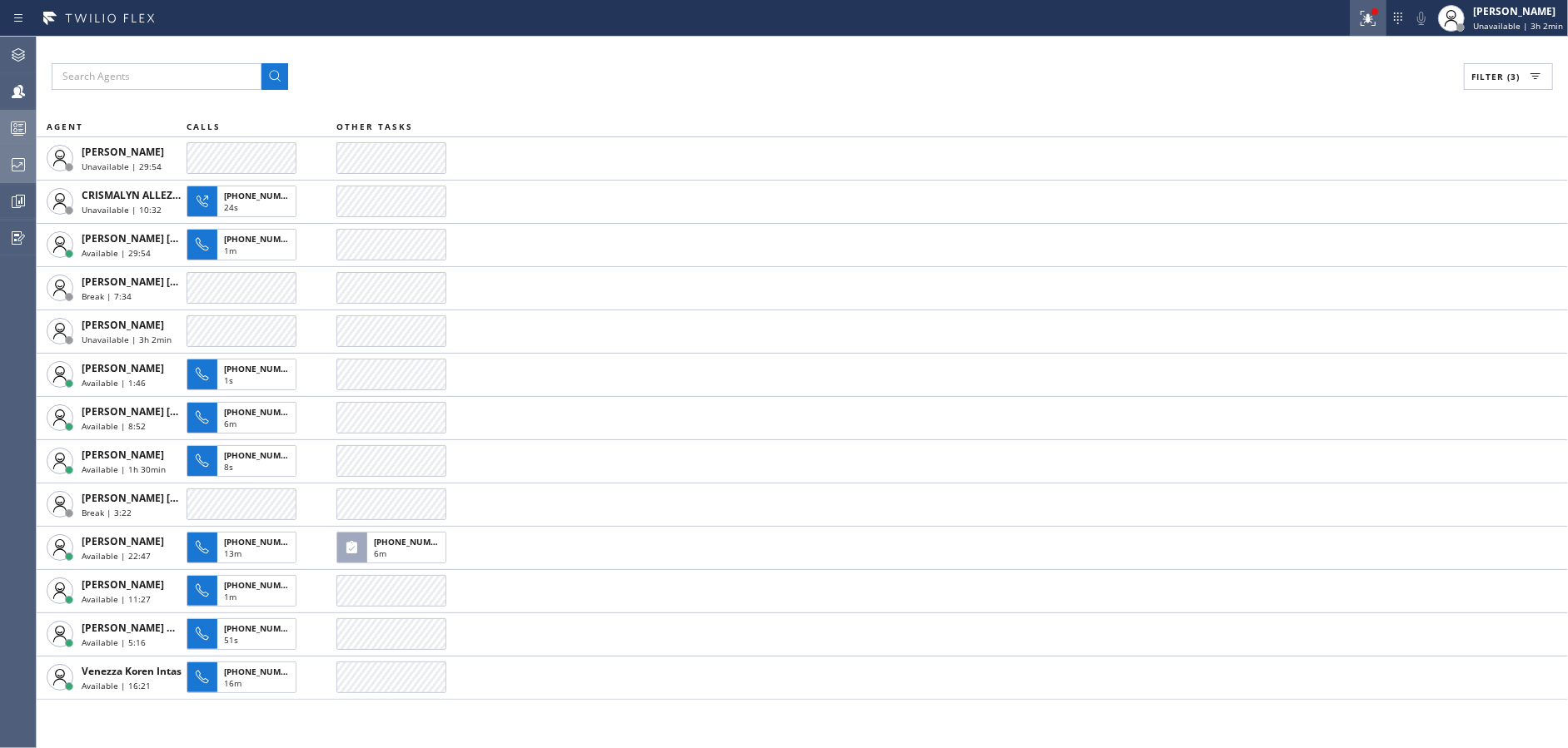
click at [1375, 23] on icon at bounding box center [1368, 18] width 15 height 15
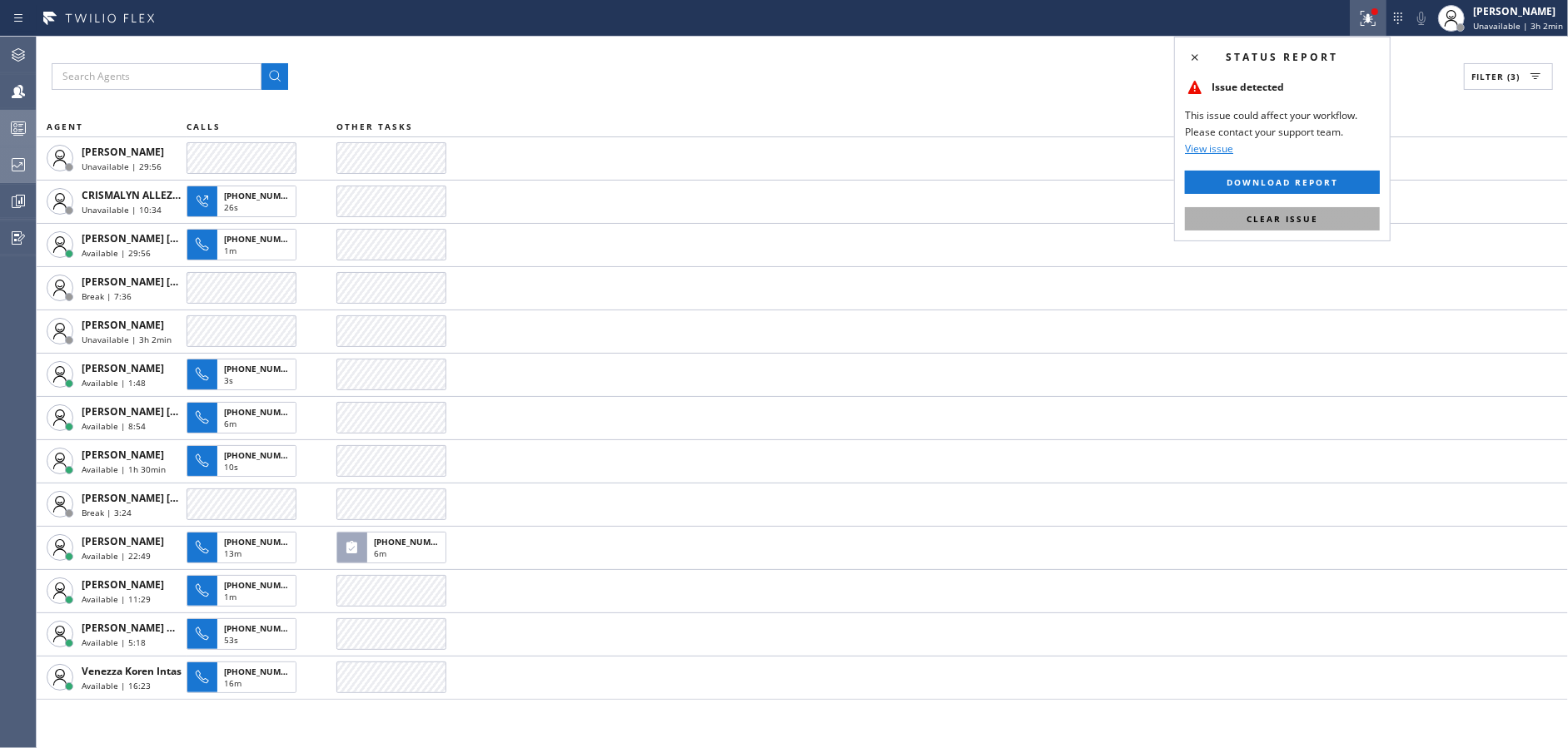
click at [1284, 211] on button "Clear issue" at bounding box center [1282, 219] width 195 height 23
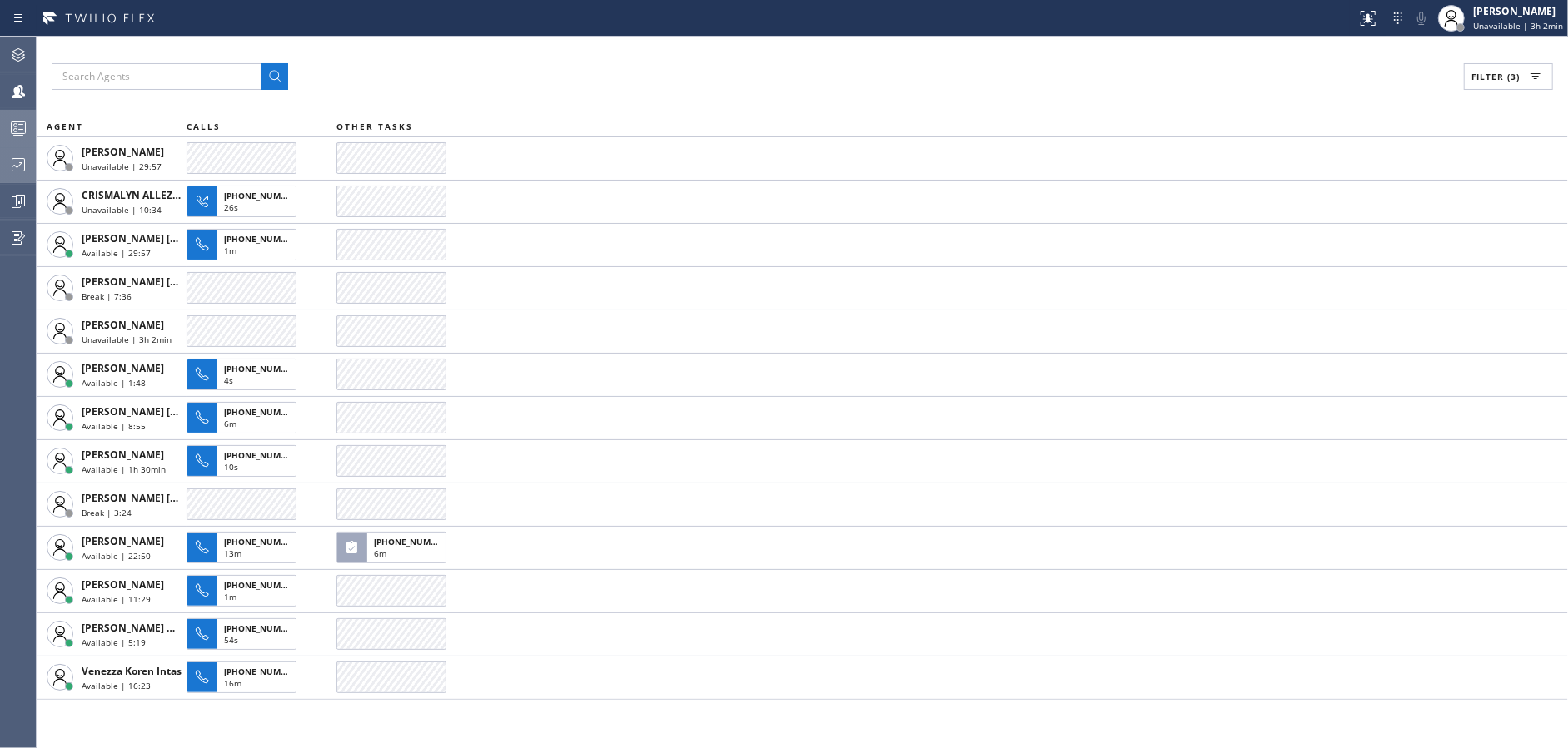
click at [712, 125] on th "OTHER TASKS" at bounding box center [952, 126] width 1232 height 20
click at [719, 70] on div "Filter (3)" at bounding box center [802, 76] width 1501 height 27
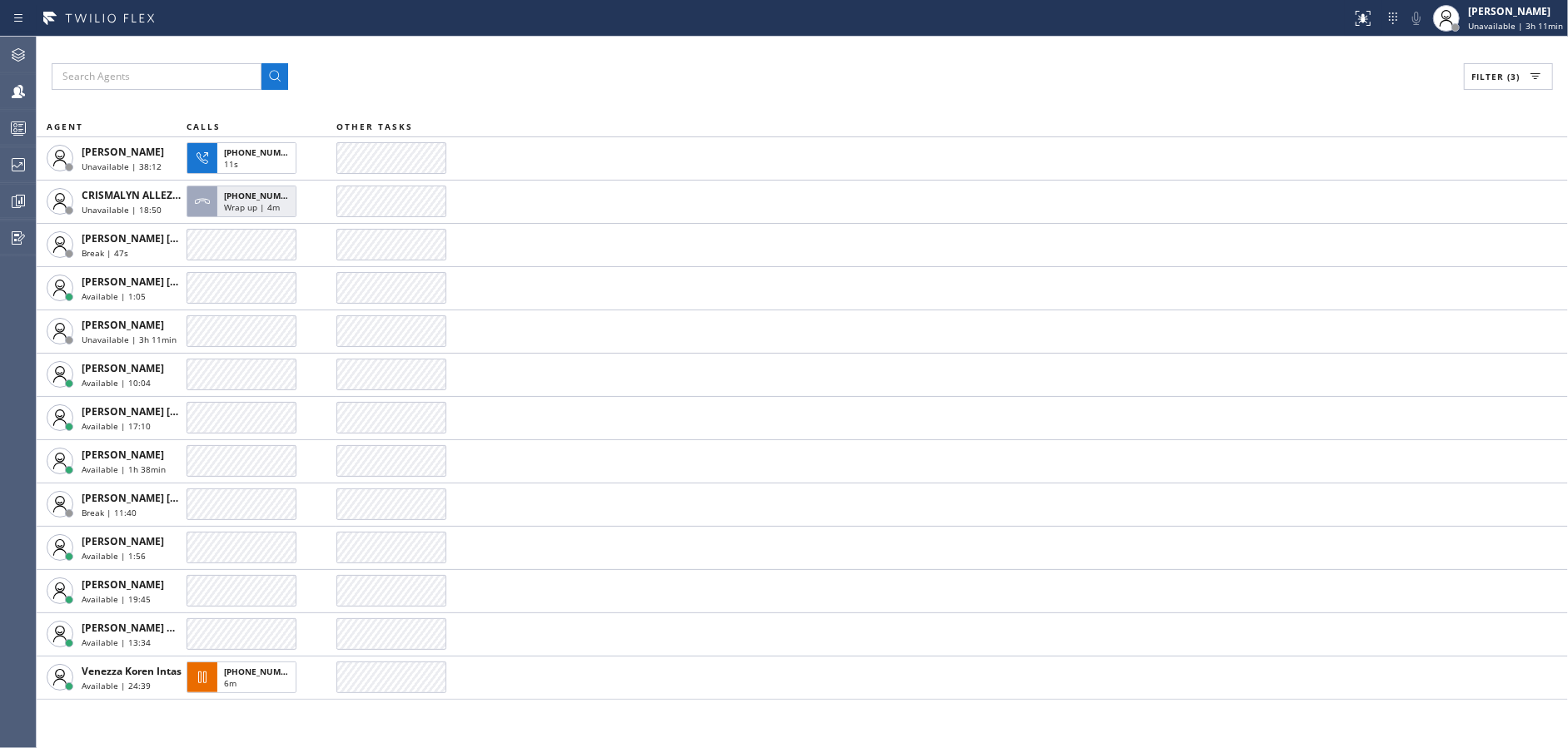
click at [560, 70] on div "Filter (3)" at bounding box center [802, 76] width 1501 height 27
click at [10, 164] on icon at bounding box center [18, 164] width 20 height 20
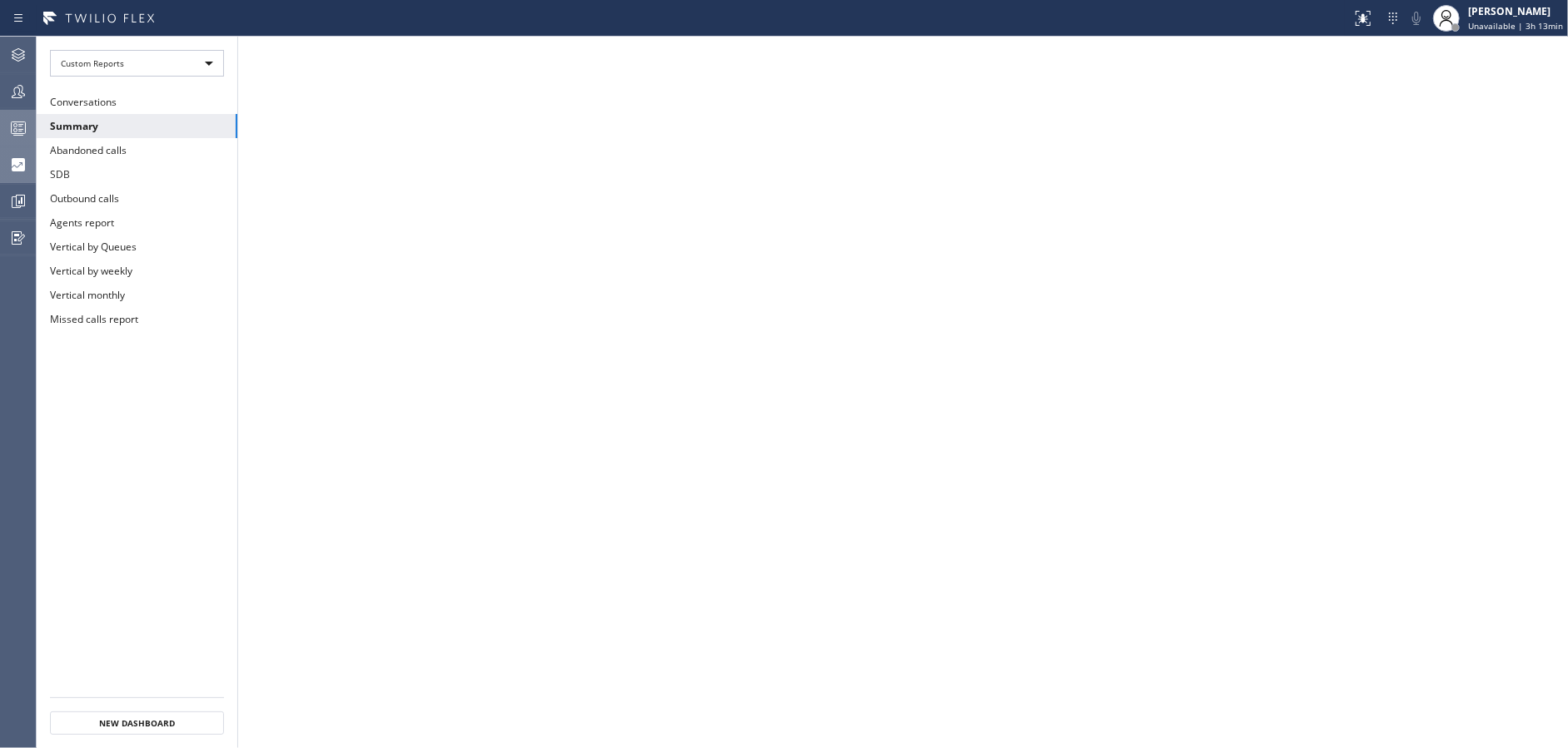
click at [3, 118] on div at bounding box center [18, 128] width 36 height 20
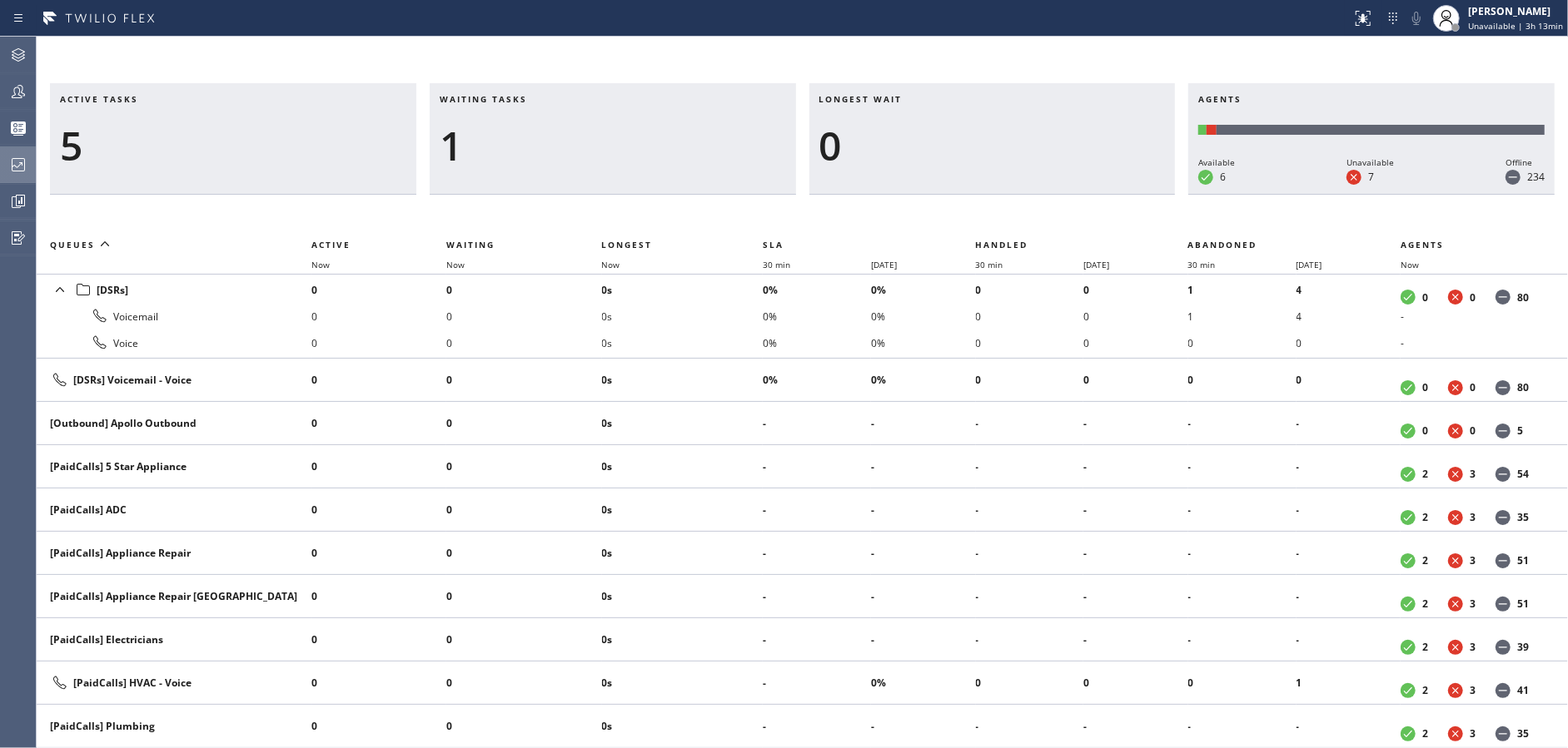
click at [21, 89] on icon at bounding box center [18, 91] width 20 height 20
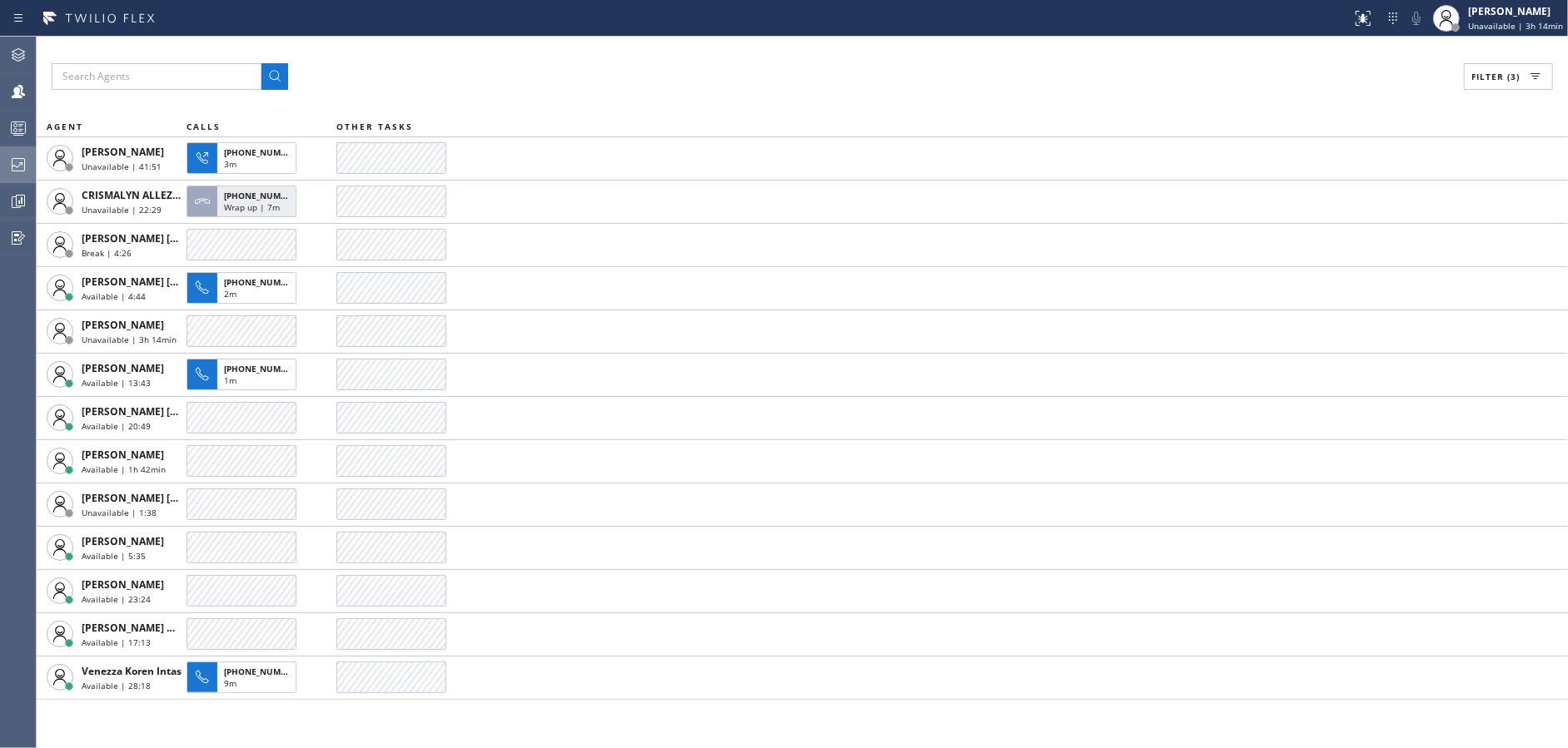
click at [708, 111] on div "Filter (3) AGENT CALLS OTHER TASKS [PERSON_NAME] Unavailable | 41:51 [PHONE_NUM…" at bounding box center [802, 392] width 1531 height 712
drag, startPoint x: 682, startPoint y: 40, endPoint x: 715, endPoint y: 42, distance: 33.1
click at [682, 40] on div "Filter (3) AGENT CALLS OTHER TASKS [PERSON_NAME] Unavailable | 42:22 [PHONE_NUM…" at bounding box center [802, 392] width 1531 height 712
click at [569, 55] on div "Filter (3) AGENT CALLS OTHER TASKS [PERSON_NAME] Unavailable | 43:56 [PHONE_NUM…" at bounding box center [802, 392] width 1531 height 712
click at [553, 83] on div "Filter (3)" at bounding box center [802, 76] width 1501 height 27
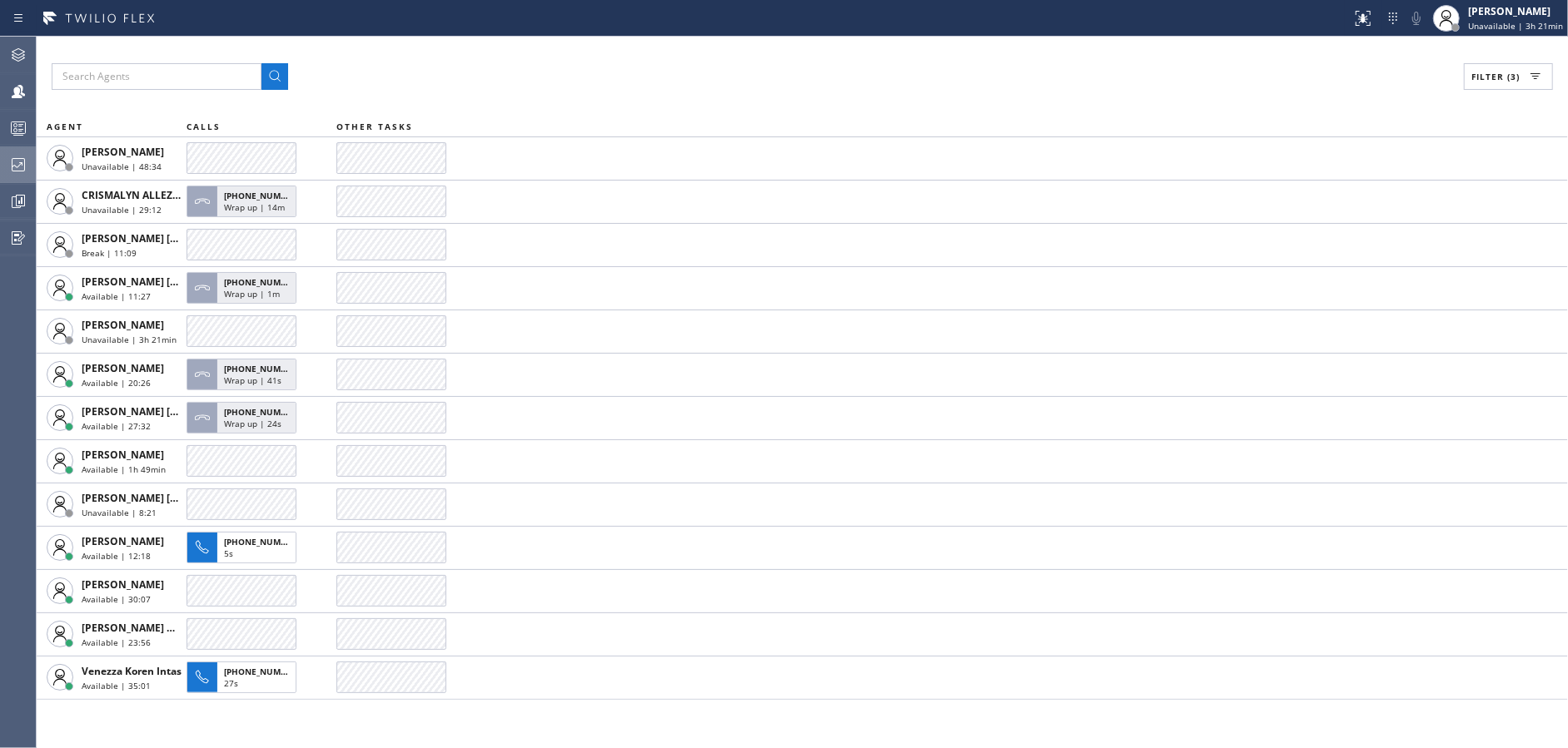
click at [559, 88] on div "Filter (3)" at bounding box center [802, 76] width 1501 height 27
drag, startPoint x: 570, startPoint y: 59, endPoint x: 943, endPoint y: 0, distance: 377.6
click at [573, 59] on div "Filter (3) AGENT CALLS OTHER TASKS [PERSON_NAME] Unavailable | 51:09 CRISMALYN …" at bounding box center [802, 392] width 1531 height 712
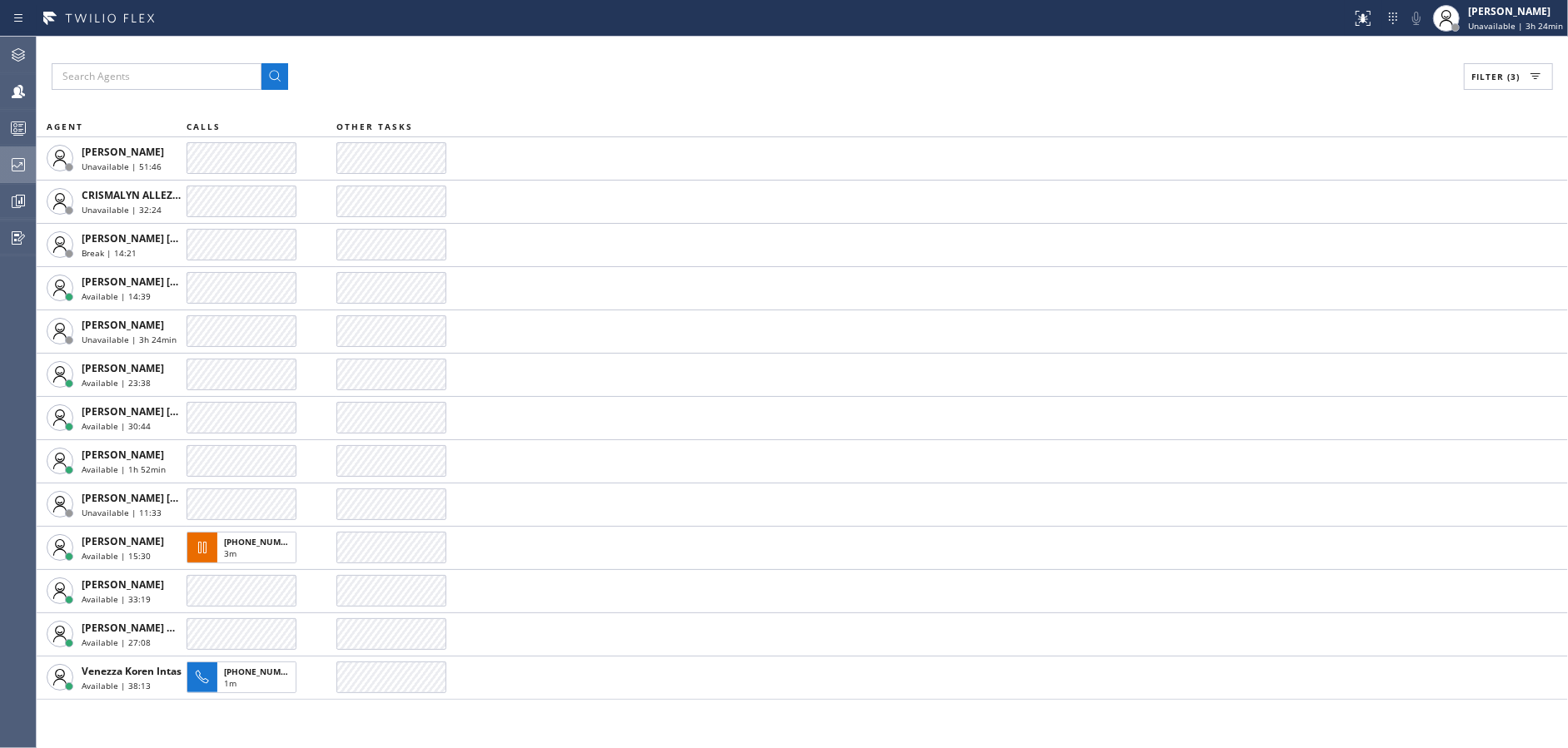
drag, startPoint x: 693, startPoint y: 91, endPoint x: 823, endPoint y: 4, distance: 156.4
click at [693, 90] on div "Filter (3) AGENT CALLS OTHER TASKS [PERSON_NAME] Unavailable | 51:46 CRISMALYN …" at bounding box center [802, 392] width 1531 height 712
click at [784, 108] on div "Filter (3) AGENT CALLS OTHER TASKS [PERSON_NAME] Unavailable | 51:48 CRISMALYN …" at bounding box center [802, 392] width 1531 height 712
click at [10, 158] on div at bounding box center [18, 164] width 36 height 20
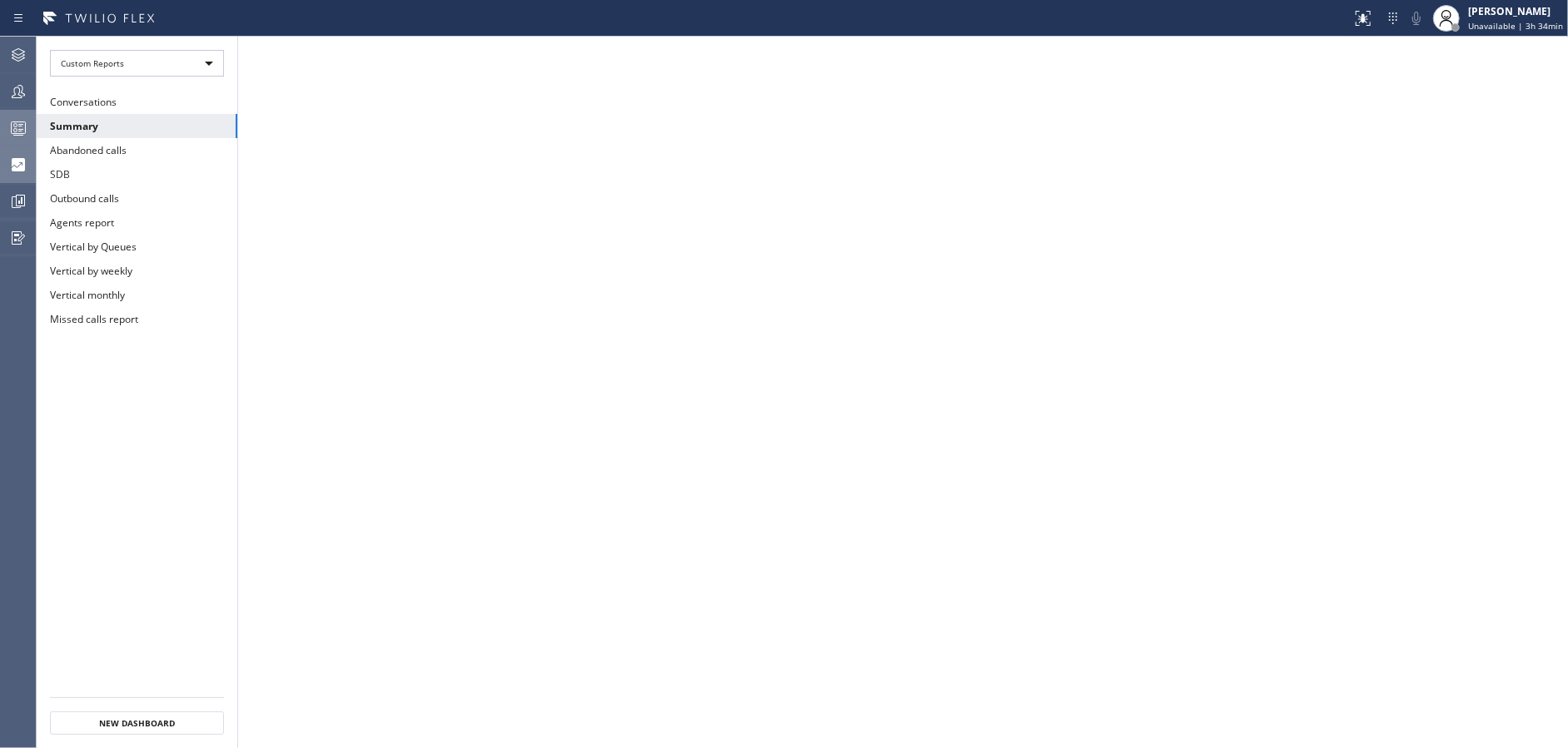
click at [10, 119] on icon at bounding box center [18, 128] width 20 height 20
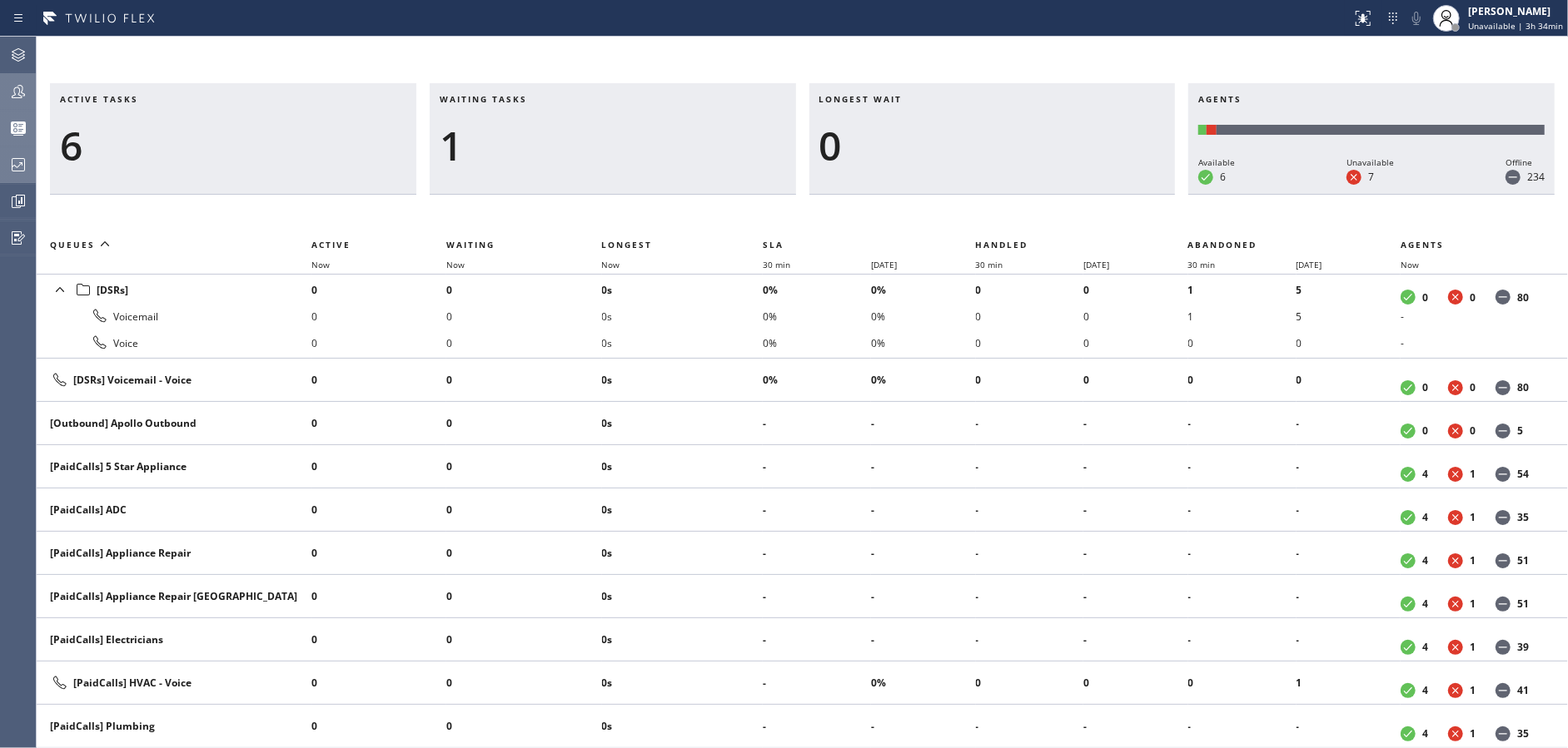
click at [11, 92] on icon at bounding box center [18, 91] width 20 height 20
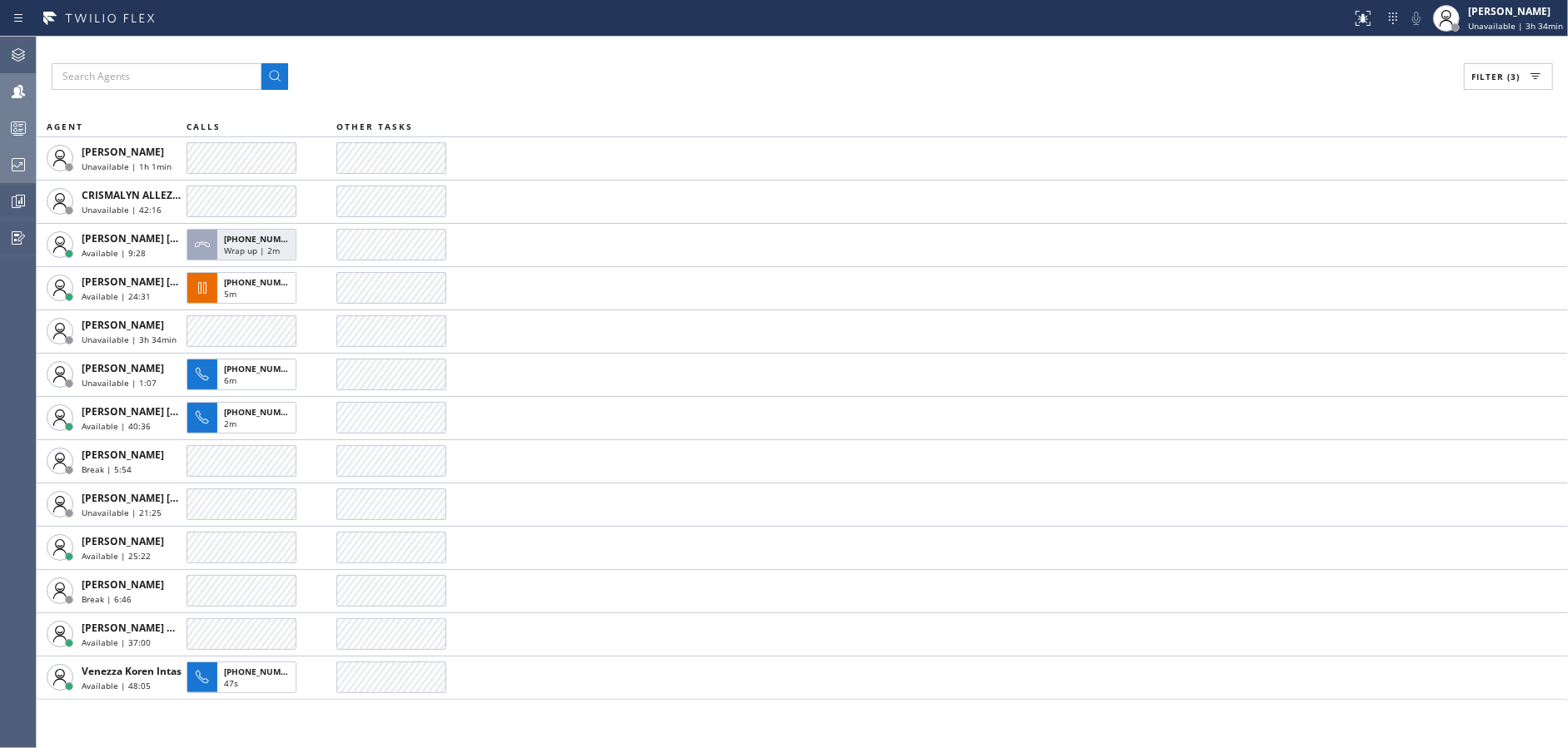
drag, startPoint x: 798, startPoint y: 91, endPoint x: 886, endPoint y: 33, distance: 105.4
click at [798, 91] on div "Filter (3) AGENT CALLS OTHER TASKS [PERSON_NAME] Unavailable | 1h 1min CRISMALY…" at bounding box center [802, 392] width 1531 height 712
click at [643, 52] on div "Filter (3) AGENT CALLS OTHER TASKS [PERSON_NAME] Unavailable | 1h 1min CRISMALY…" at bounding box center [802, 392] width 1531 height 712
click at [558, 68] on div "Filter (3)" at bounding box center [802, 76] width 1501 height 27
click at [535, 78] on div "Filter (3)" at bounding box center [802, 76] width 1501 height 27
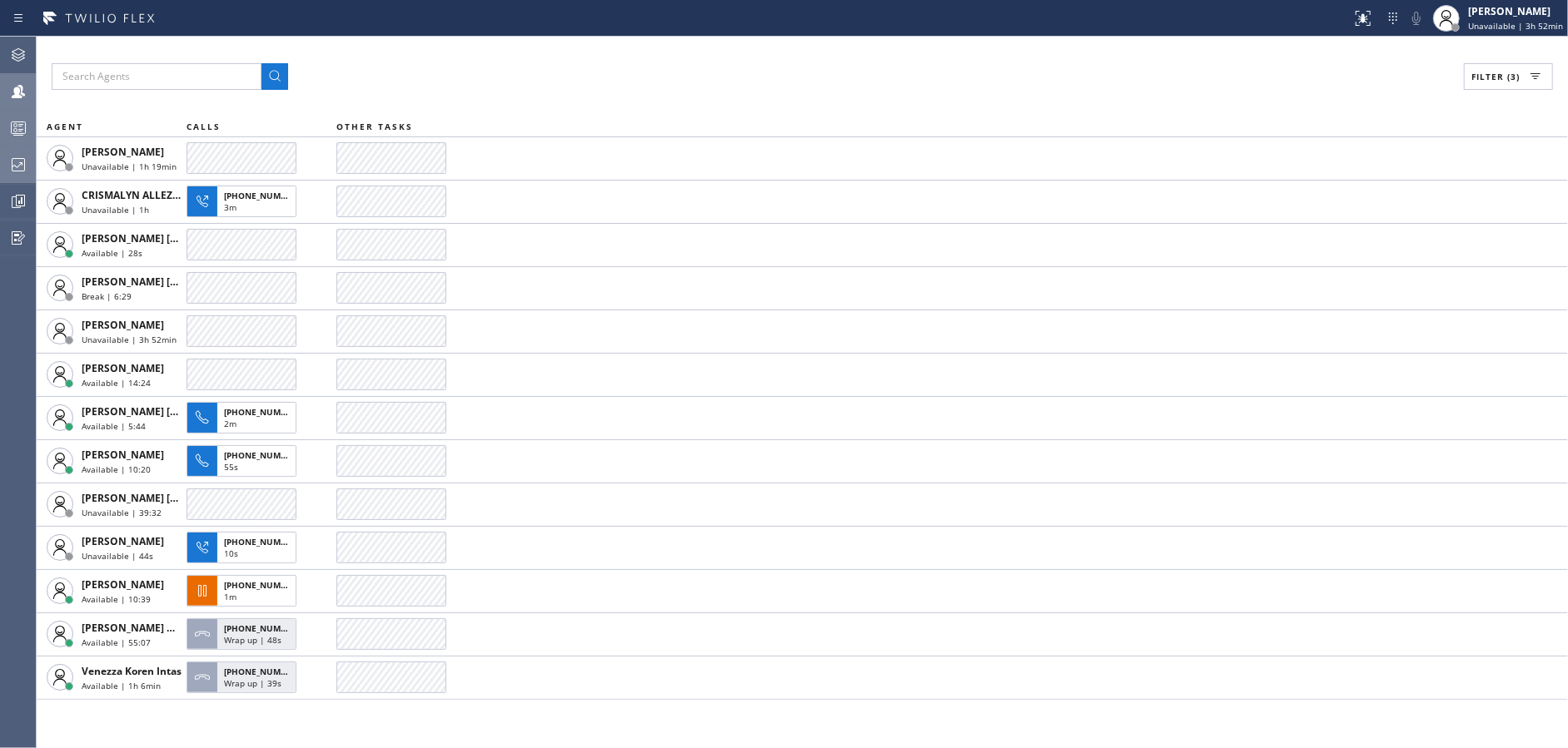
click at [463, 74] on div "Filter (3)" at bounding box center [802, 76] width 1501 height 27
click at [807, 98] on div "Filter (3) AGENT CALLS OTHER TASKS [PERSON_NAME] Unavailable | 1h 20min CRISMAL…" at bounding box center [802, 392] width 1531 height 712
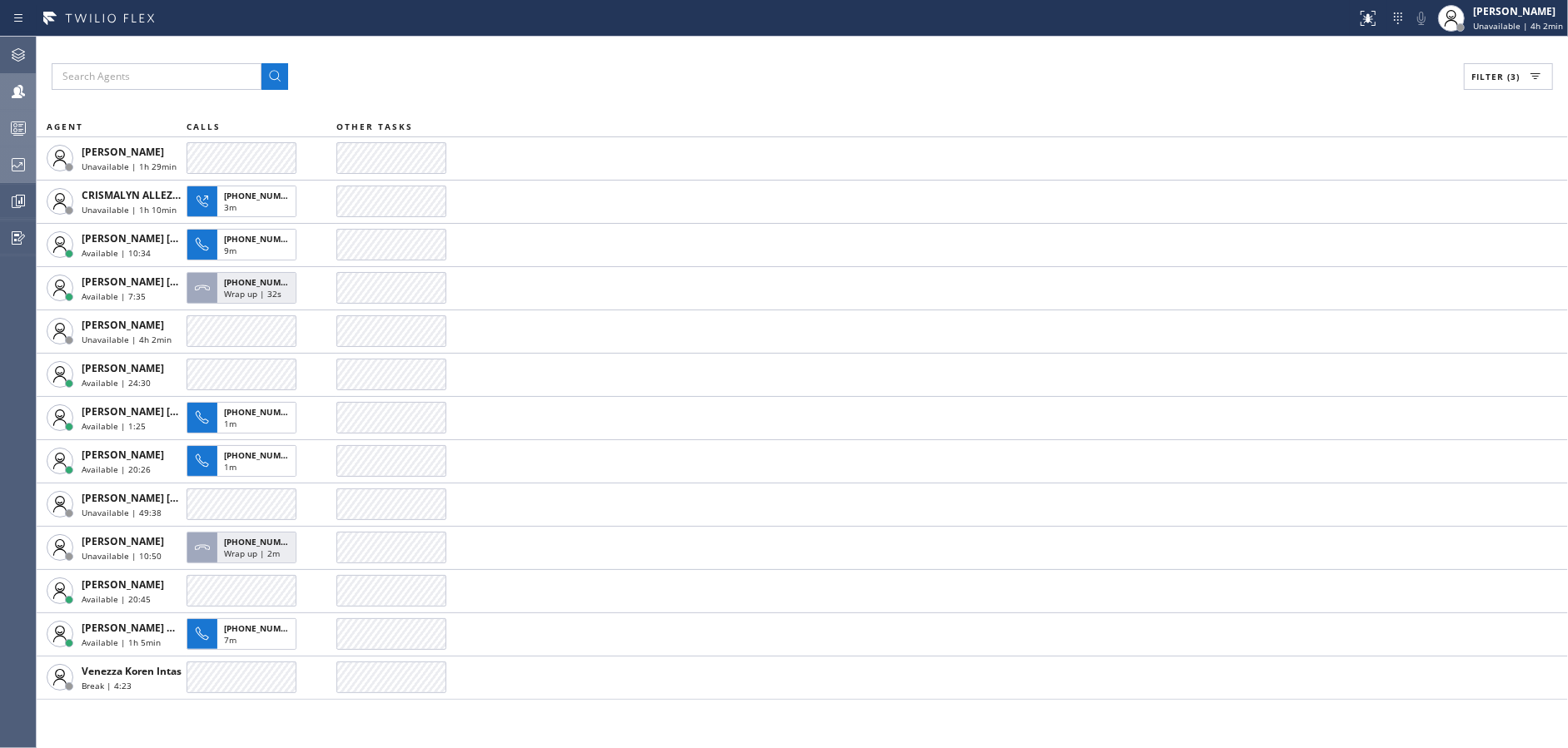
click at [600, 77] on div "Filter (3)" at bounding box center [802, 76] width 1501 height 27
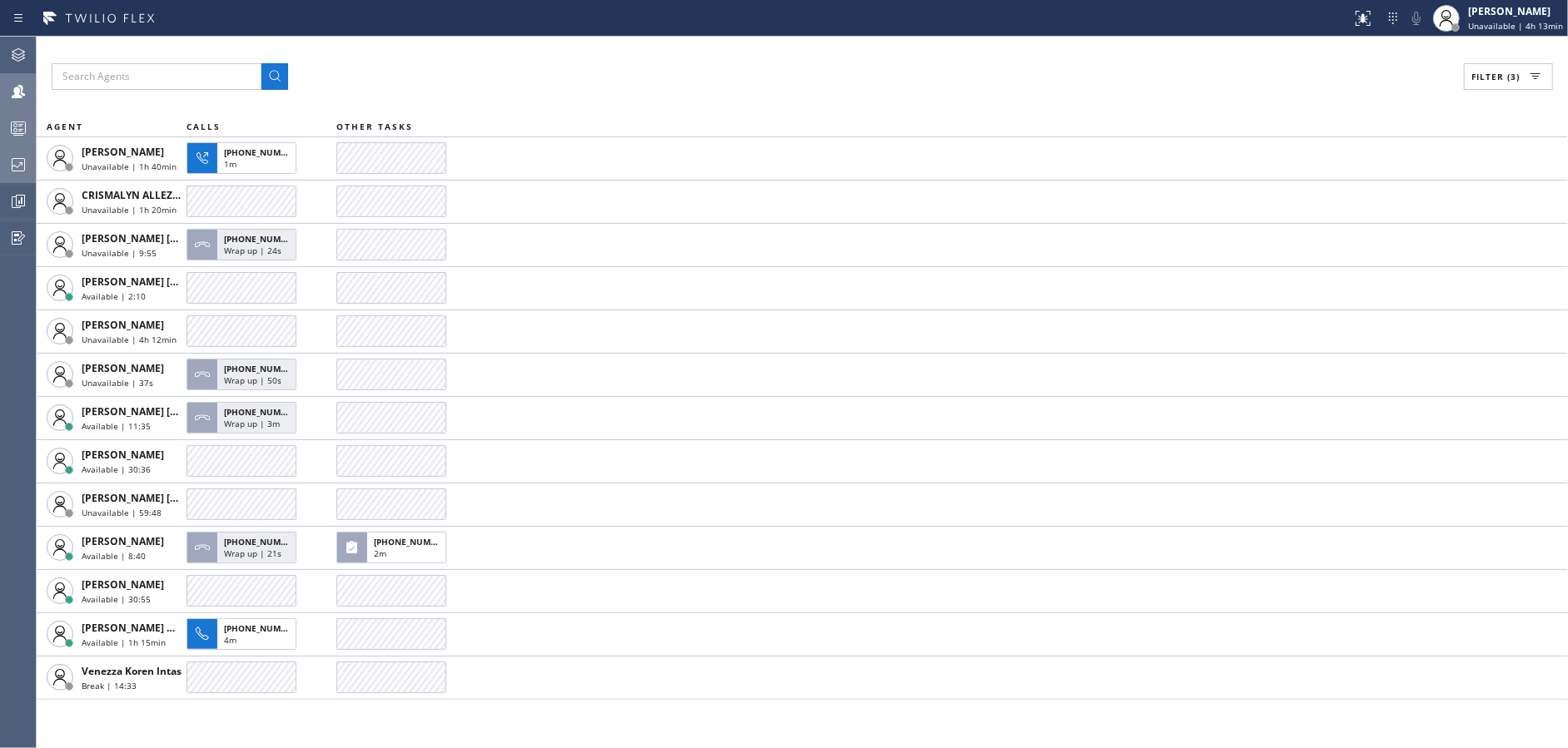
click at [559, 88] on div "Filter (3)" at bounding box center [802, 76] width 1501 height 27
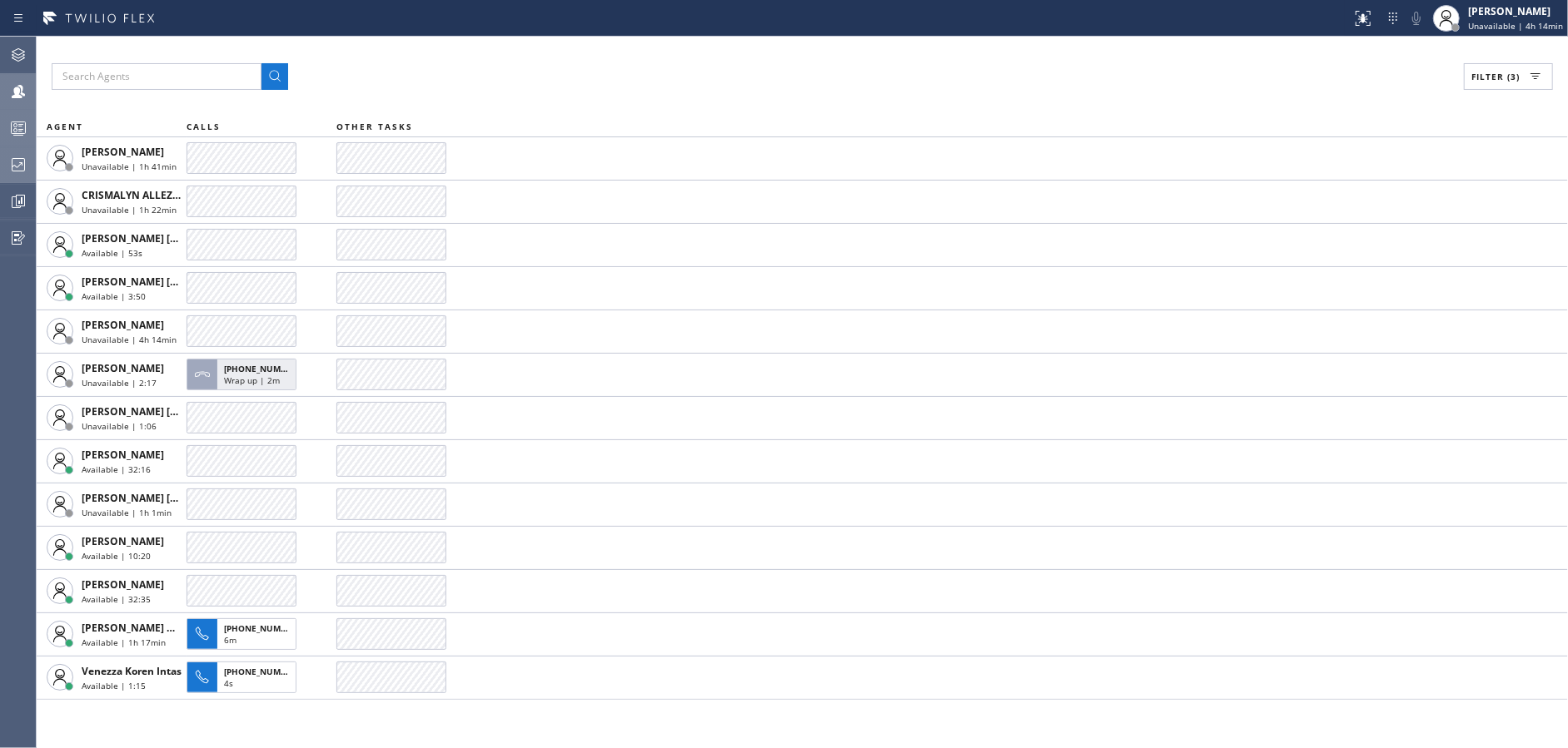
click at [572, 66] on div "Filter (3)" at bounding box center [802, 76] width 1501 height 27
click at [623, 117] on th "OTHER TASKS" at bounding box center [952, 126] width 1232 height 20
click at [821, 78] on div "Filter (3)" at bounding box center [802, 76] width 1501 height 27
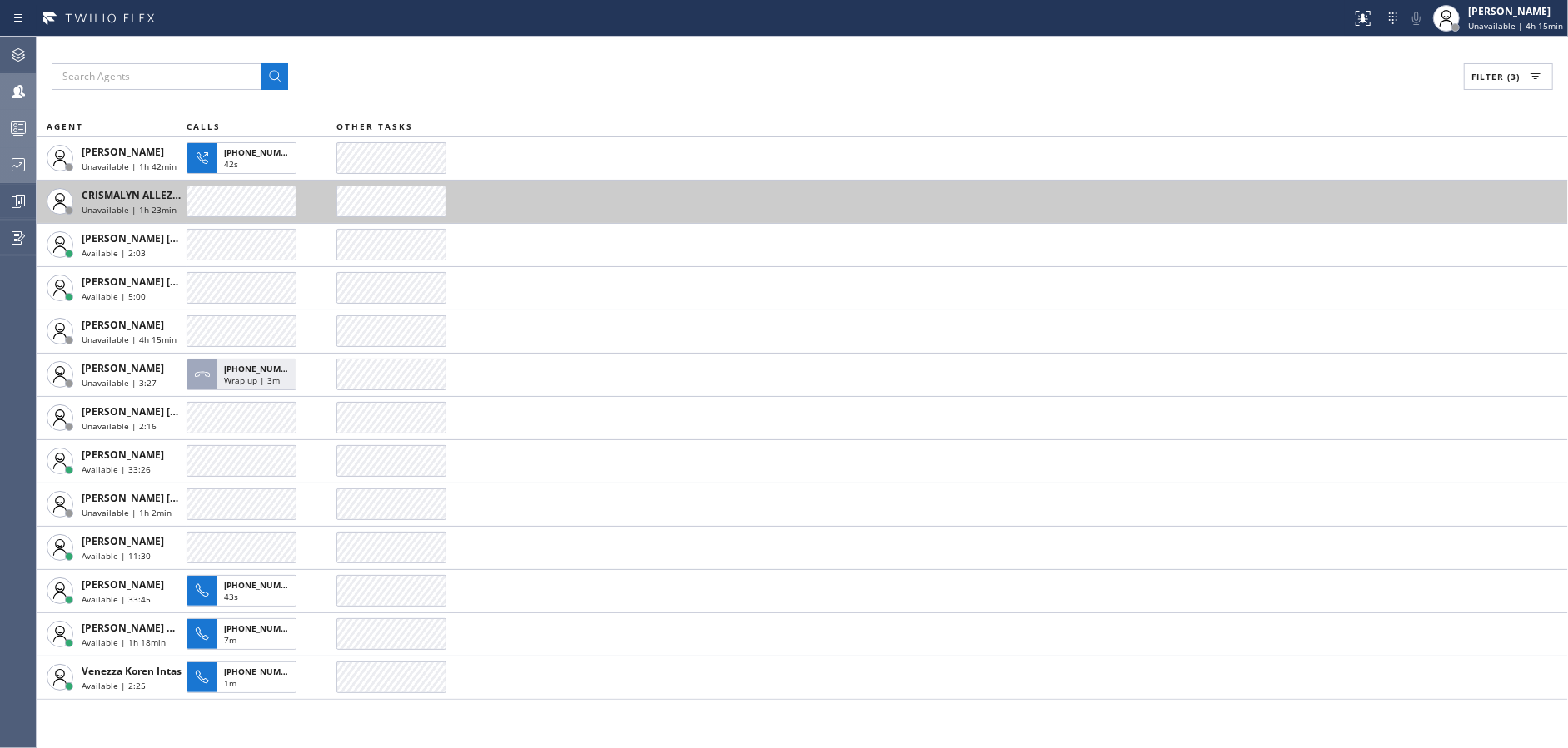
click at [754, 182] on td at bounding box center [952, 201] width 1232 height 43
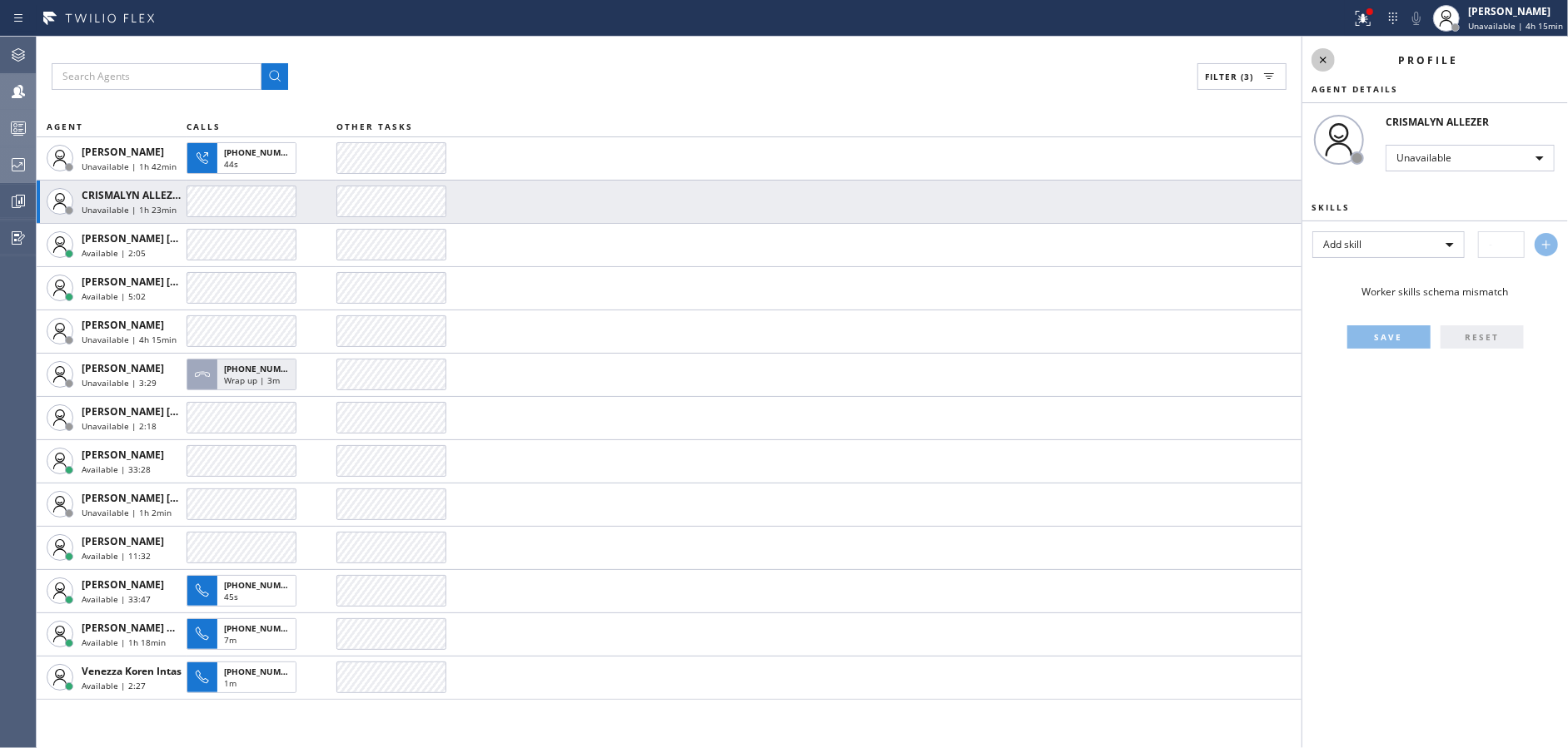
drag, startPoint x: 1313, startPoint y: 59, endPoint x: 1375, endPoint y: 22, distance: 72.2
click at [1316, 58] on icon at bounding box center [1322, 59] width 20 height 20
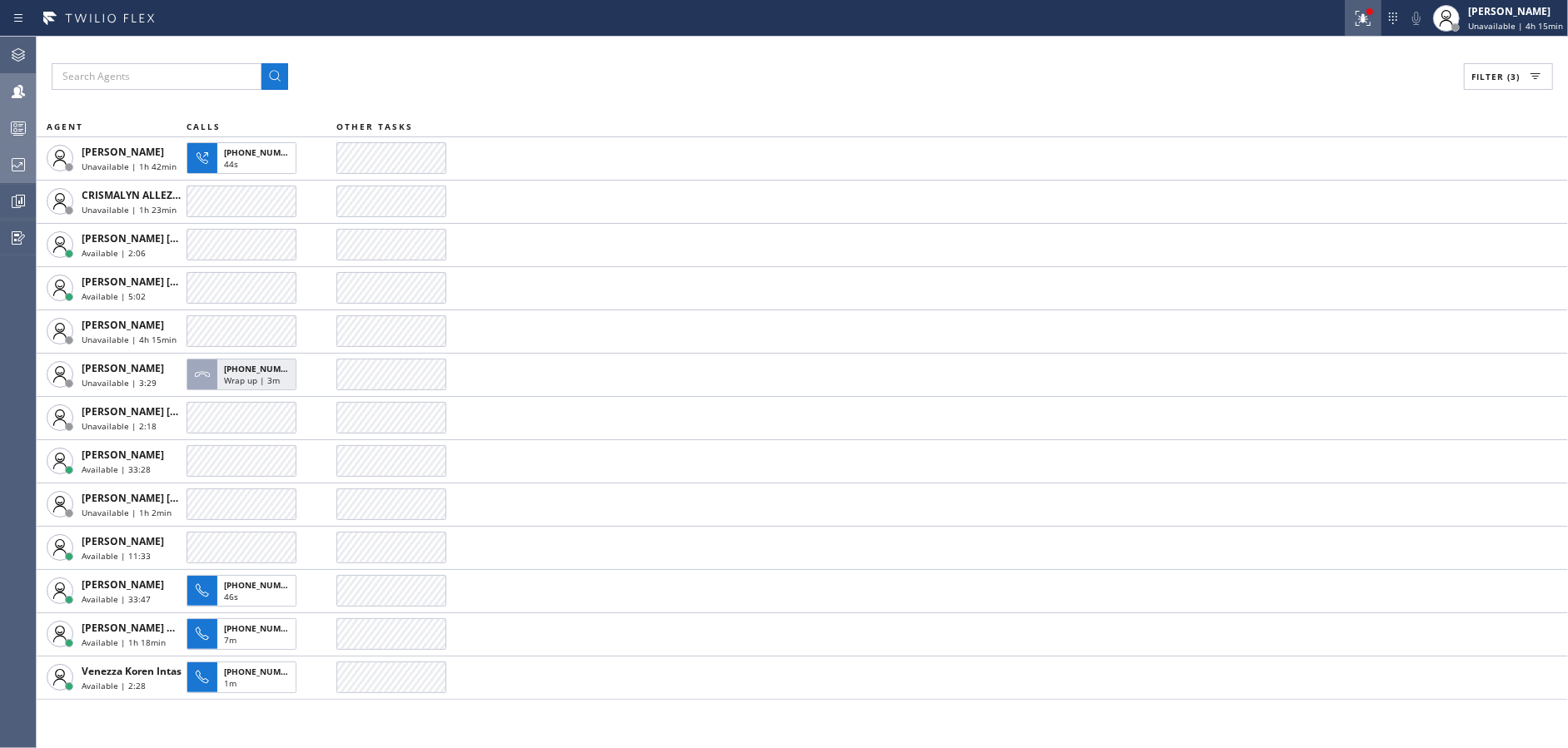
click at [1373, 17] on icon at bounding box center [1363, 18] width 20 height 20
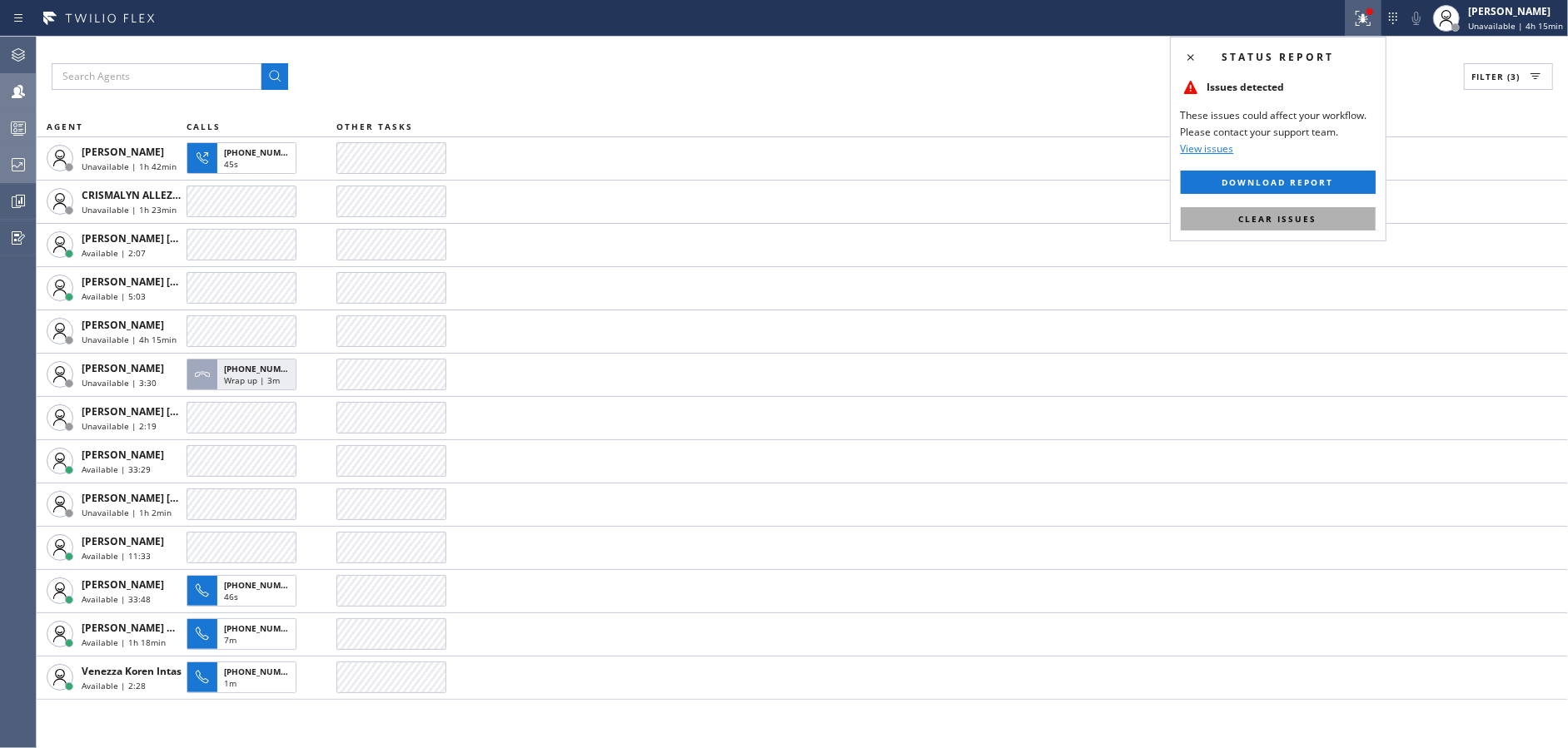
click at [1289, 225] on button "Clear issues" at bounding box center [1278, 219] width 195 height 23
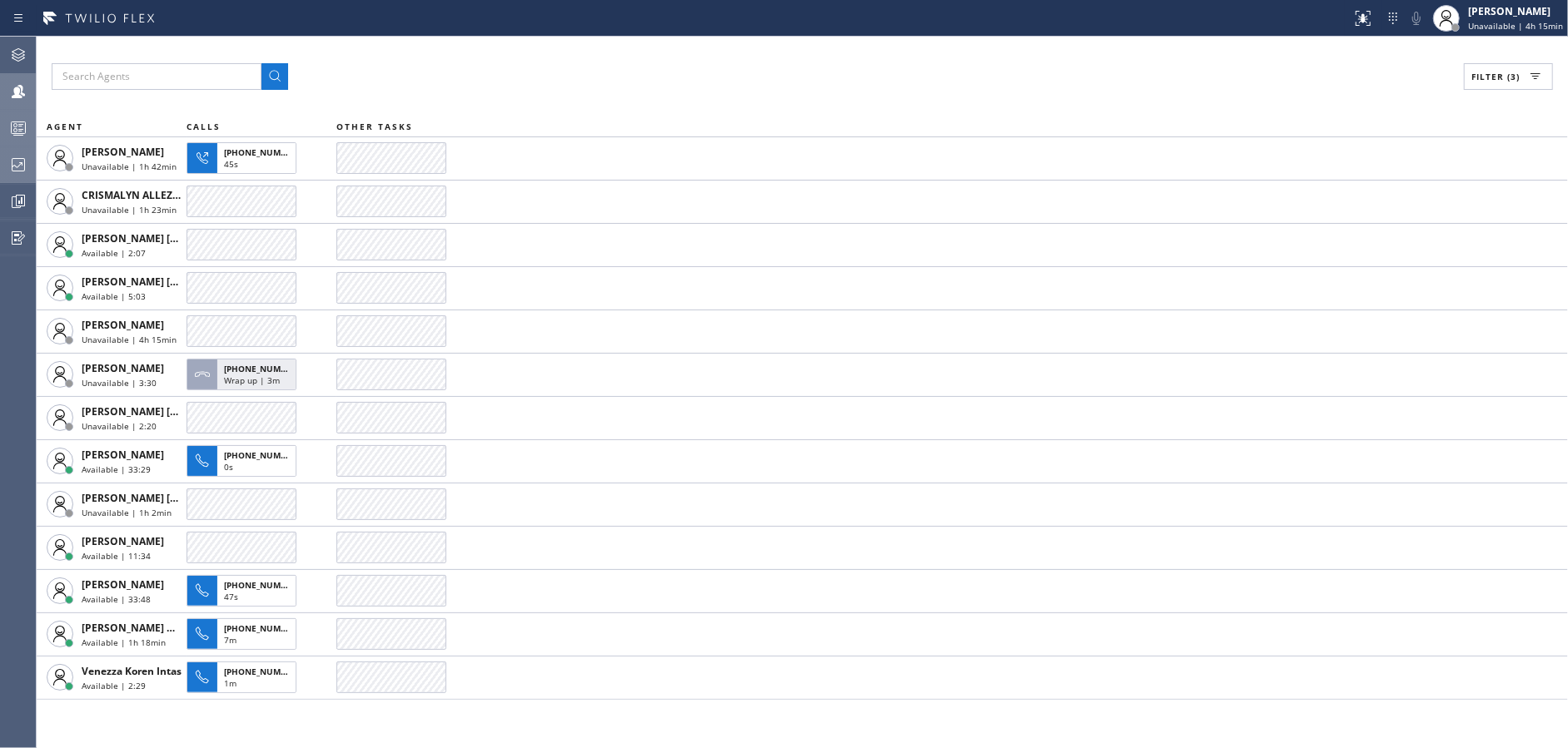
click at [878, 106] on div "Filter (3) AGENT CALLS OTHER TASKS [PERSON_NAME] Unavailable | 1h 42min [PHONE_…" at bounding box center [802, 392] width 1531 height 712
click at [531, 99] on div "Filter (3) AGENT CALLS OTHER TASKS [PERSON_NAME] Break | 51s CRISMALYN ALLEZER …" at bounding box center [802, 392] width 1531 height 712
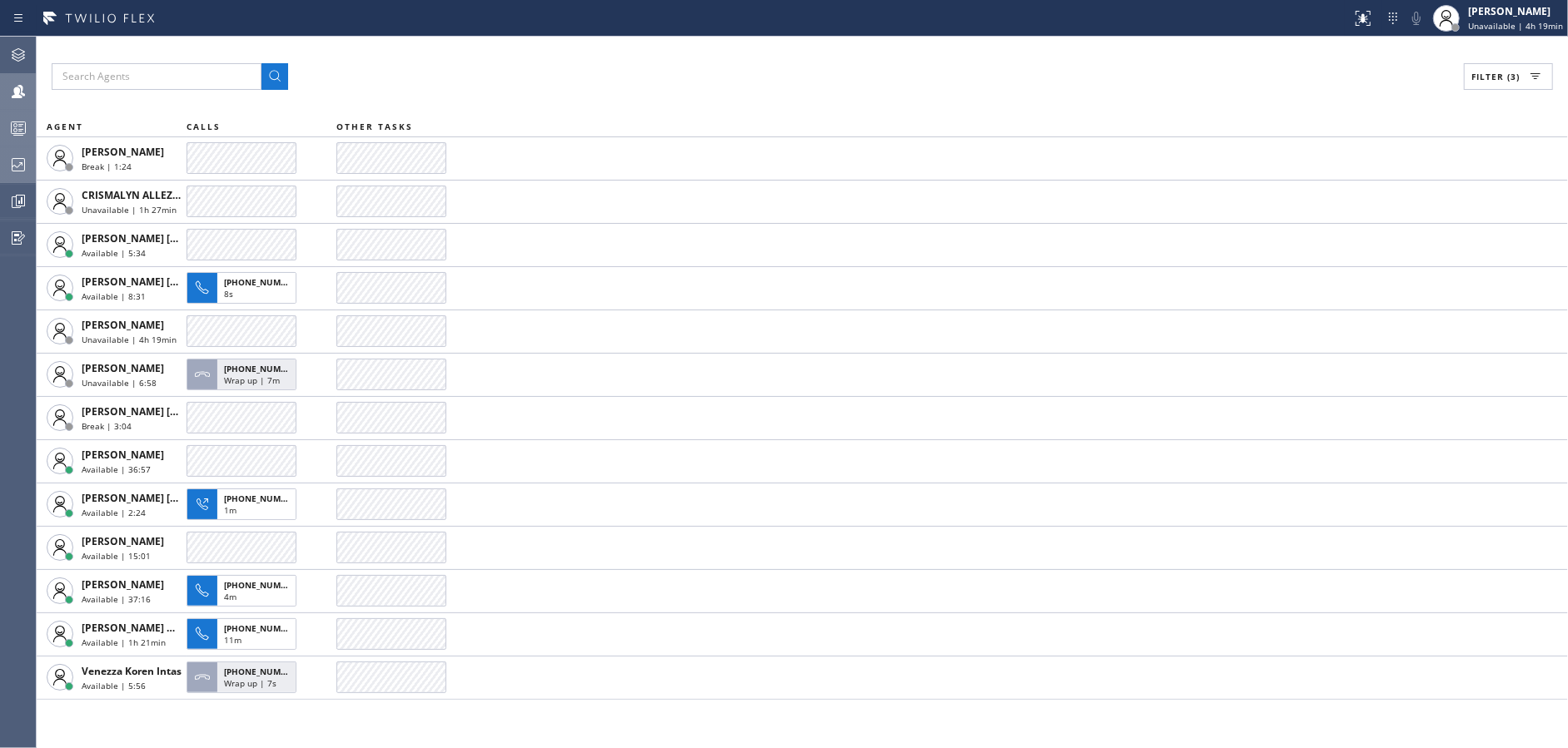
drag, startPoint x: 663, startPoint y: 92, endPoint x: 843, endPoint y: 24, distance: 192.4
click at [663, 91] on div "Filter (3) AGENT CALLS OTHER TASKS [PERSON_NAME] Break | 1:24 CRISMALYN ALLEZER…" at bounding box center [802, 392] width 1531 height 712
click at [492, 75] on div "Filter (3)" at bounding box center [802, 76] width 1501 height 27
click at [0, 117] on div at bounding box center [18, 128] width 36 height 33
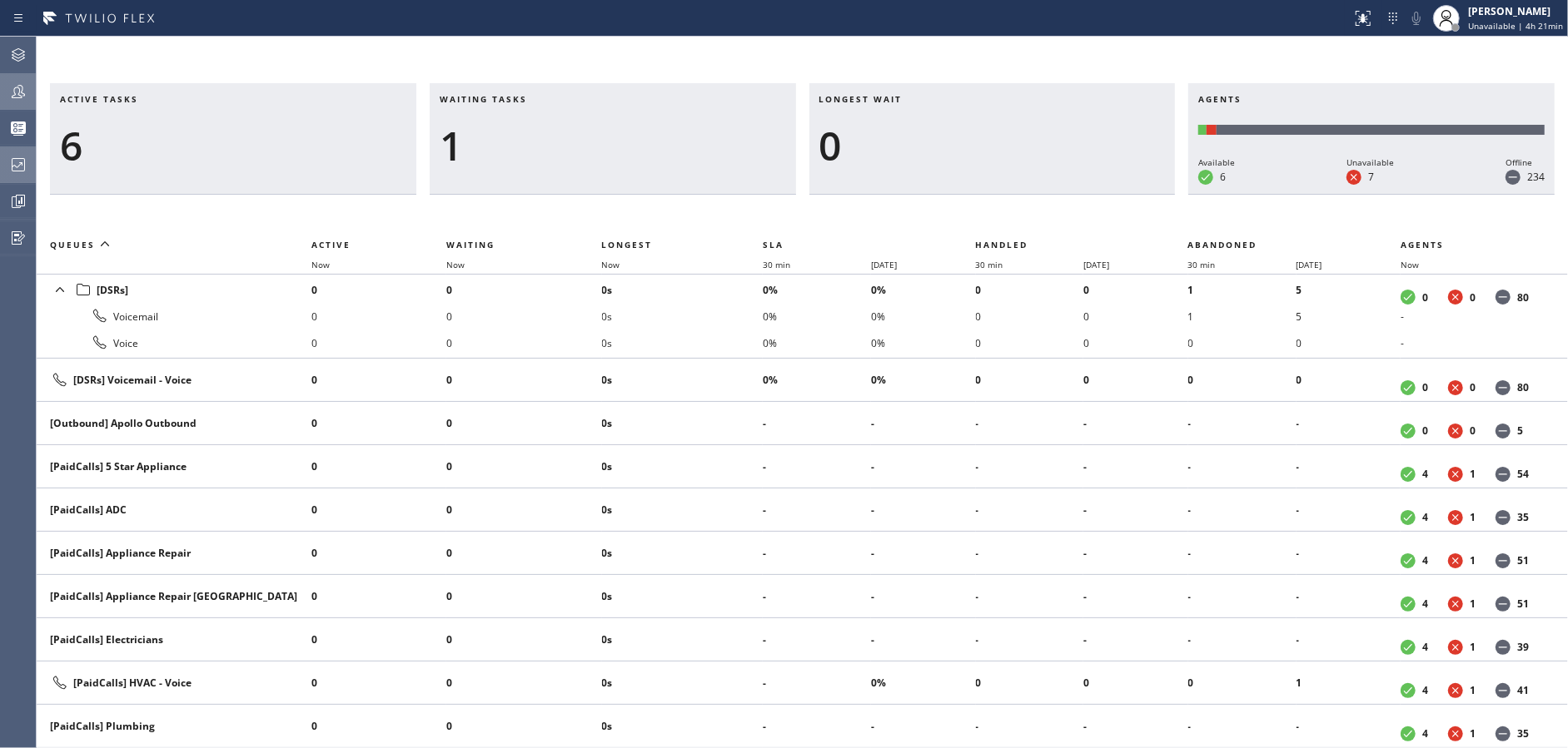
click at [10, 87] on icon at bounding box center [18, 91] width 20 height 20
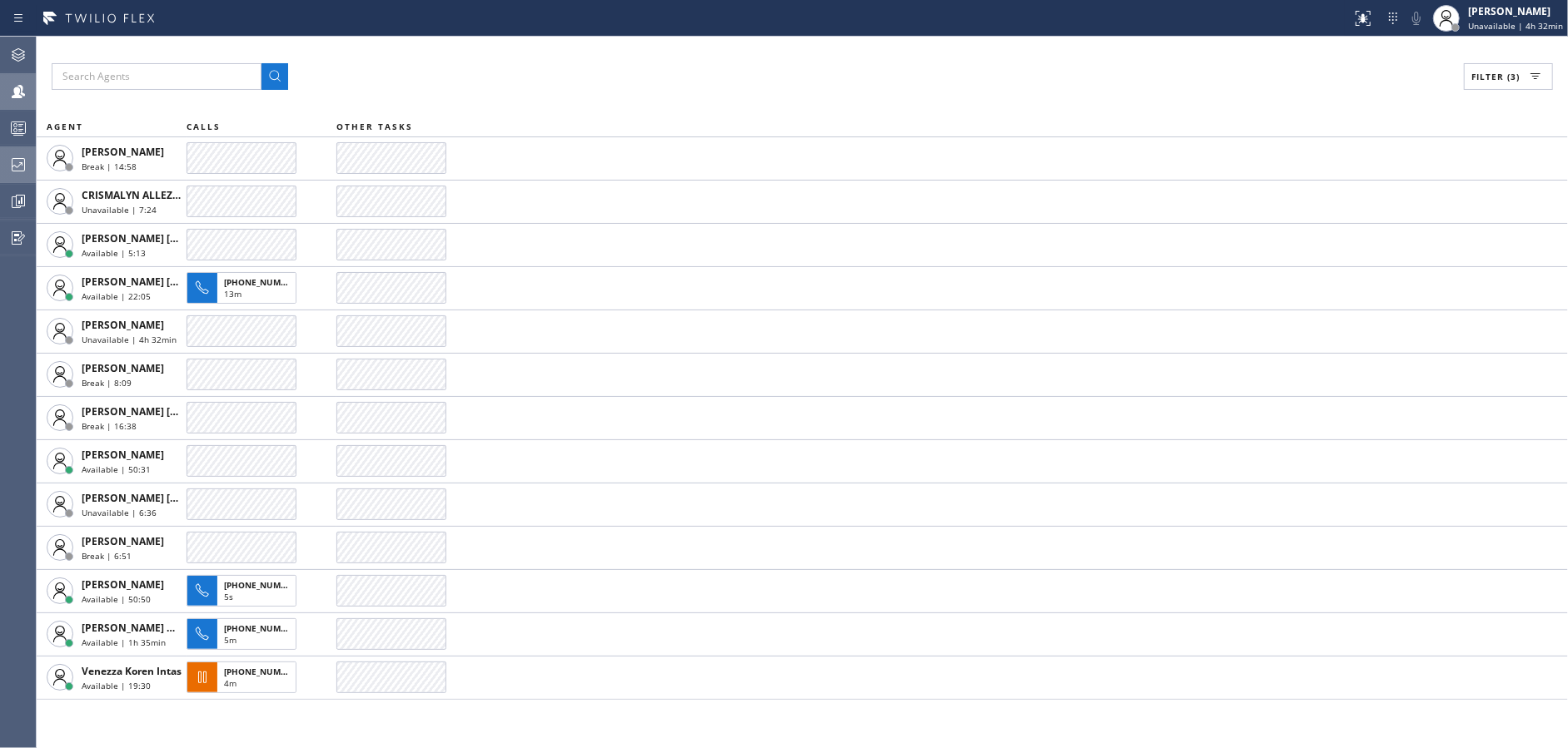
click at [8, 175] on div at bounding box center [18, 164] width 36 height 33
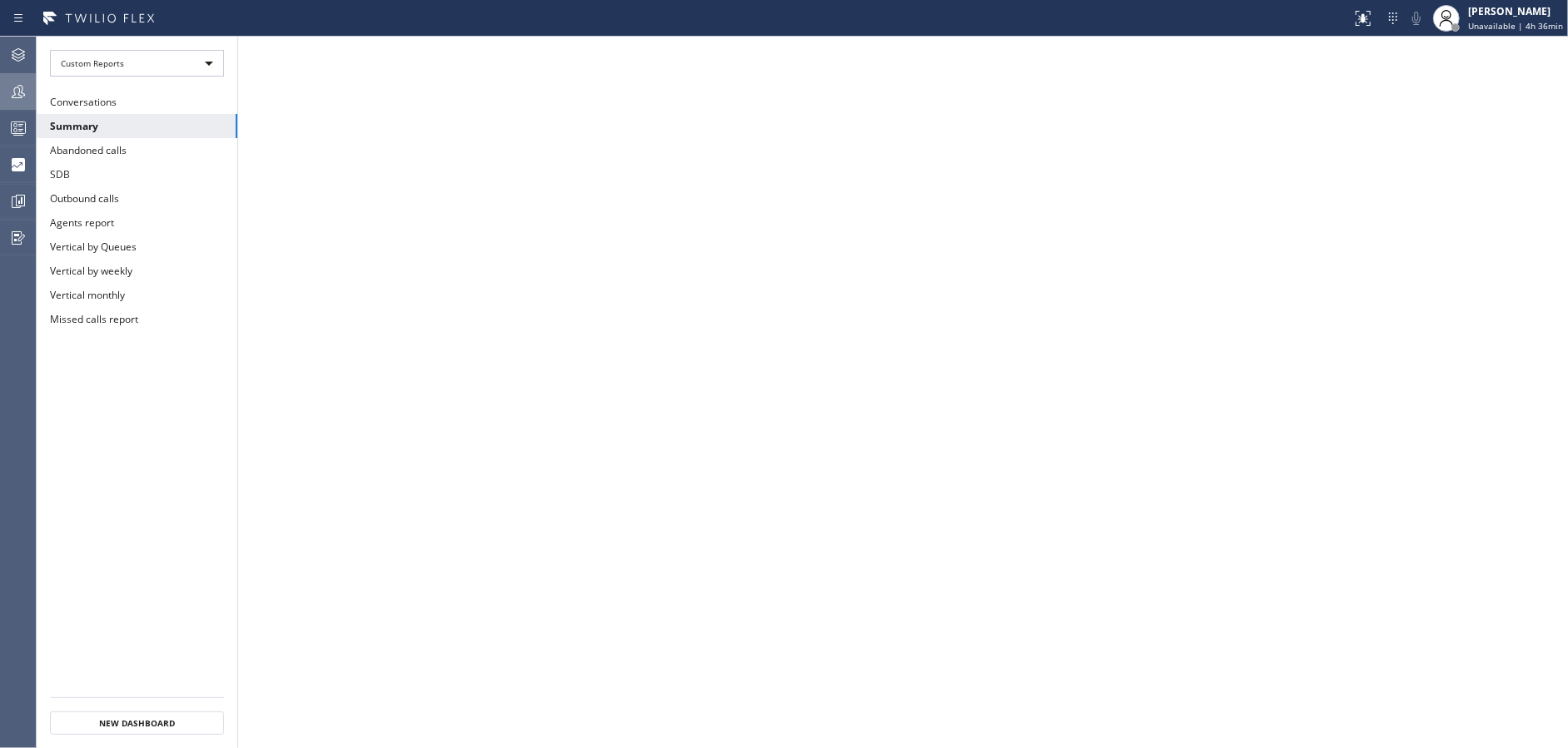
click at [0, 134] on div at bounding box center [18, 128] width 36 height 20
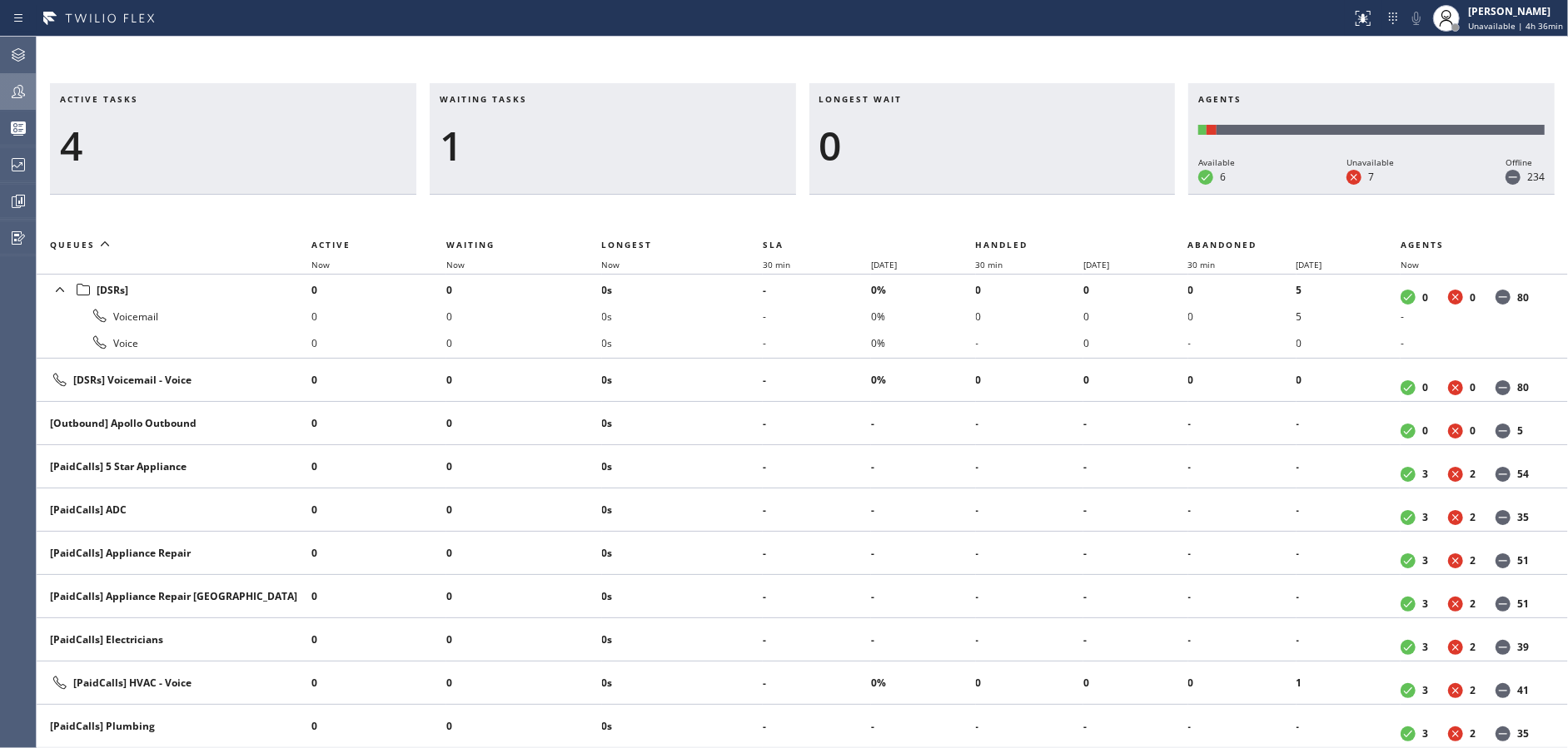
click at [13, 93] on icon at bounding box center [18, 91] width 20 height 20
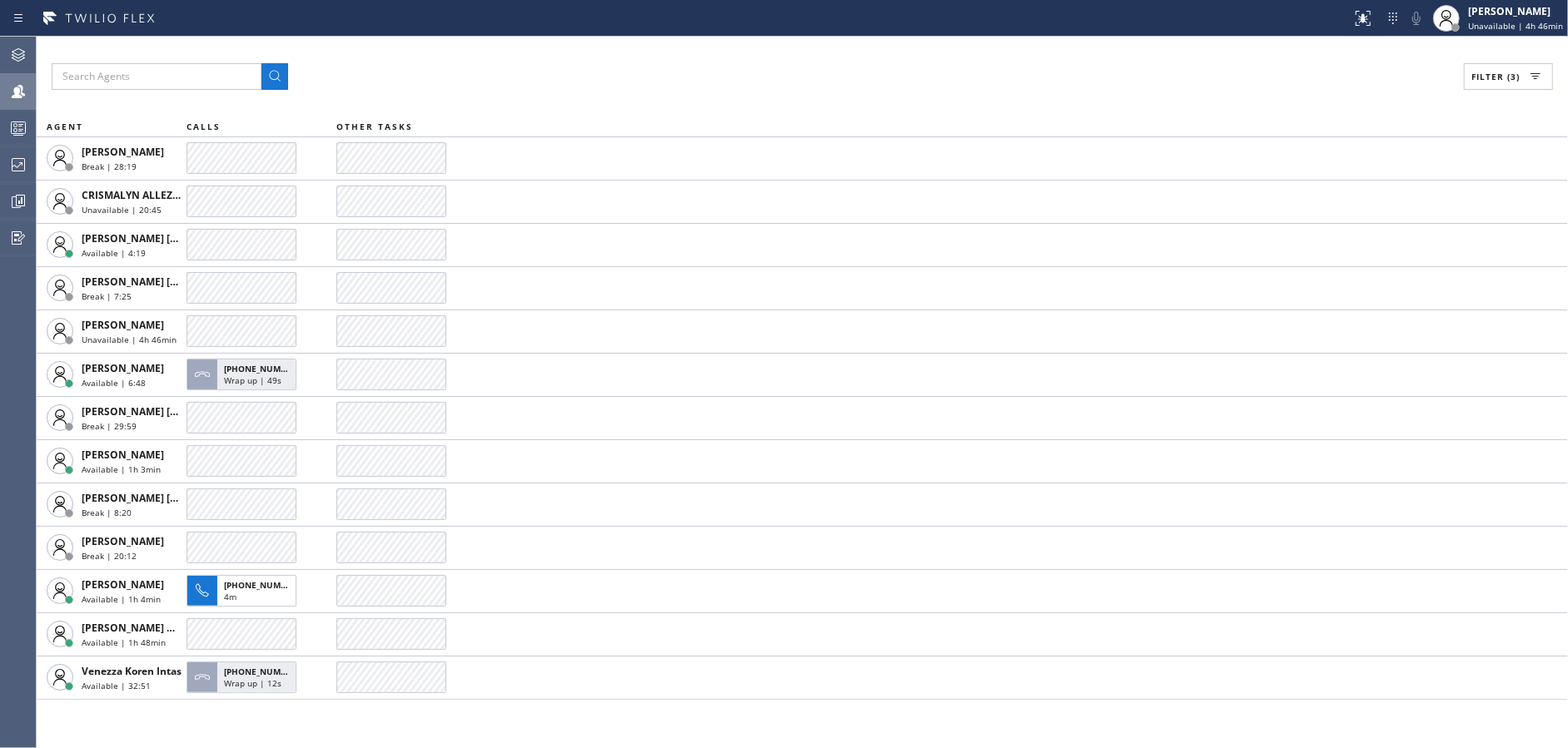
click at [625, 87] on div "Filter (3)" at bounding box center [802, 76] width 1501 height 27
click at [563, 67] on div "Filter (3)" at bounding box center [802, 76] width 1501 height 27
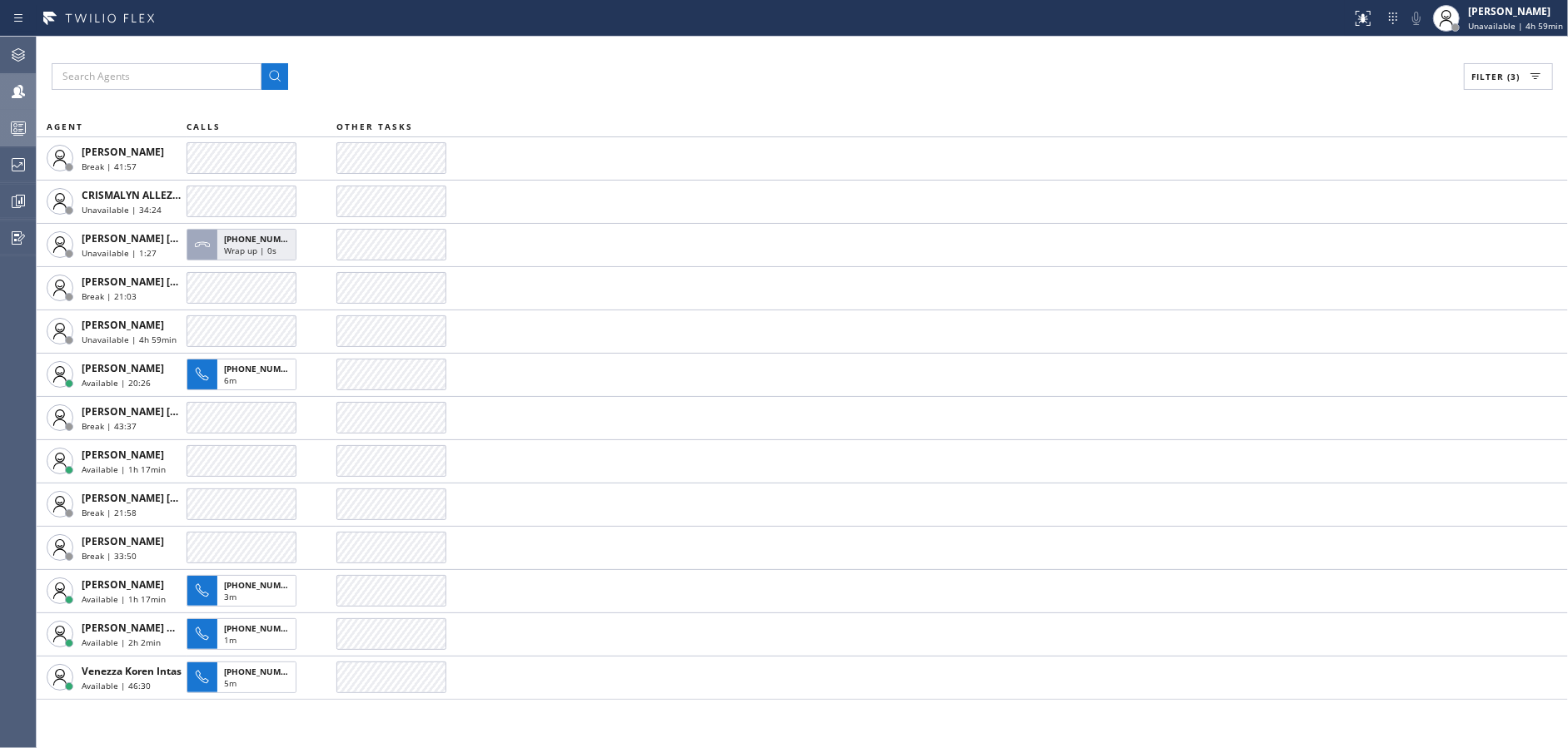
click at [13, 122] on icon at bounding box center [18, 128] width 20 height 20
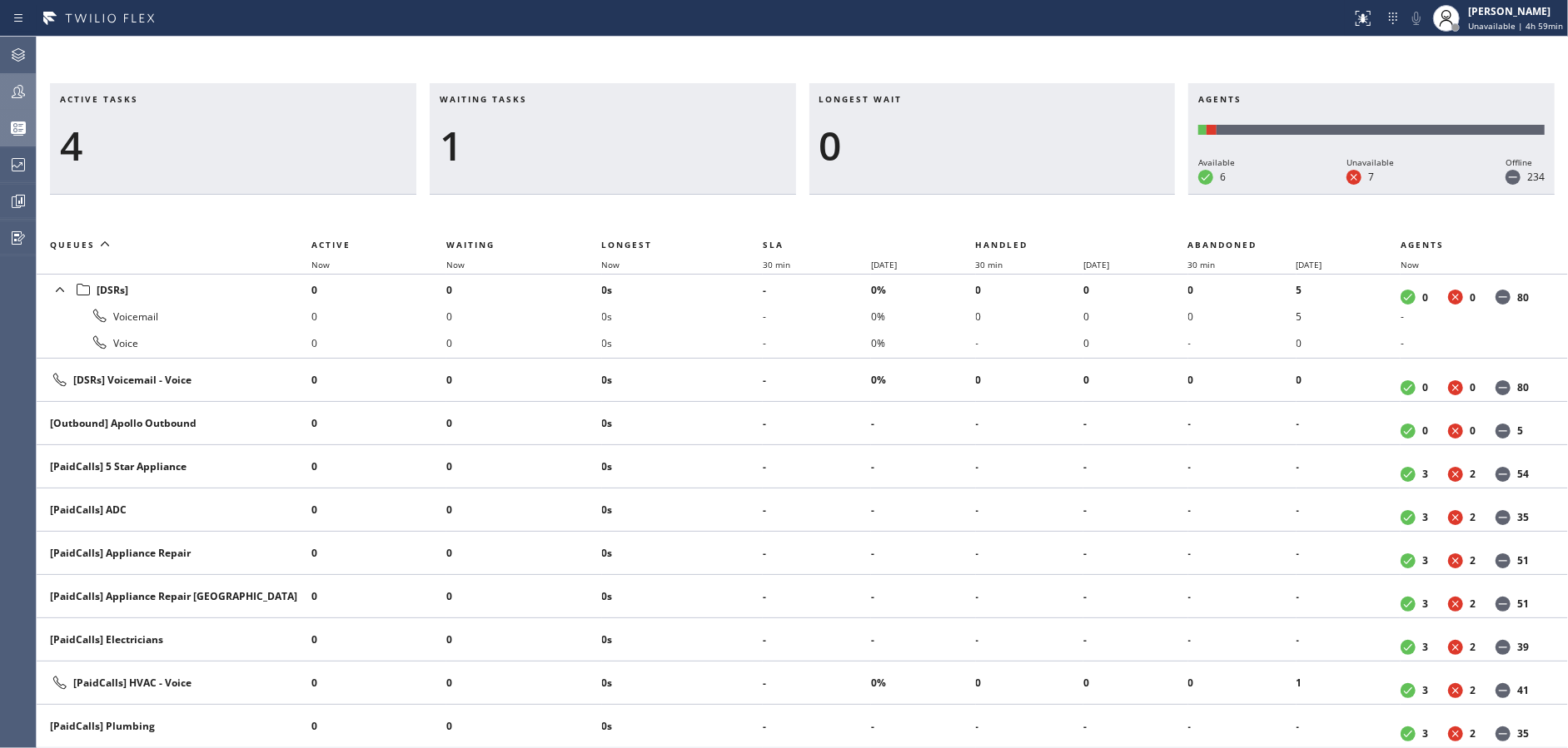
click at [3, 96] on div at bounding box center [18, 91] width 36 height 20
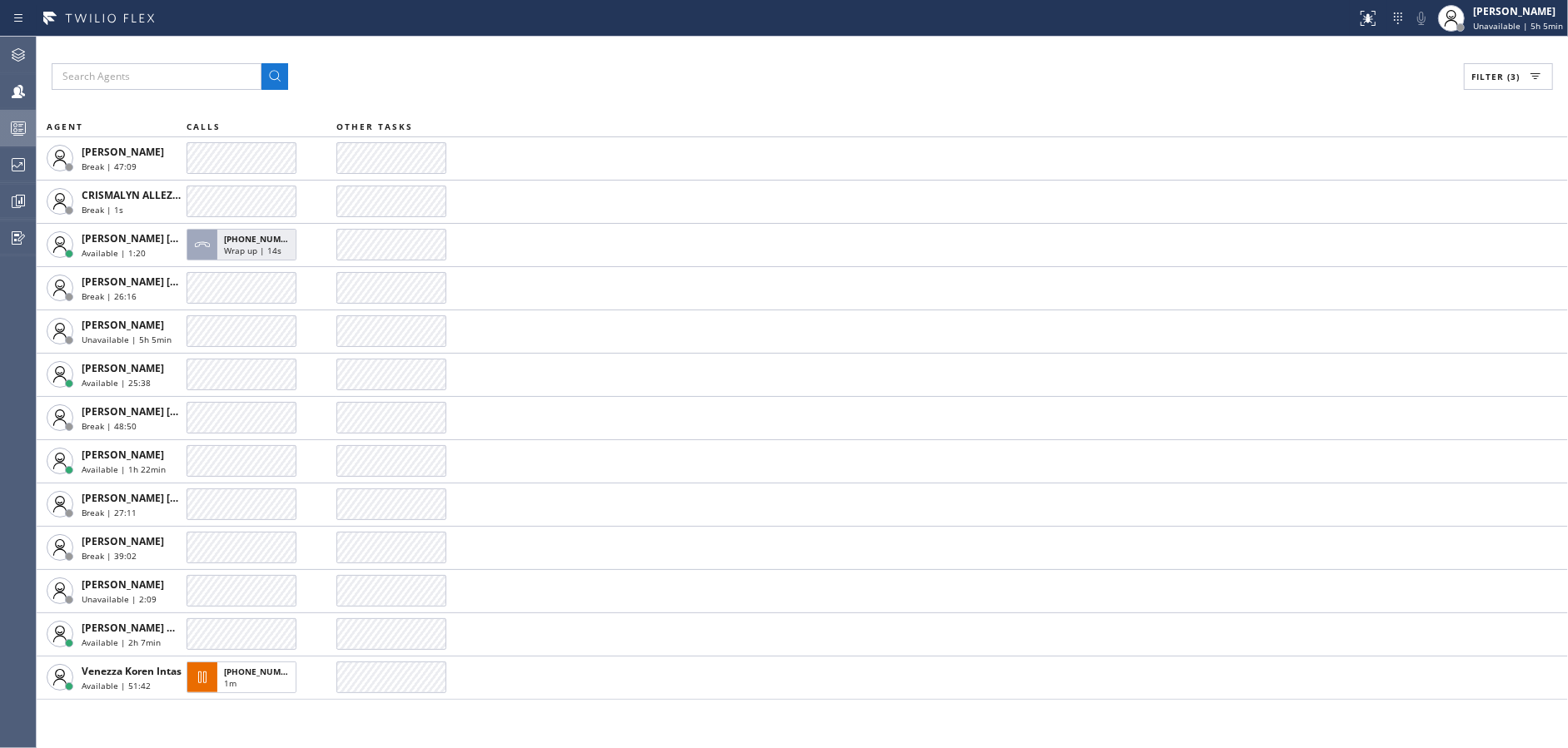
click at [559, 55] on div "Filter (3) AGENT CALLS OTHER TASKS [PERSON_NAME] Break | 47:09 CRISMALYN ALLEZE…" at bounding box center [802, 392] width 1531 height 712
click at [559, 75] on div "Filter (3)" at bounding box center [802, 76] width 1501 height 27
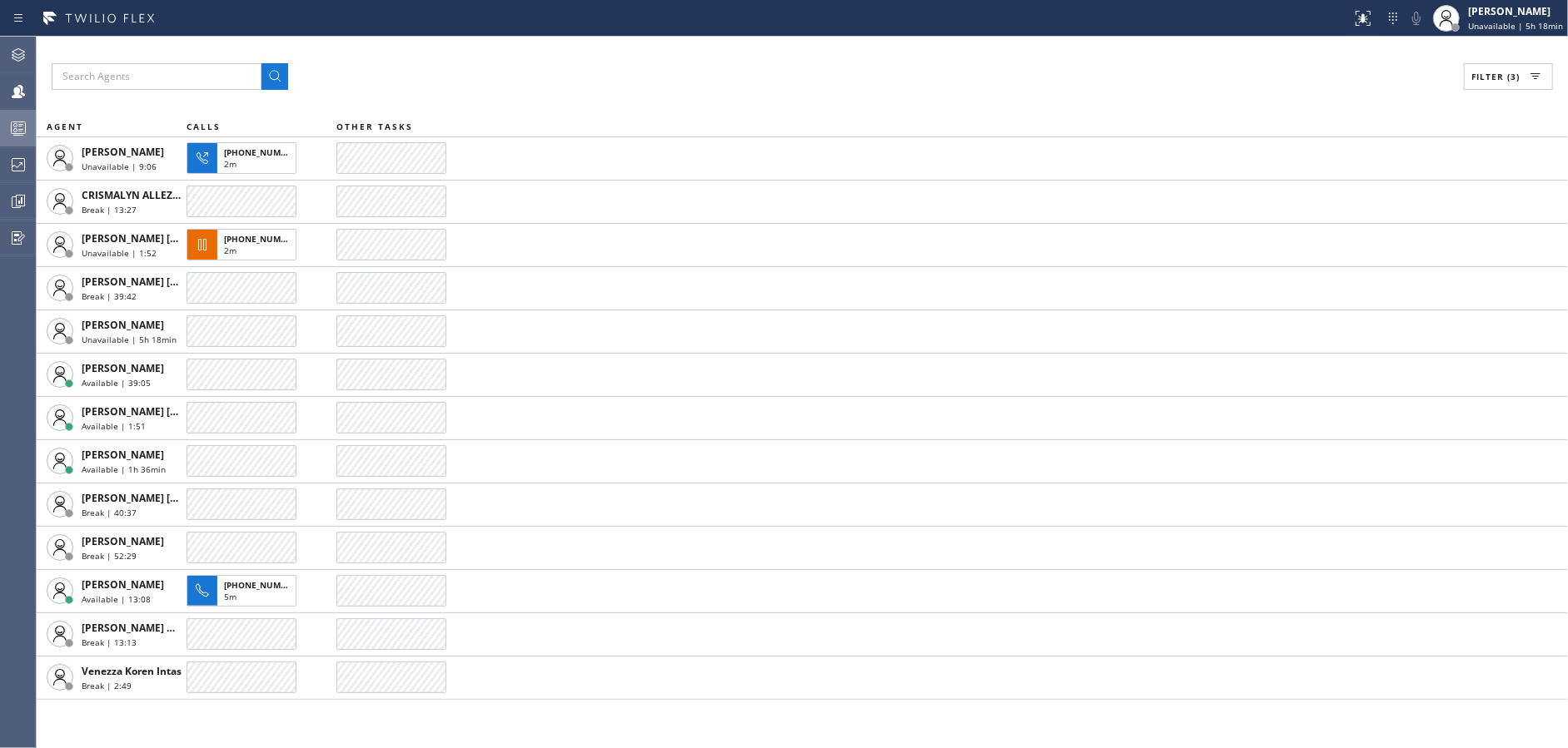
click at [0, 136] on div at bounding box center [18, 128] width 36 height 20
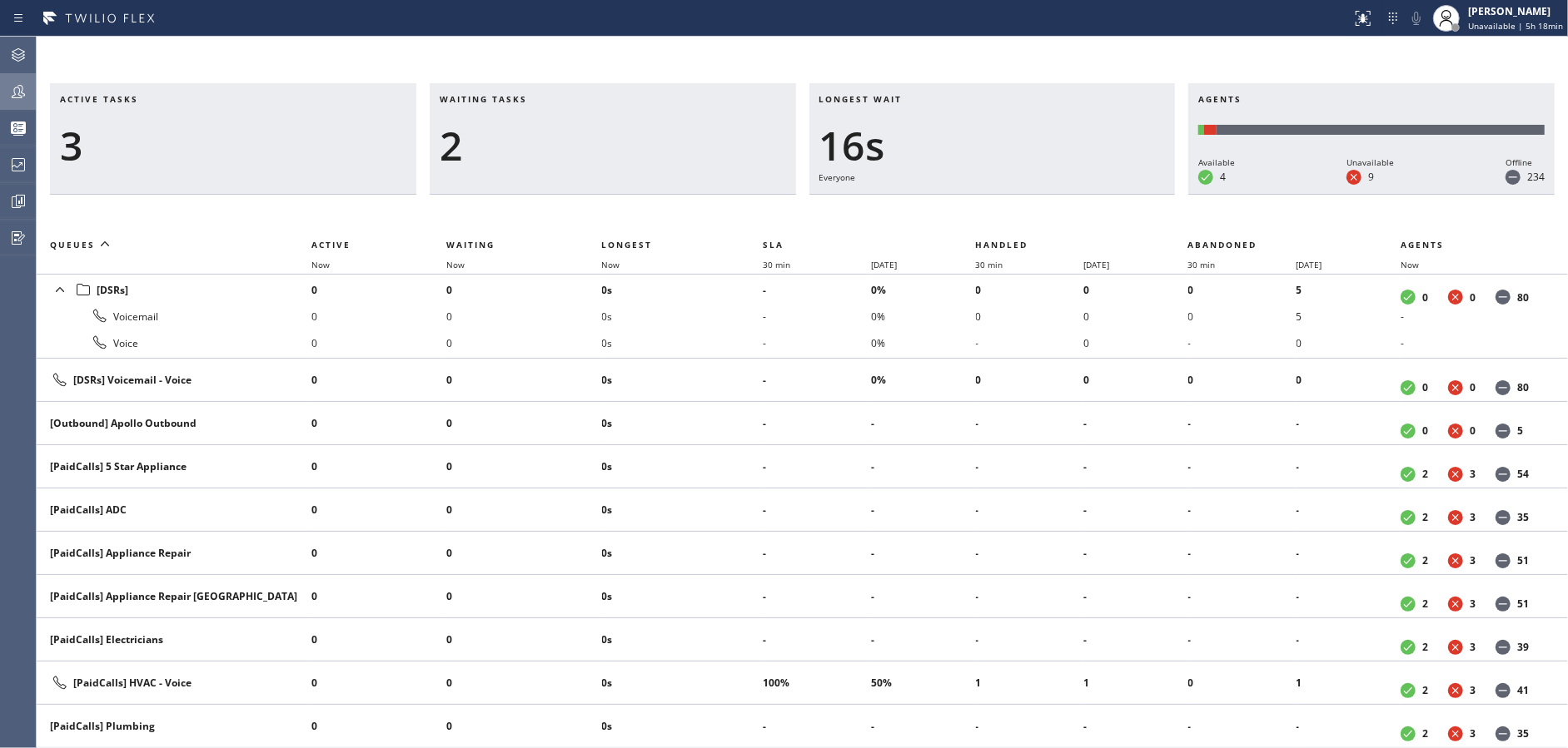
click at [14, 87] on icon at bounding box center [18, 91] width 20 height 20
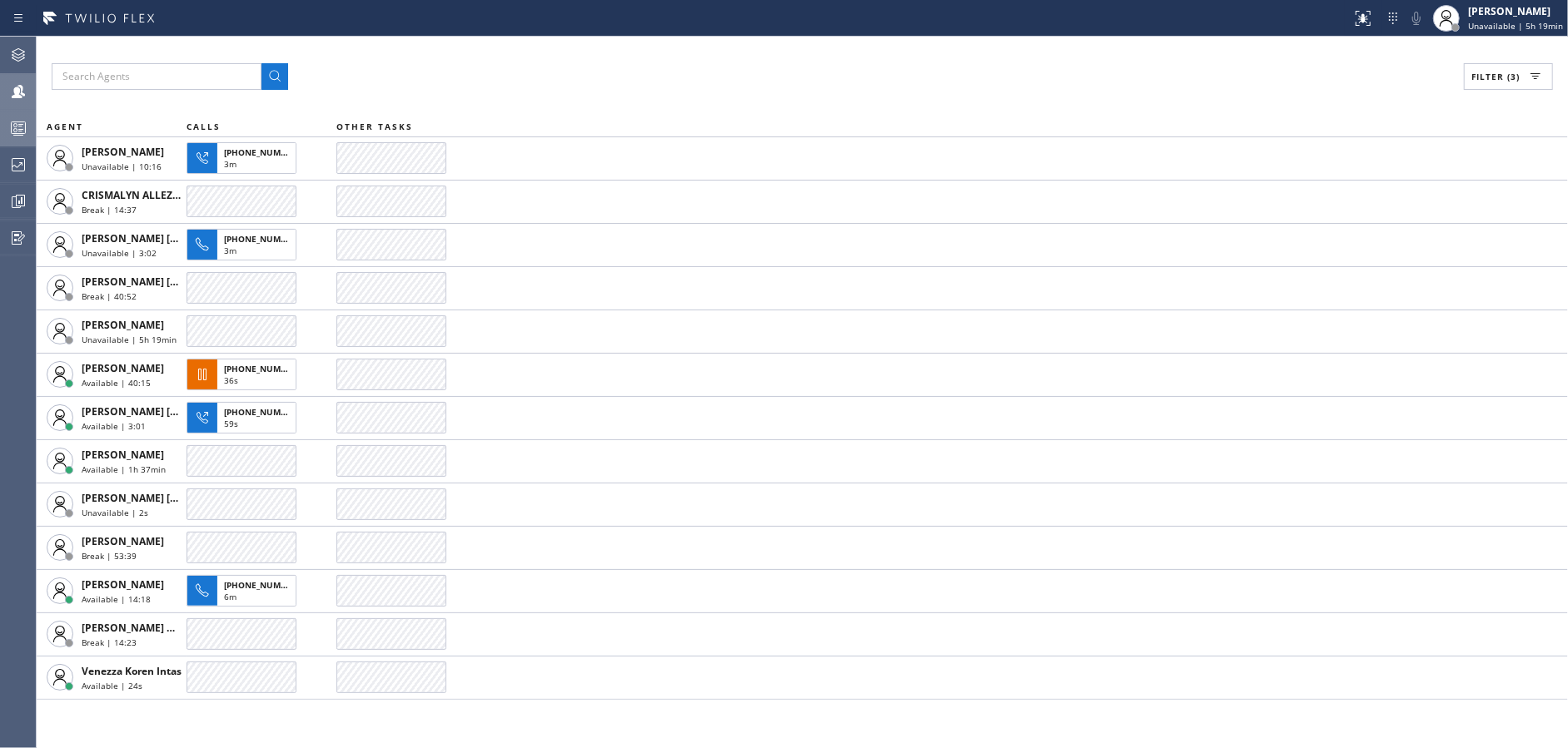
drag, startPoint x: 0, startPoint y: 154, endPoint x: 0, endPoint y: 128, distance: 26.0
click at [0, 155] on div at bounding box center [18, 164] width 36 height 20
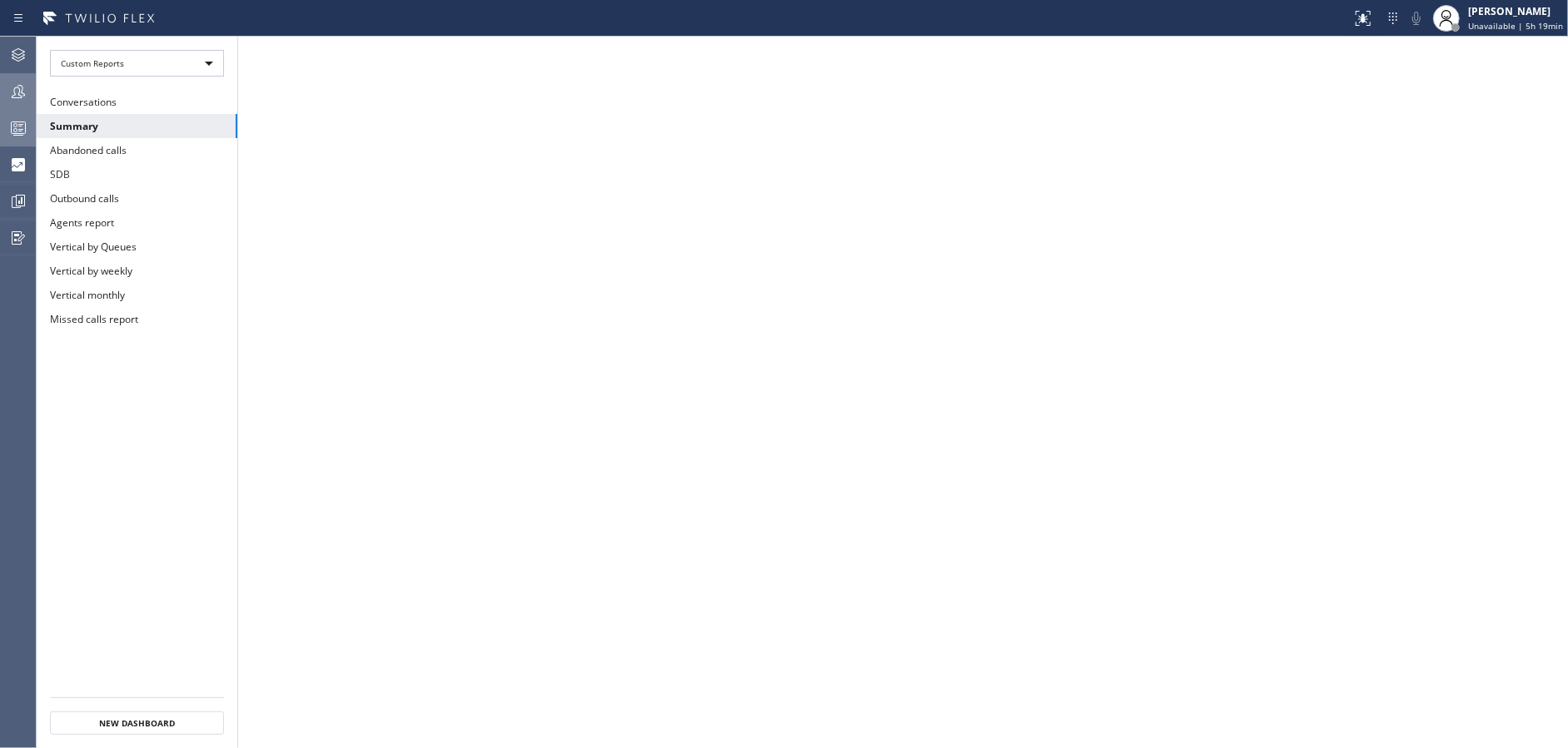
click at [0, 128] on div at bounding box center [18, 128] width 36 height 20
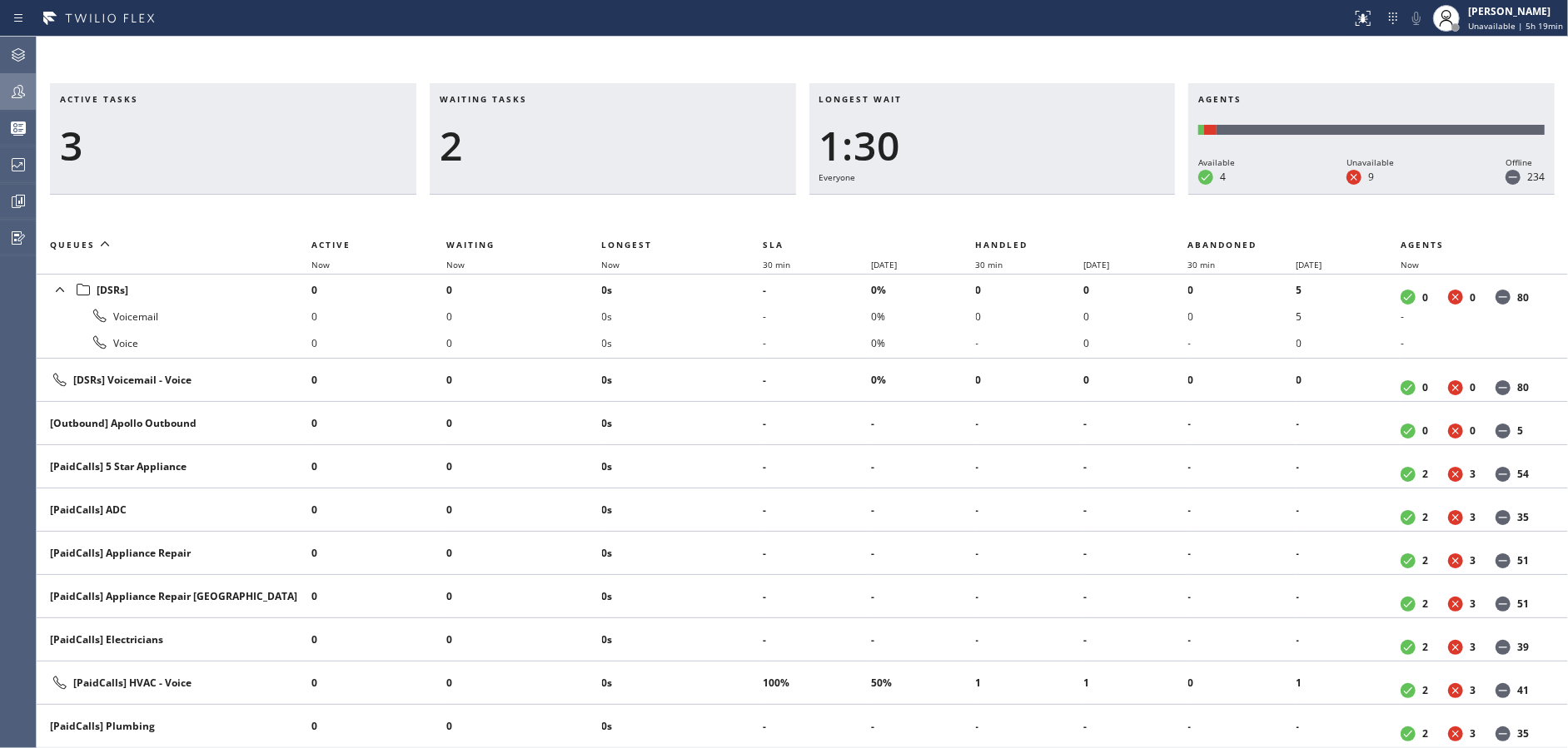
click at [0, 94] on div at bounding box center [18, 91] width 36 height 20
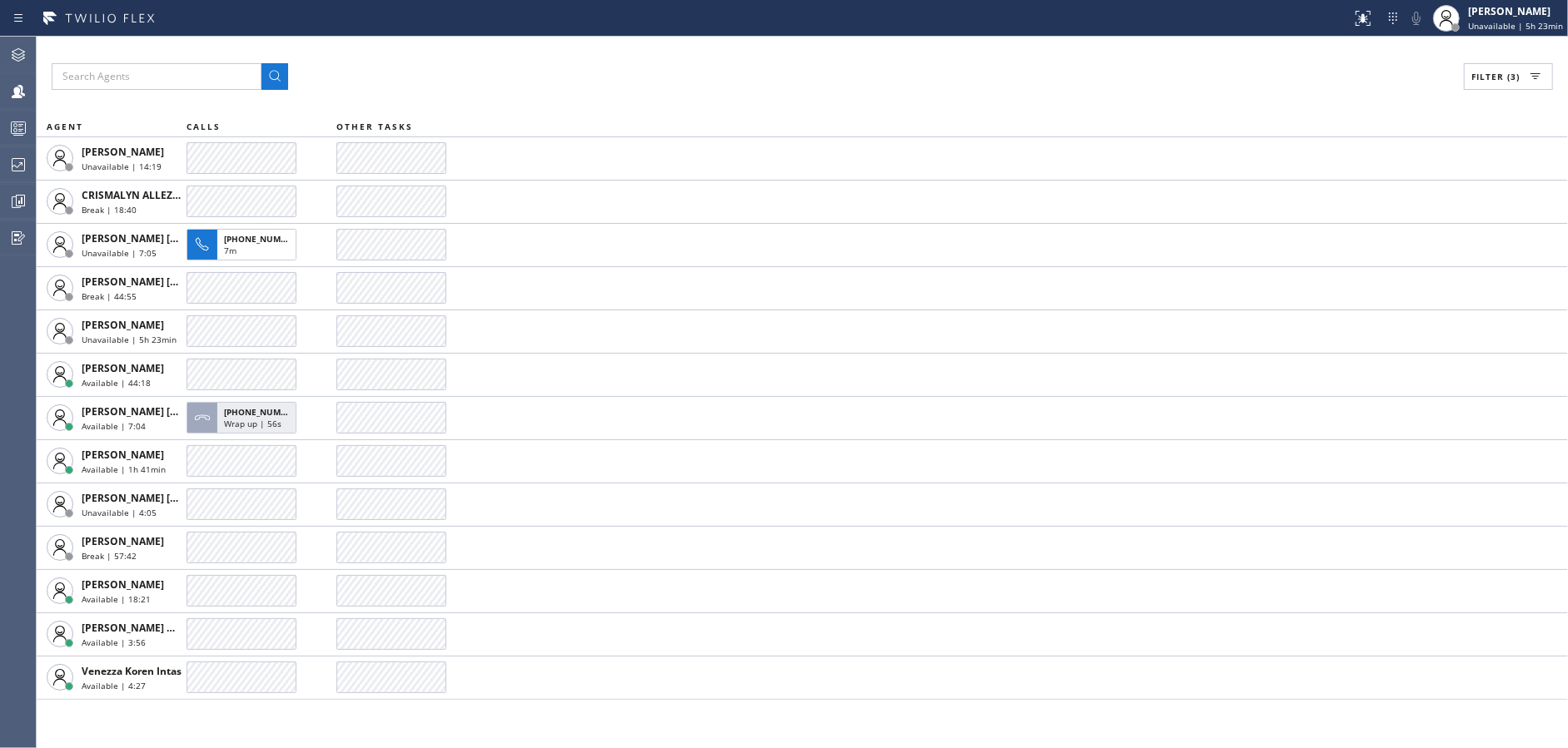
click at [588, 87] on div "Filter (3)" at bounding box center [802, 76] width 1501 height 27
click at [3, 135] on div at bounding box center [18, 128] width 36 height 20
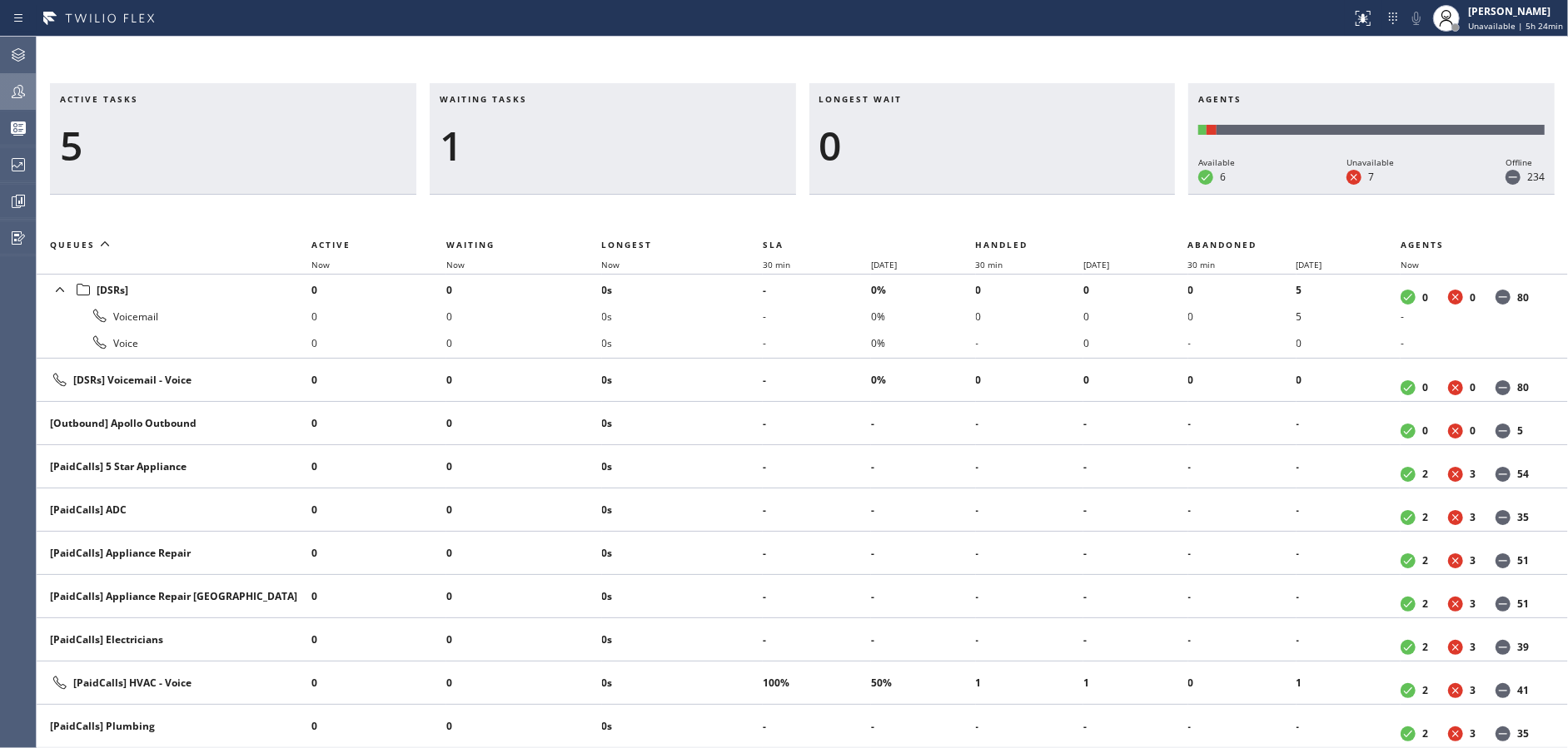
click at [11, 81] on icon at bounding box center [18, 91] width 20 height 20
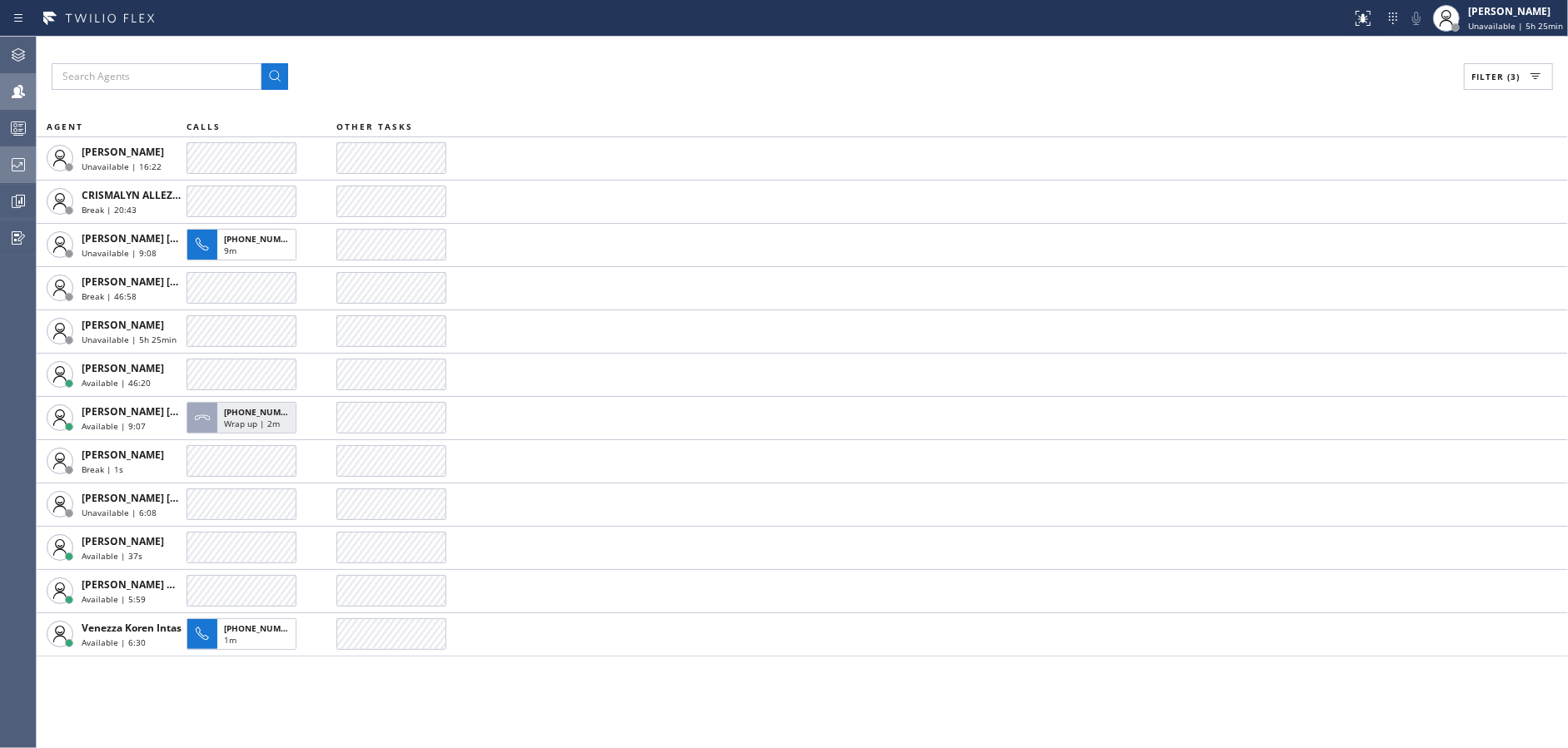
click at [9, 157] on icon at bounding box center [18, 164] width 20 height 20
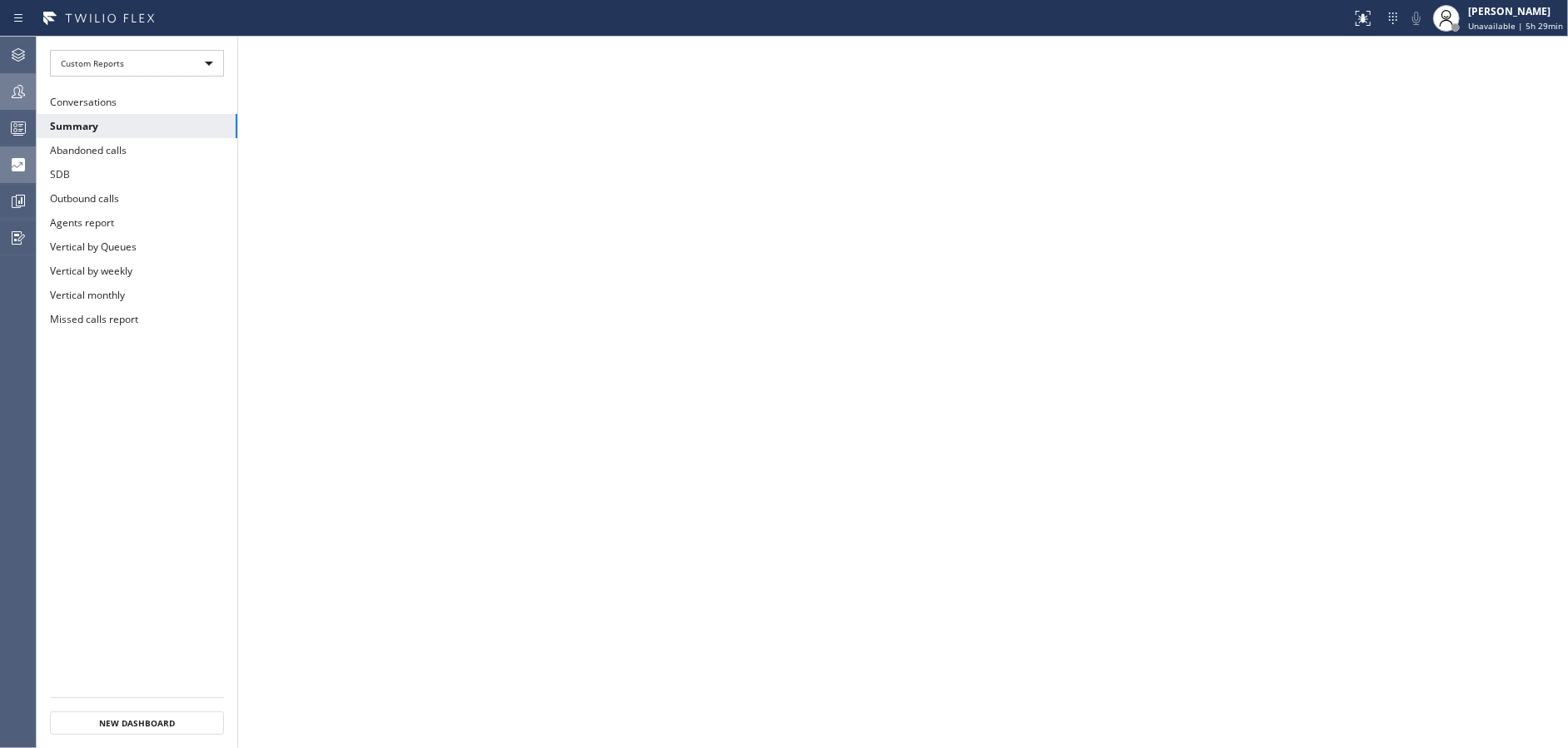
click at [11, 105] on div at bounding box center [18, 91] width 36 height 33
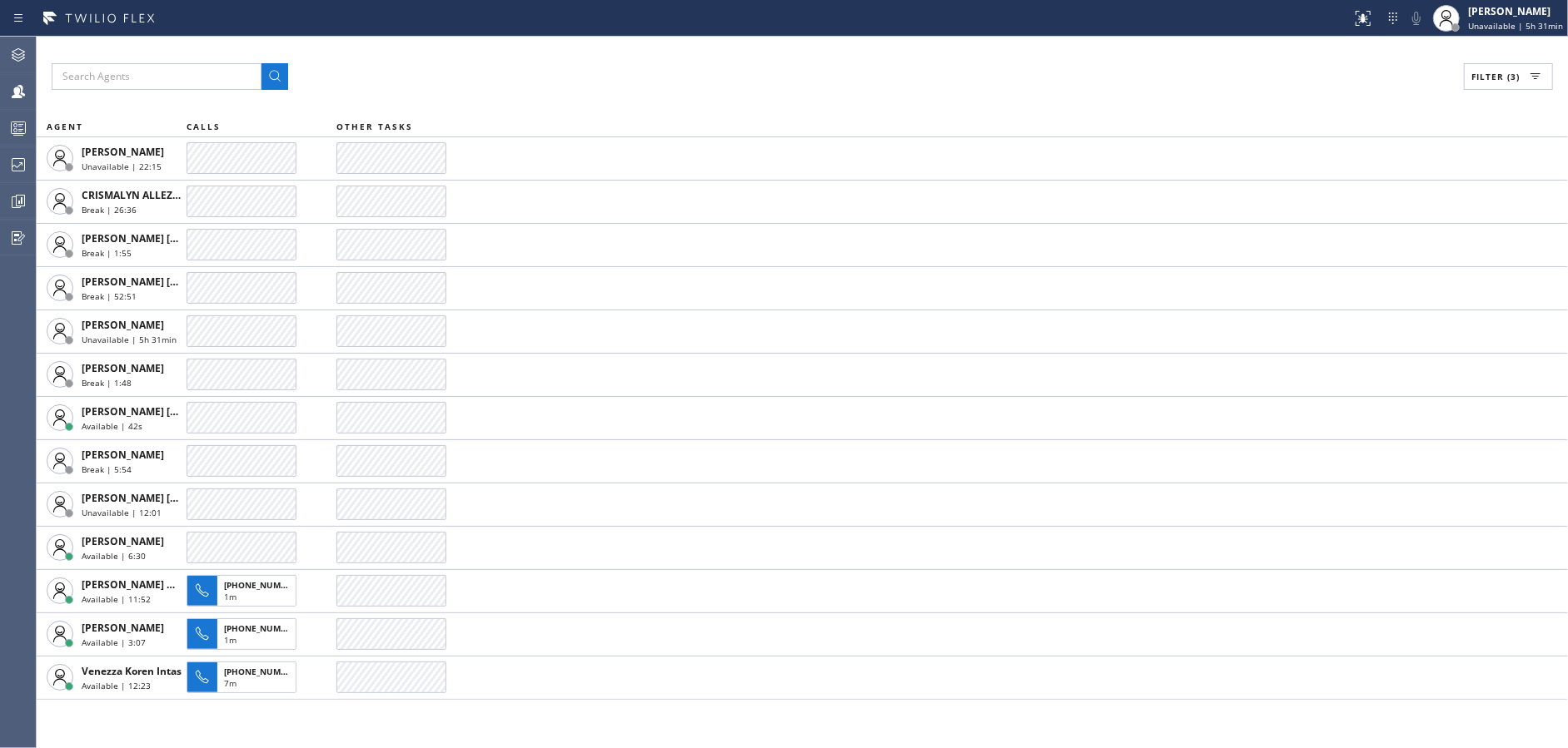
click at [527, 87] on div "Filter (3)" at bounding box center [802, 76] width 1501 height 27
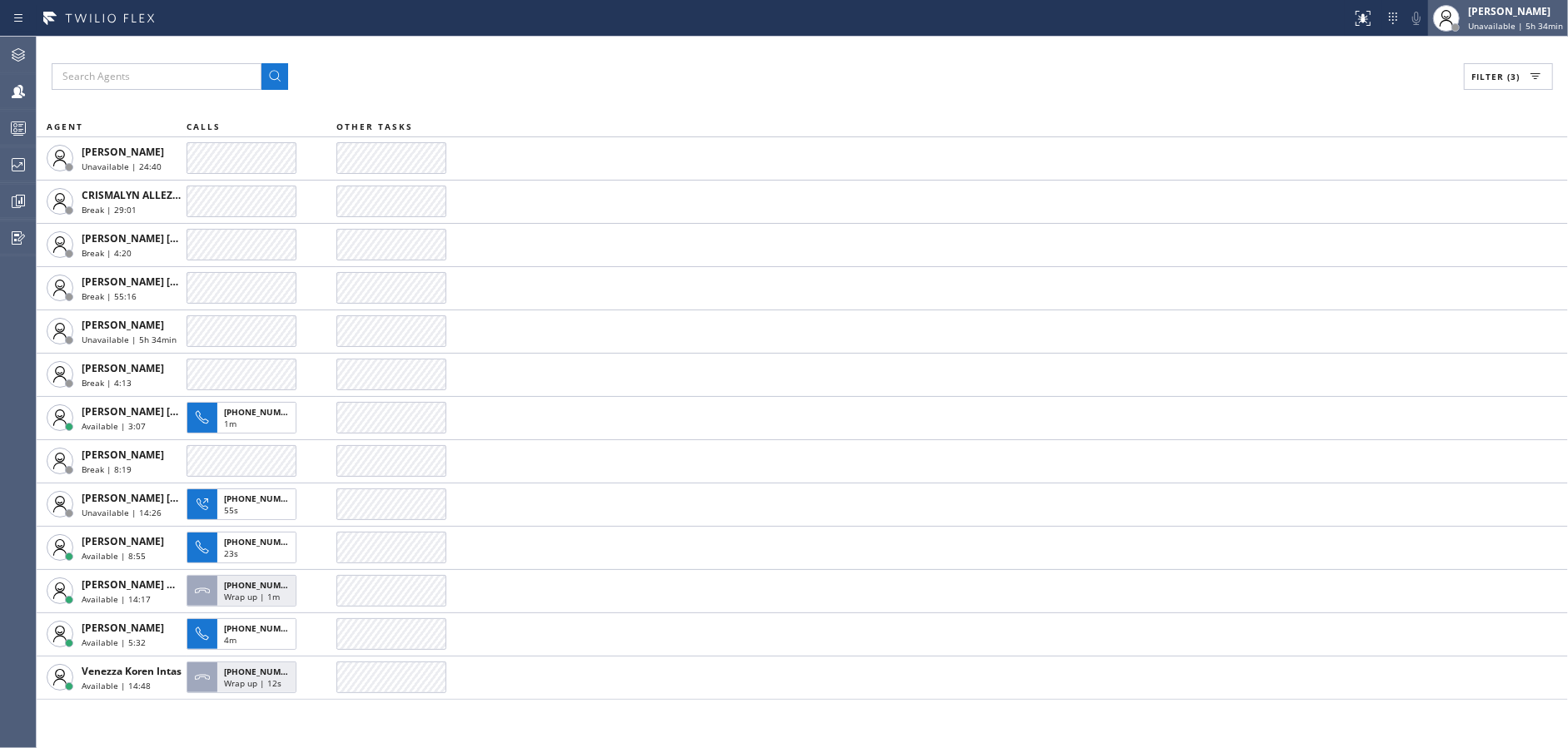
click at [1533, 23] on span "Unavailable | 5h 34min" at bounding box center [1514, 26] width 95 height 11
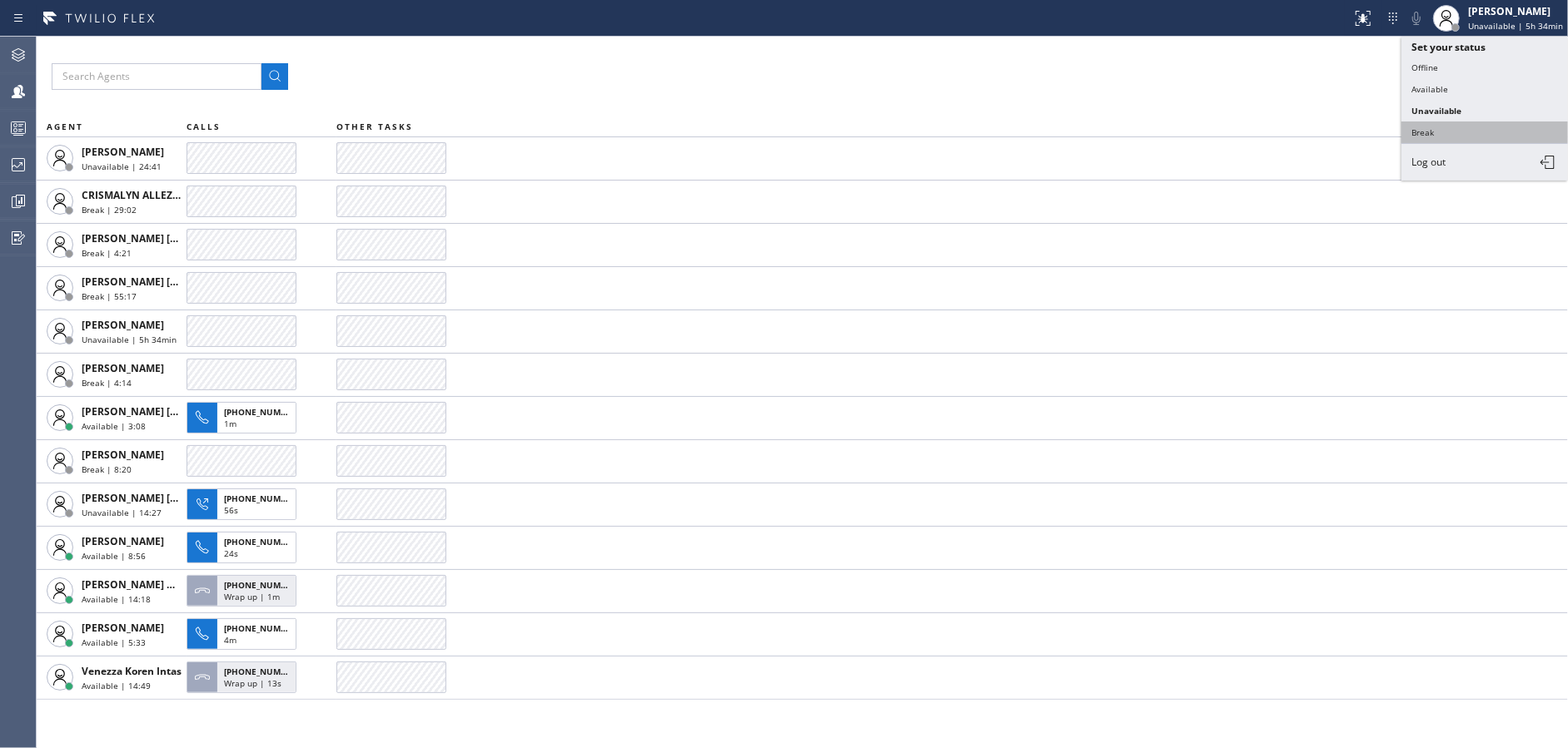
click at [1437, 128] on button "Break" at bounding box center [1484, 132] width 166 height 22
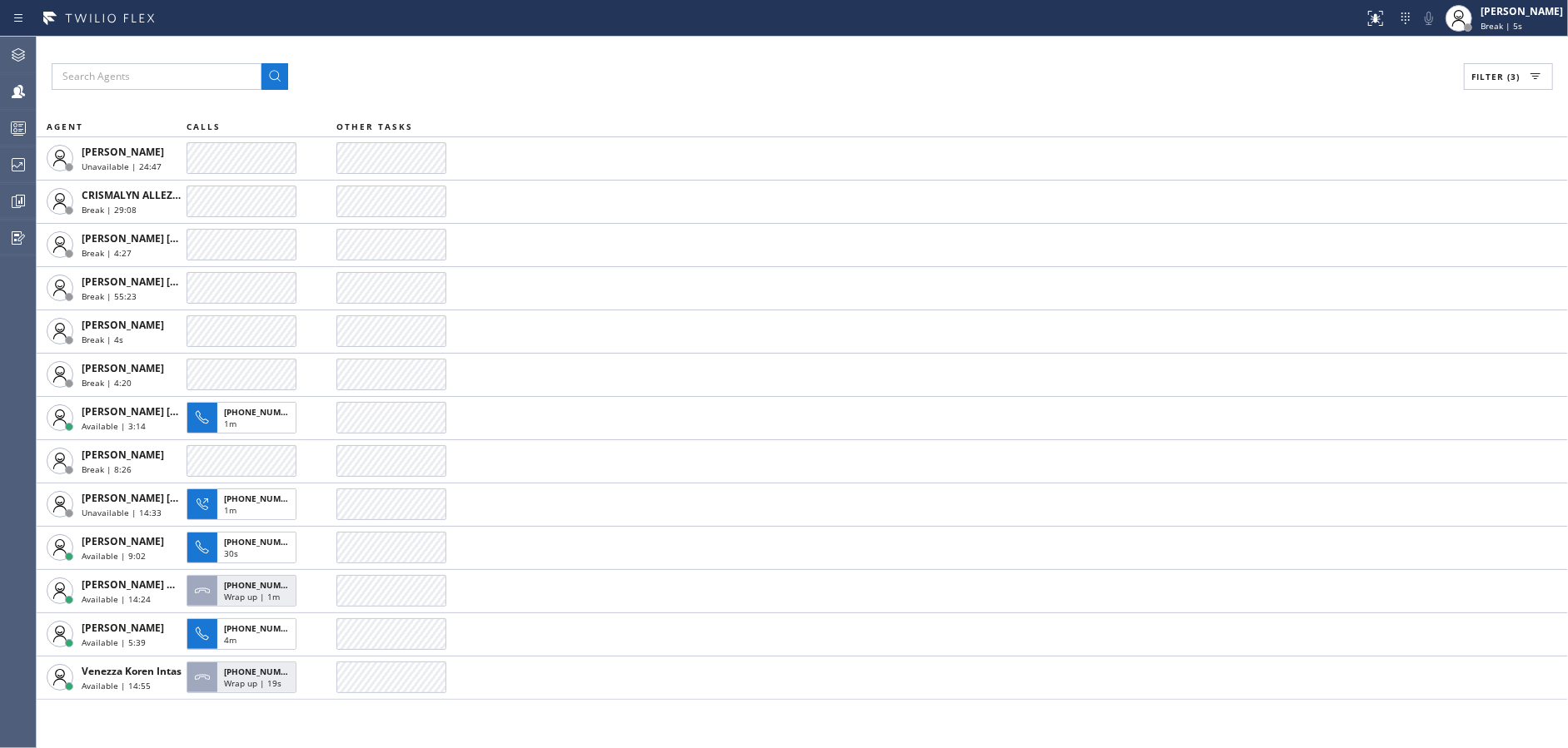
click at [633, 81] on div "Filter (3)" at bounding box center [802, 76] width 1501 height 27
drag, startPoint x: 574, startPoint y: 85, endPoint x: 812, endPoint y: 85, distance: 238.0
click at [576, 85] on div "Filter (3)" at bounding box center [802, 76] width 1501 height 27
